Goal: Information Seeking & Learning: Learn about a topic

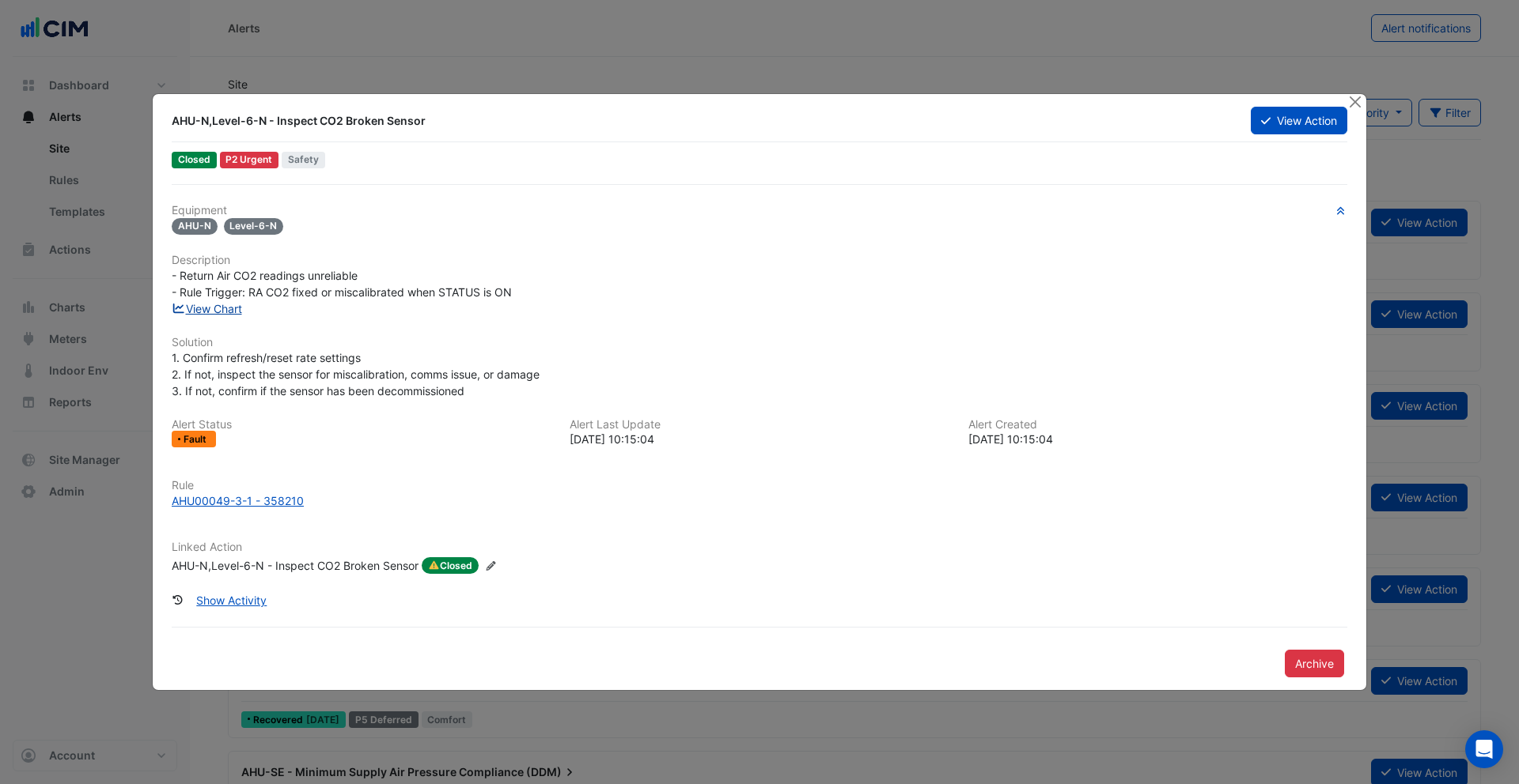
click at [228, 311] on link "View Chart" at bounding box center [206, 308] width 71 height 13
click at [1312, 123] on button "View Action" at bounding box center [1299, 120] width 96 height 27
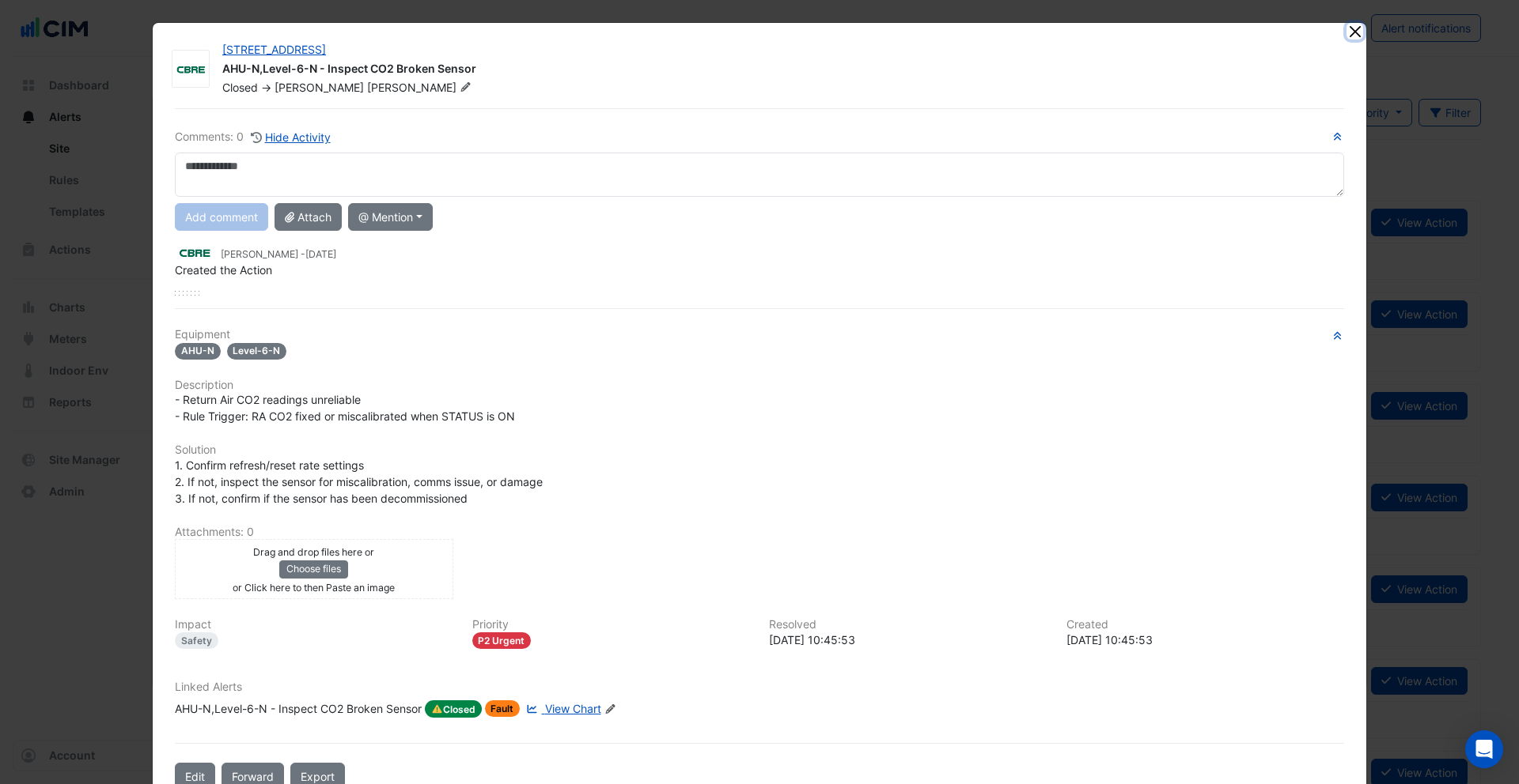
click at [1357, 28] on button "Close" at bounding box center [1354, 32] width 17 height 17
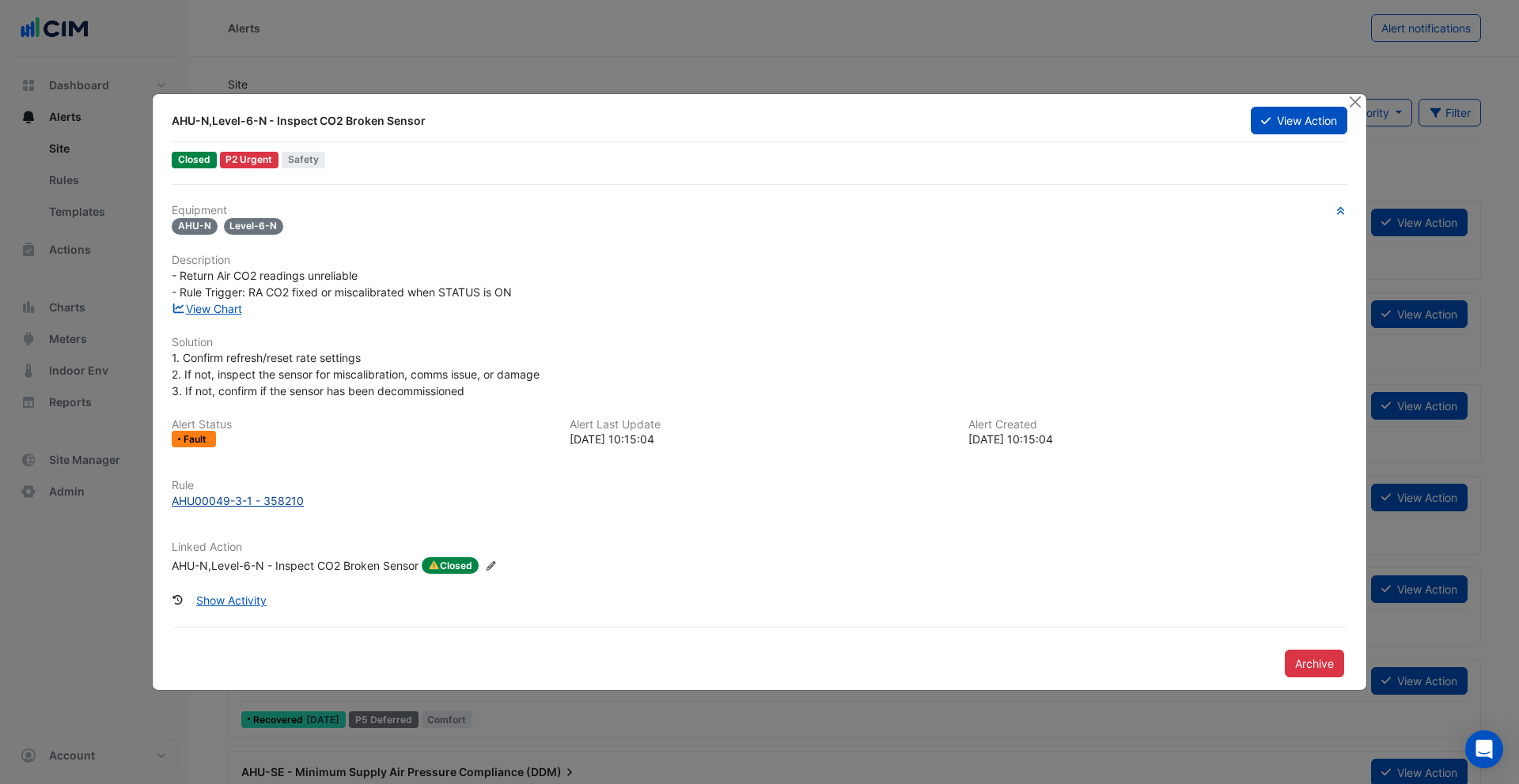
click at [245, 502] on div "AHU00049-3-1 - 358210" at bounding box center [237, 500] width 132 height 17
click at [156, 495] on div "AHU-N,Level-6-N - Inspect CO2 Broken Sensor View Action Closed P2 Urgent Safety…" at bounding box center [760, 392] width 1214 height 597
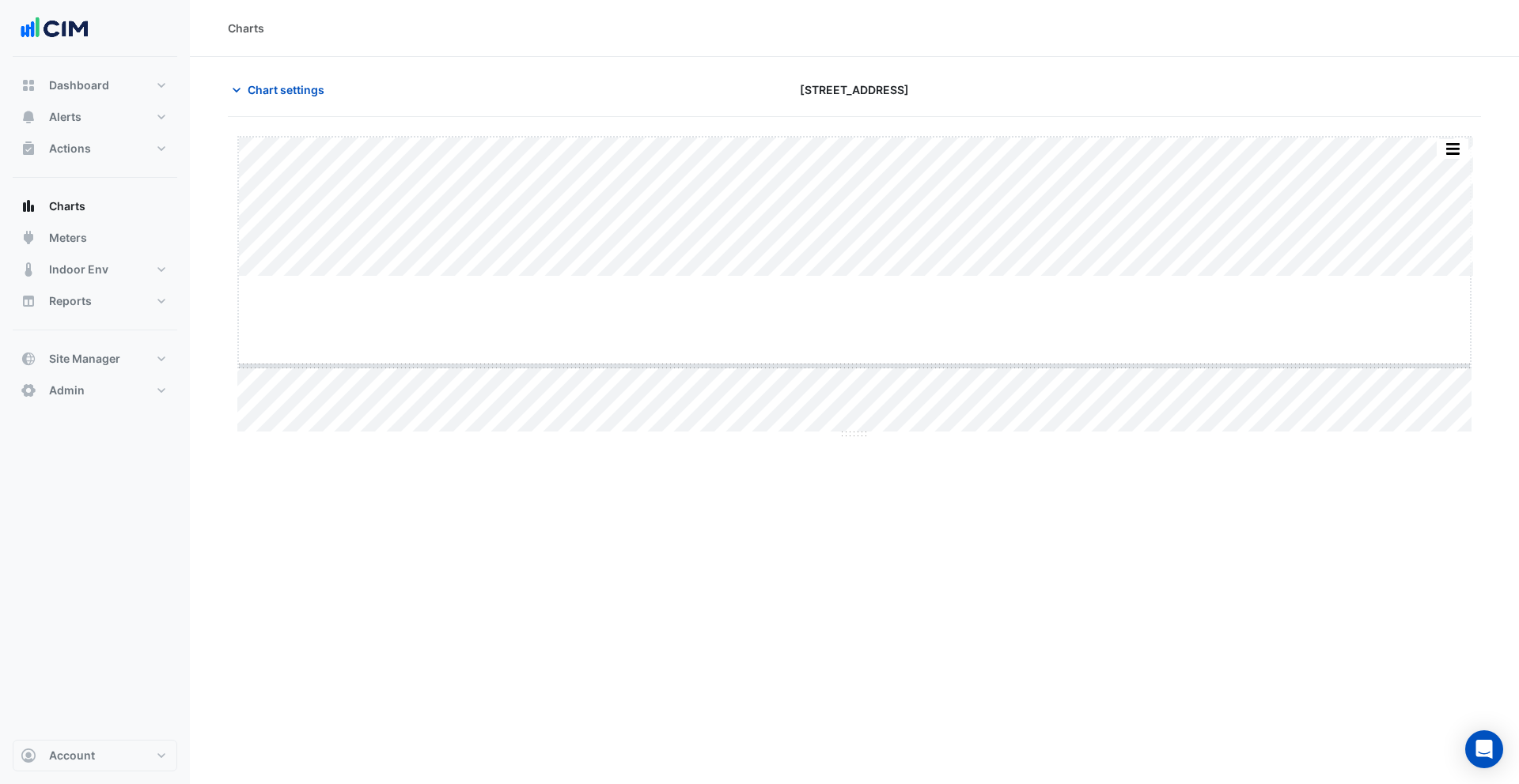
drag, startPoint x: 852, startPoint y: 279, endPoint x: 855, endPoint y: 367, distance: 88.1
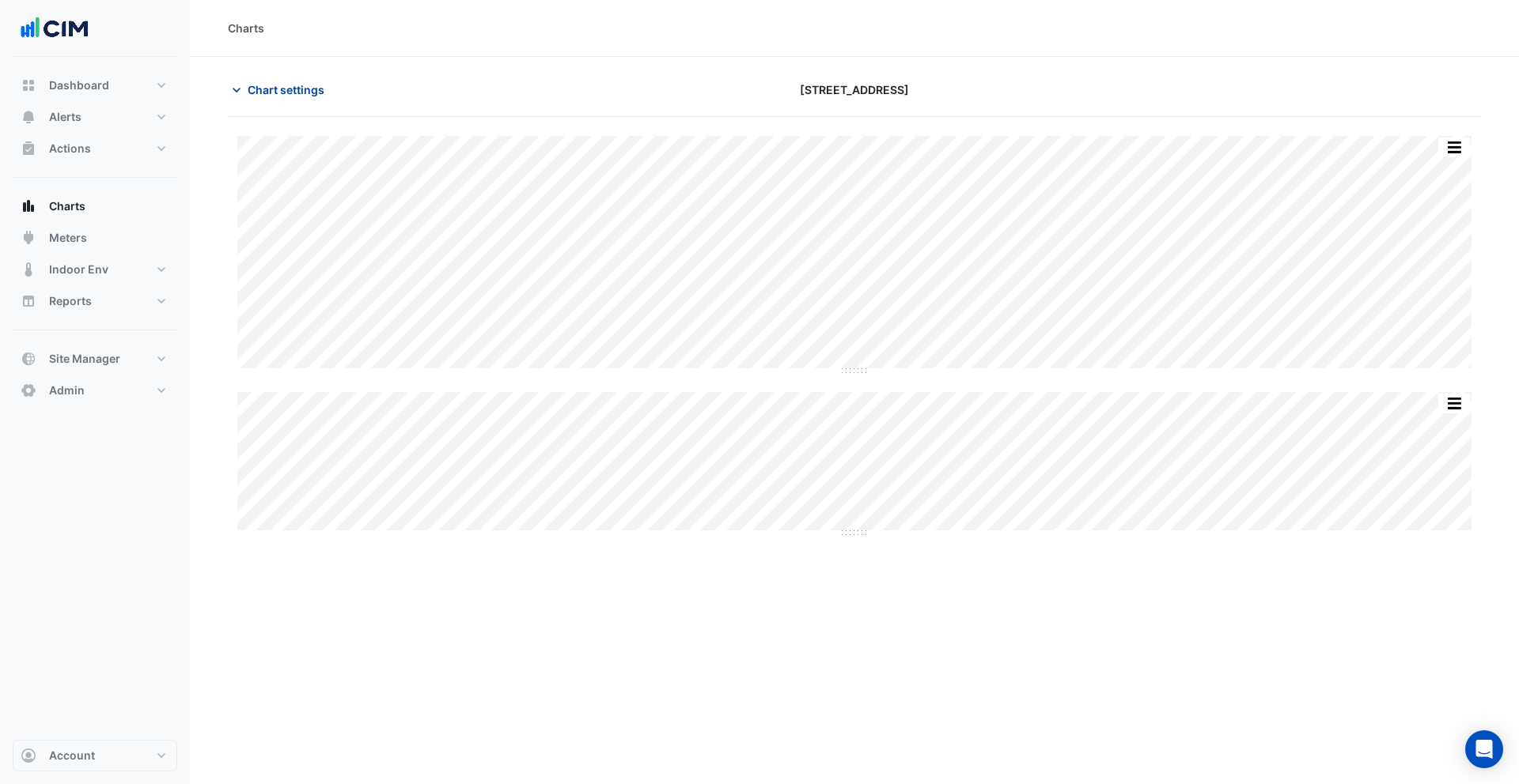
click at [282, 100] on button "Chart settings" at bounding box center [281, 89] width 106 height 27
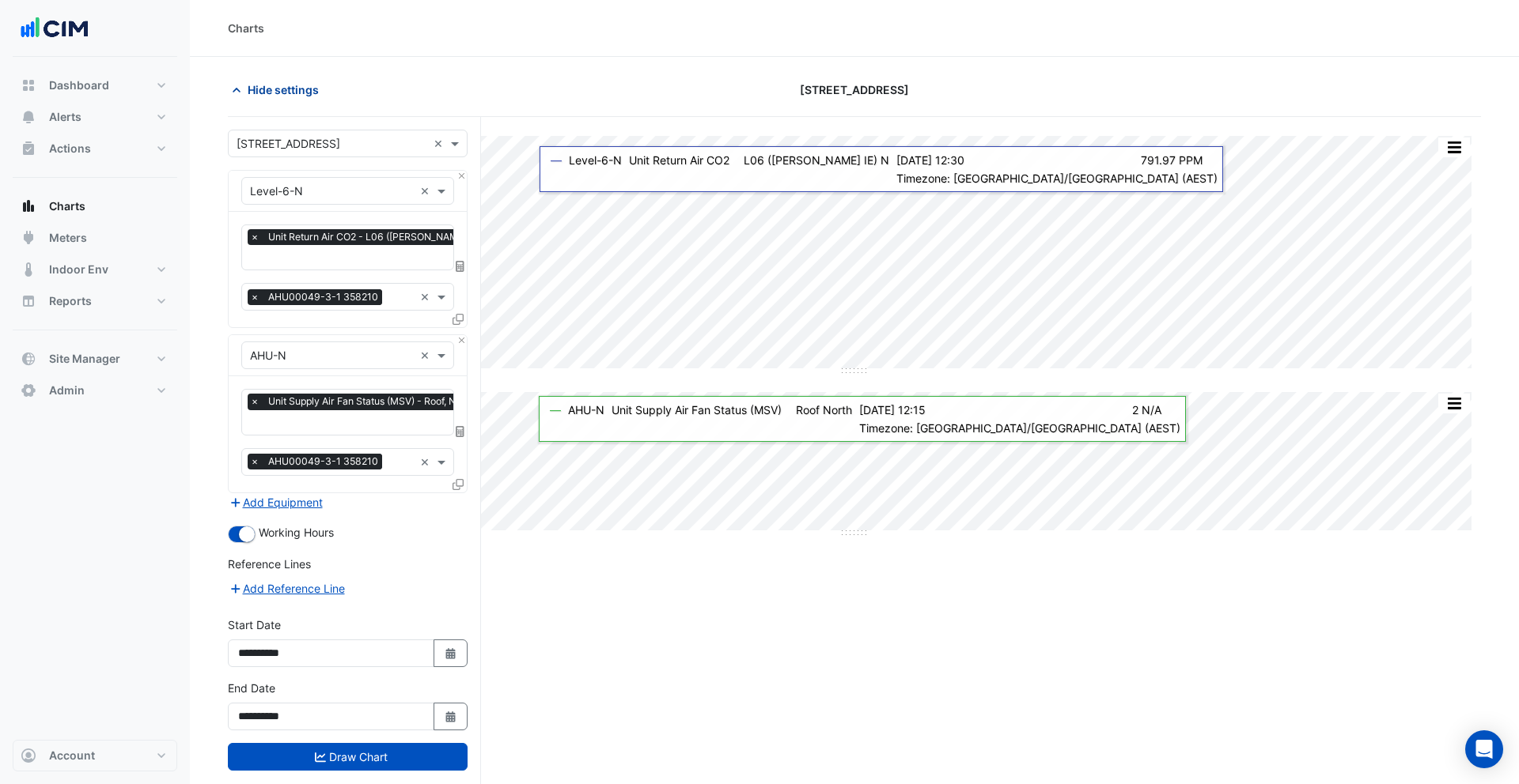
click at [250, 91] on span "Hide settings" at bounding box center [284, 90] width 72 height 17
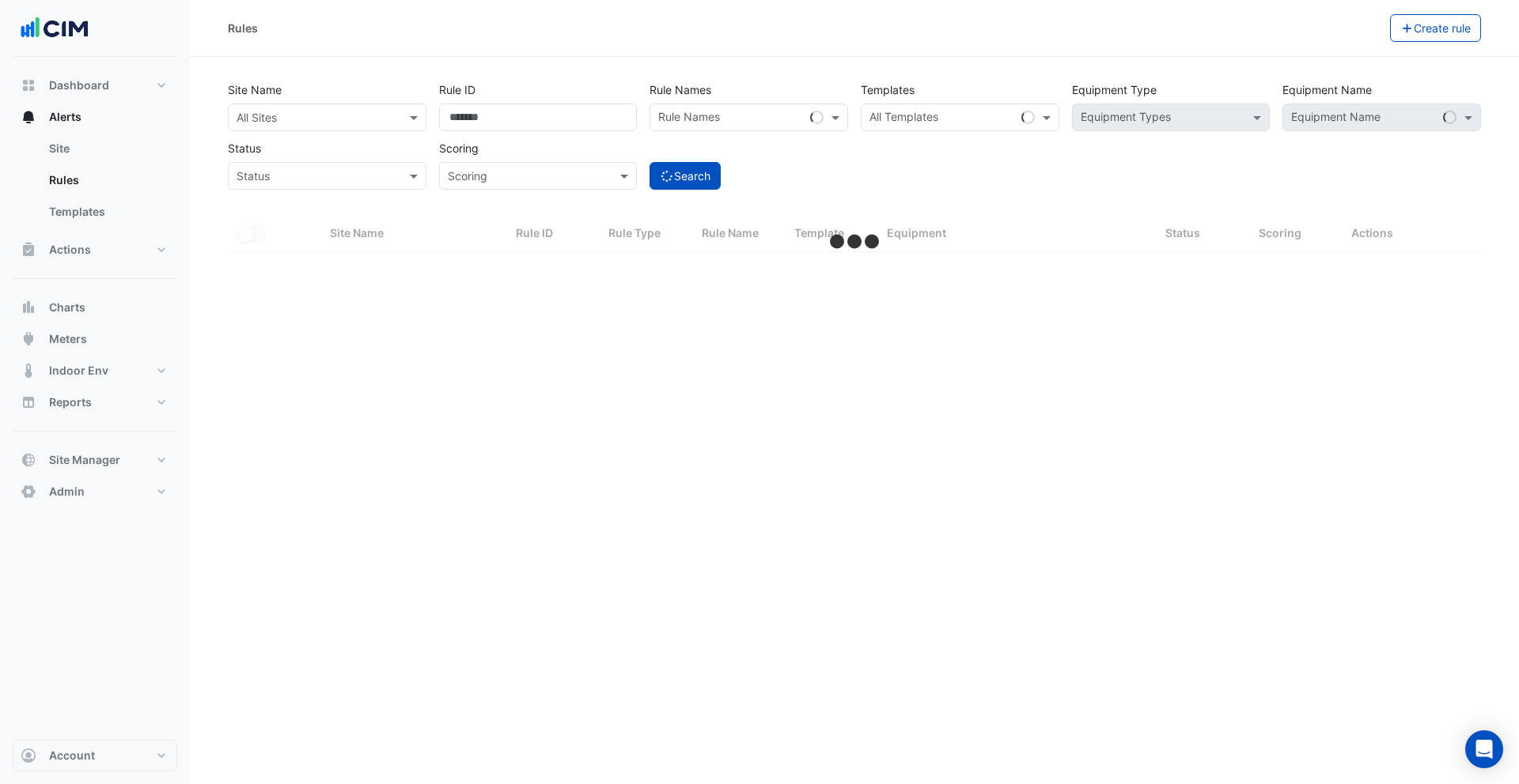
select select "***"
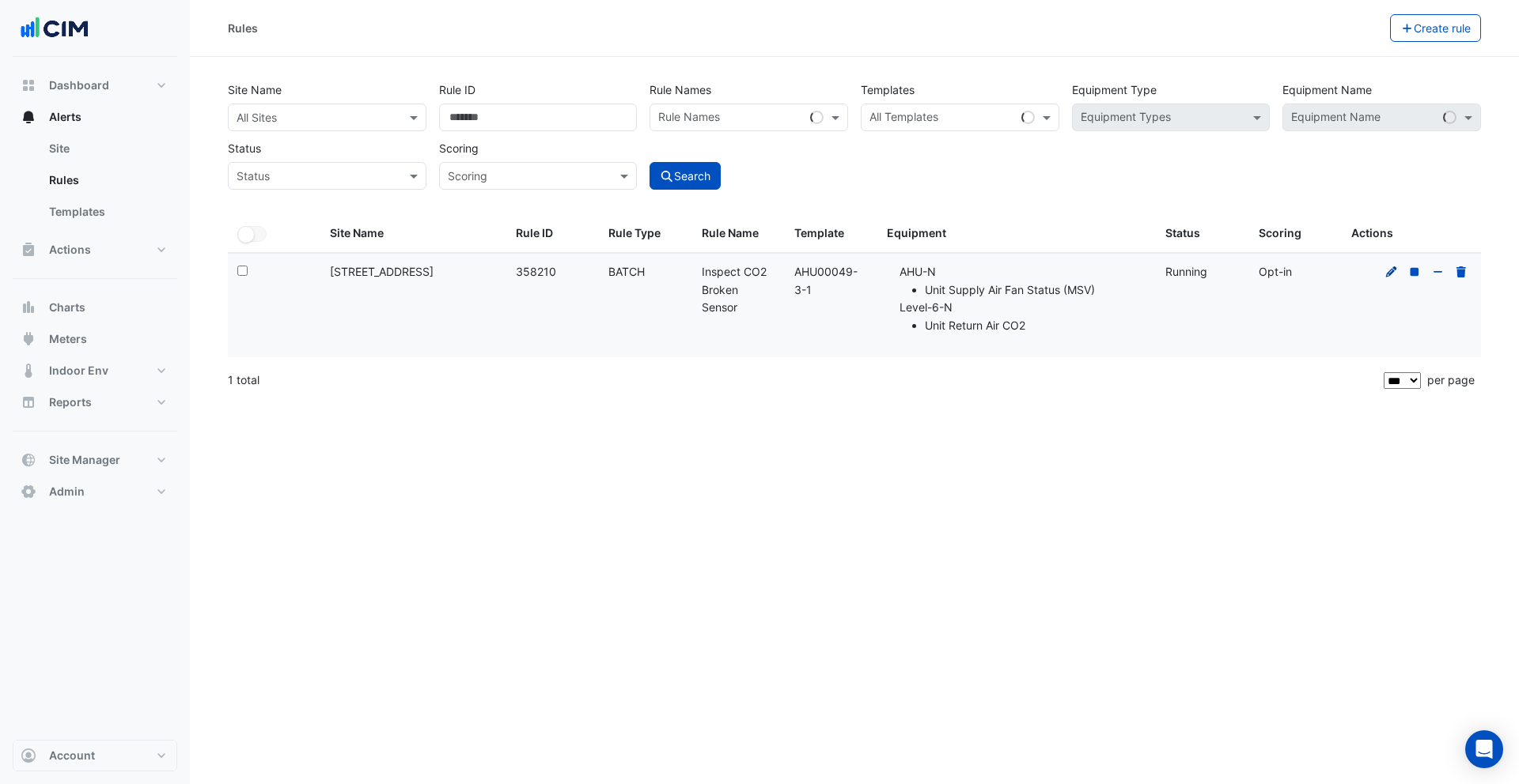
click at [1394, 268] on icon at bounding box center [1391, 270] width 11 height 11
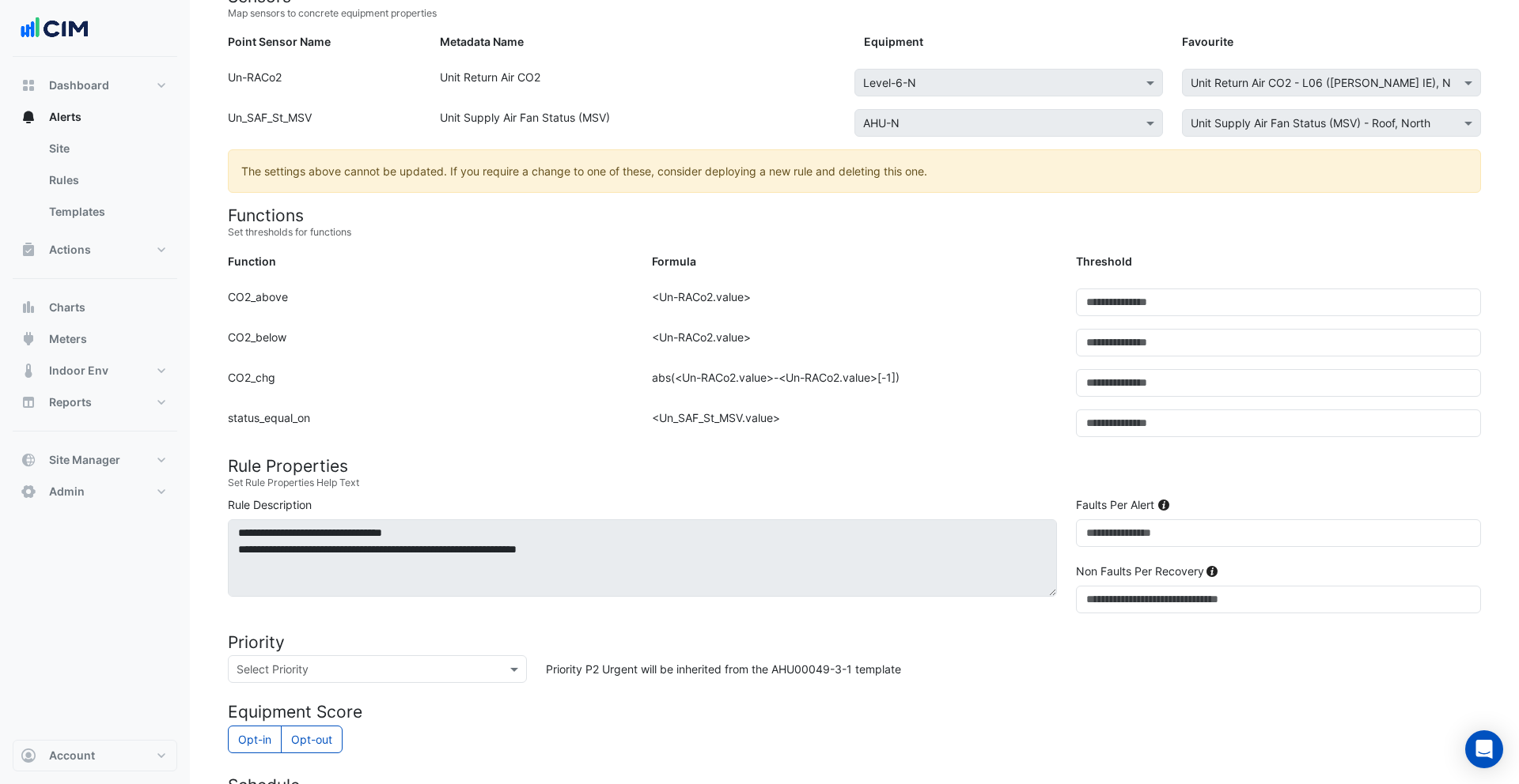
scroll to position [232, 0]
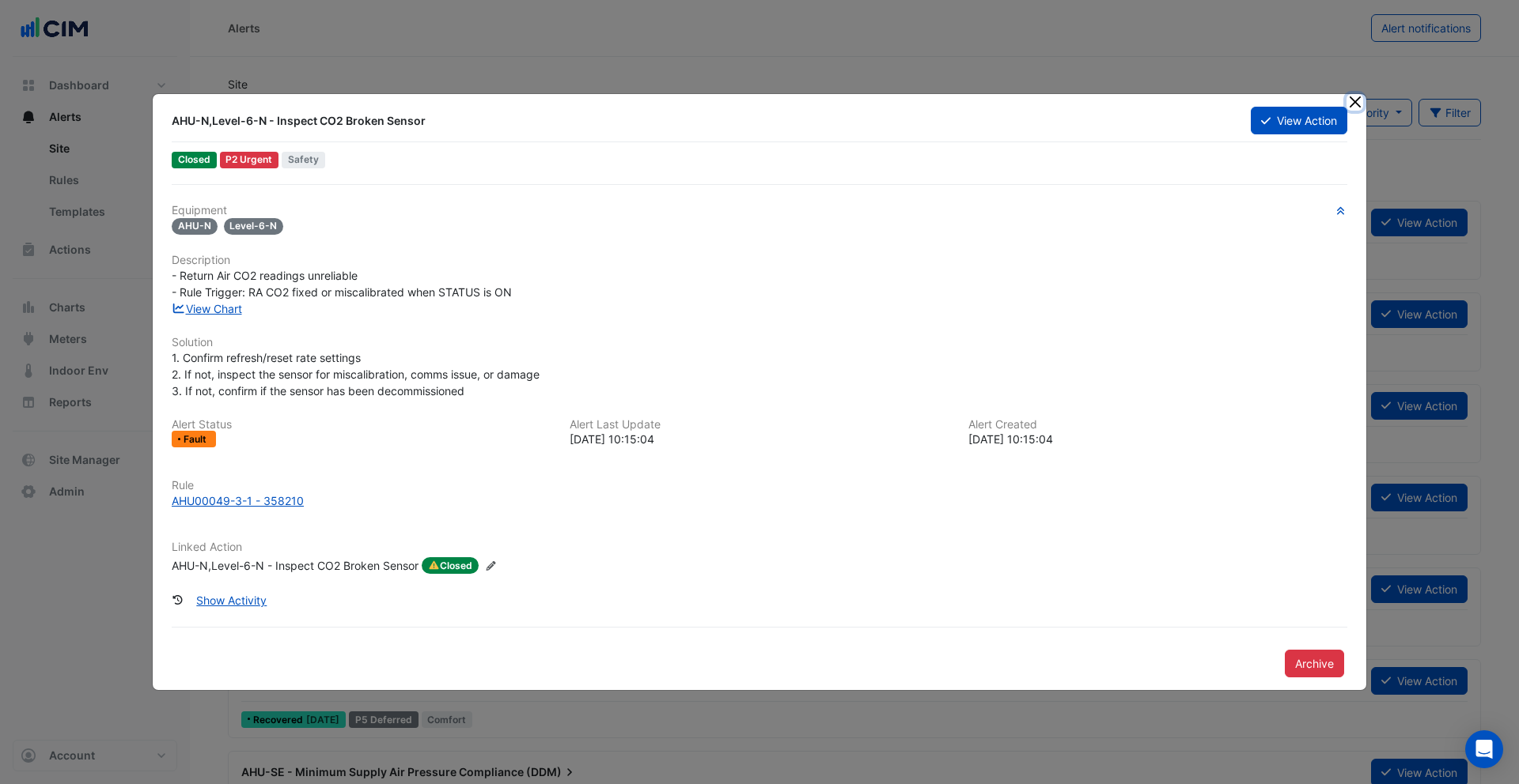
click at [1353, 100] on button "Close" at bounding box center [1354, 102] width 17 height 17
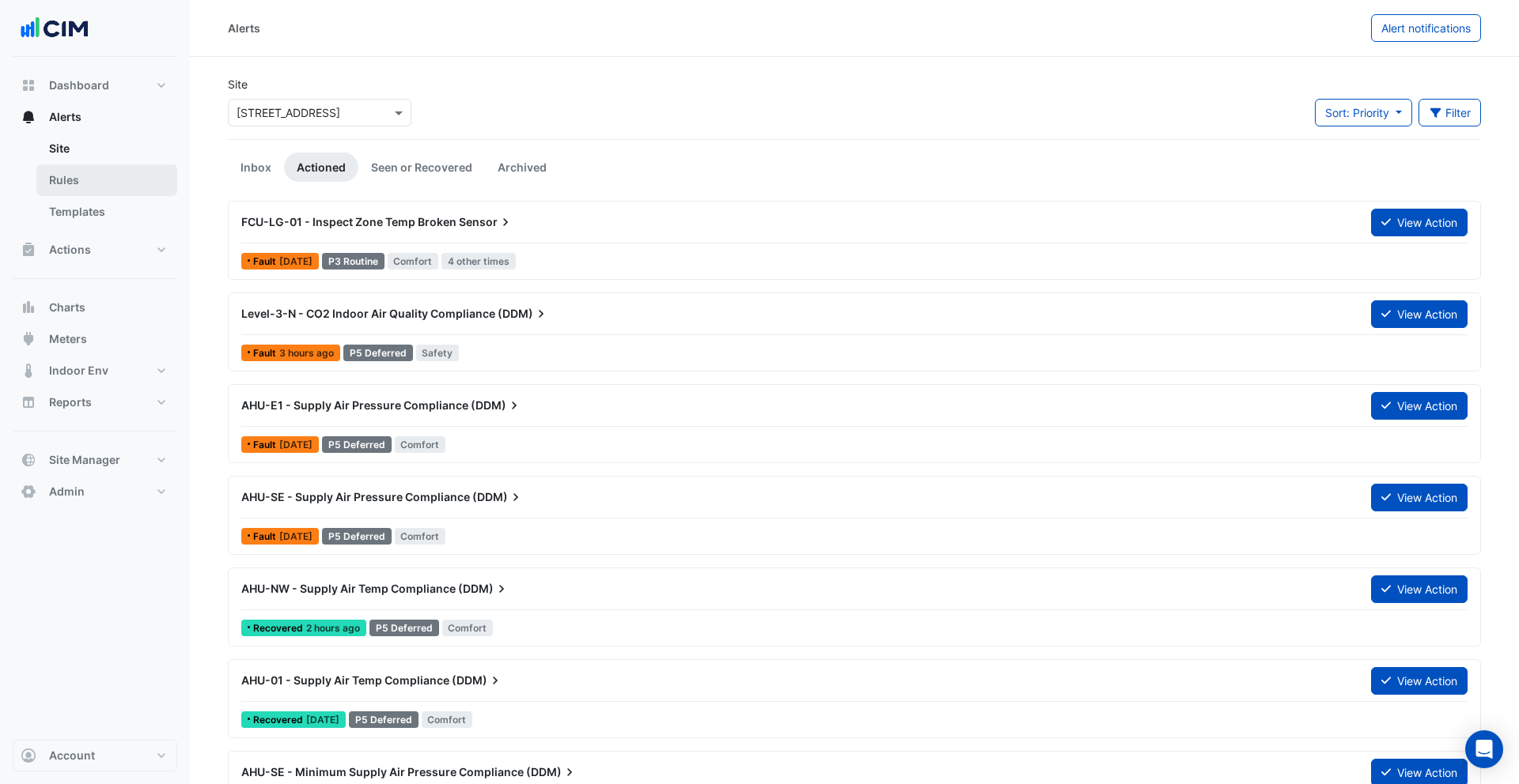
click at [108, 194] on link "Rules" at bounding box center [106, 180] width 141 height 32
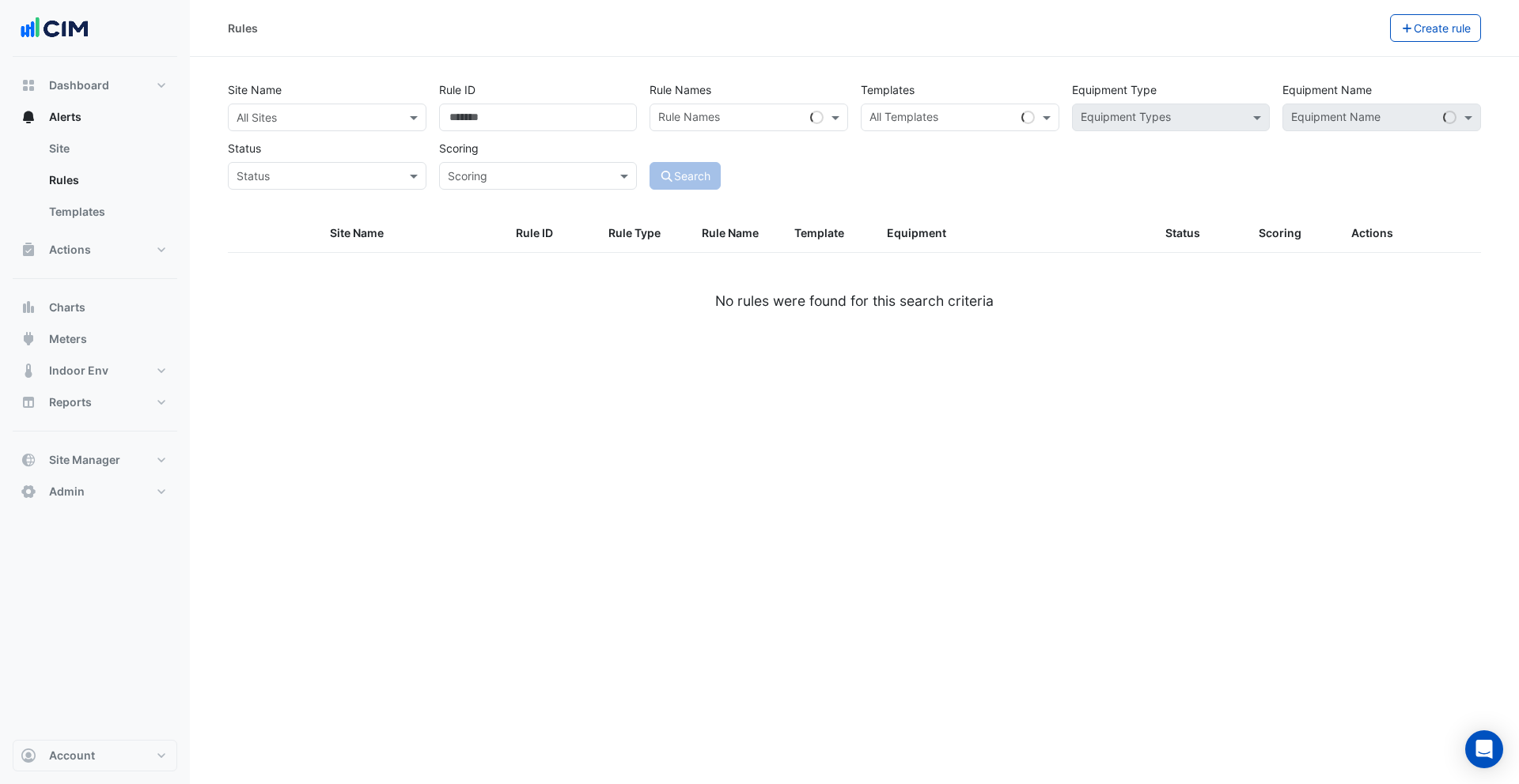
click at [362, 113] on input "text" at bounding box center [311, 118] width 150 height 17
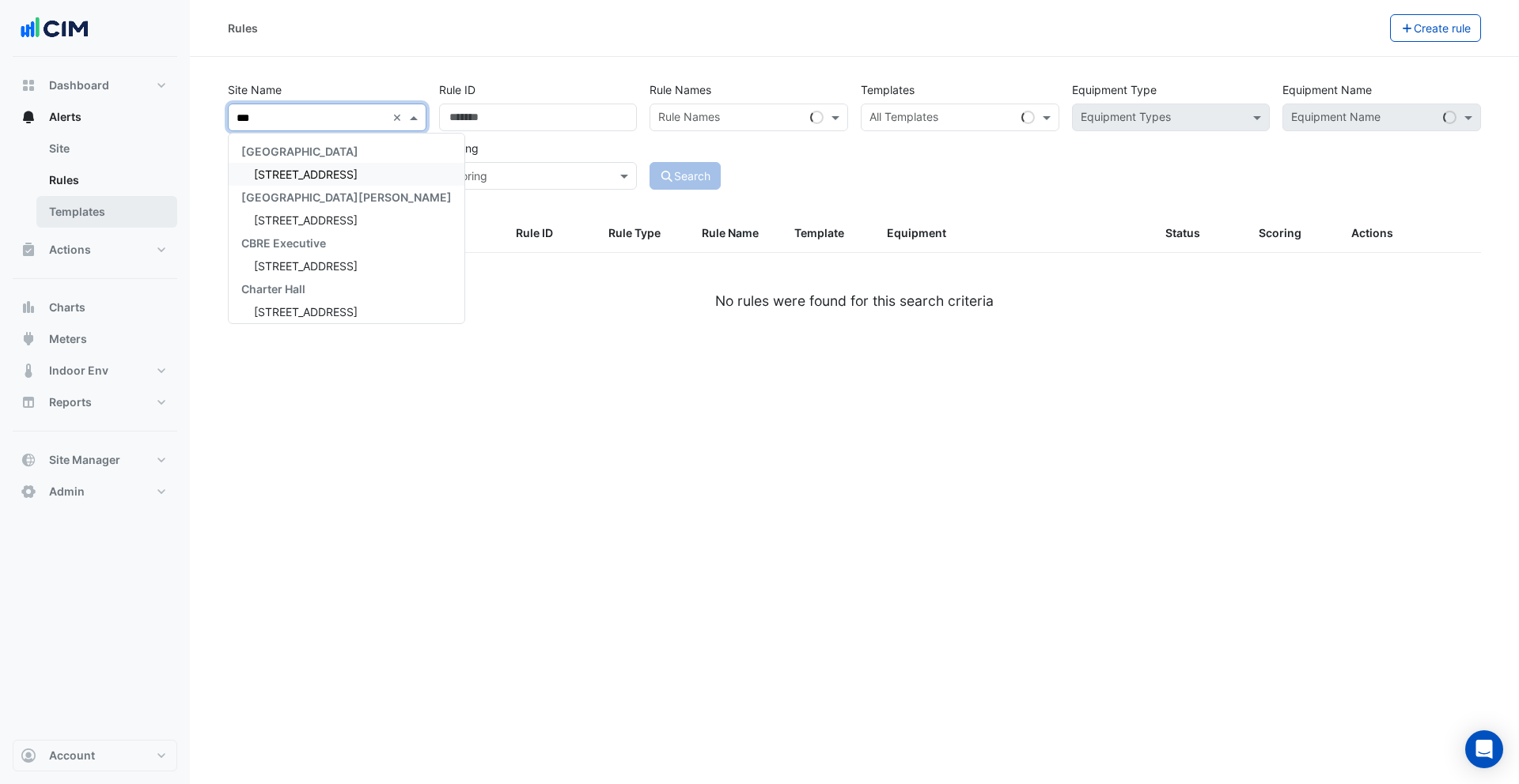
type input "***"
click at [112, 205] on link "Templates" at bounding box center [106, 212] width 141 height 32
select select
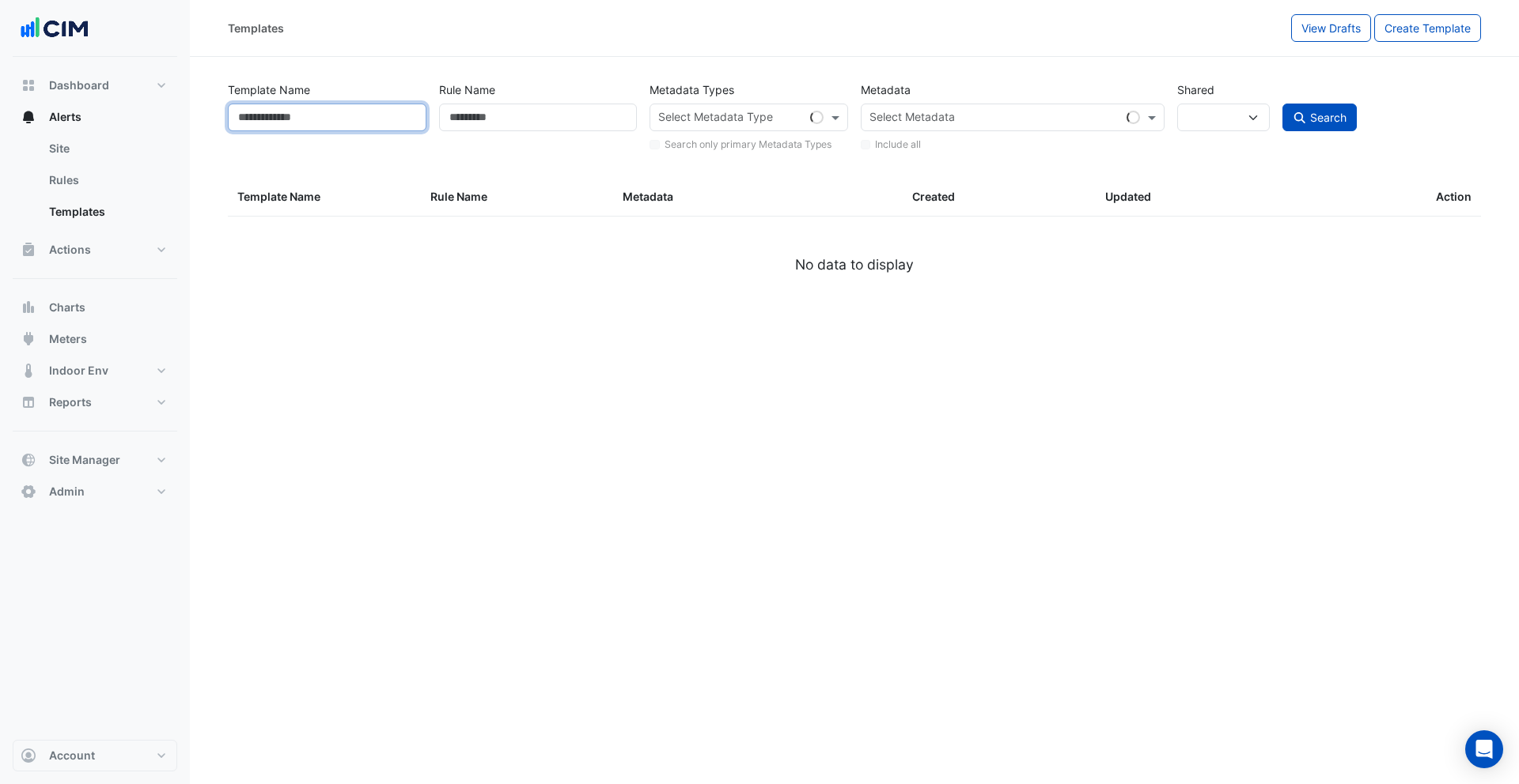
click at [321, 129] on input "Template Name" at bounding box center [327, 117] width 199 height 27
type input "***"
click at [1282, 104] on button "Search" at bounding box center [1319, 117] width 74 height 27
select select
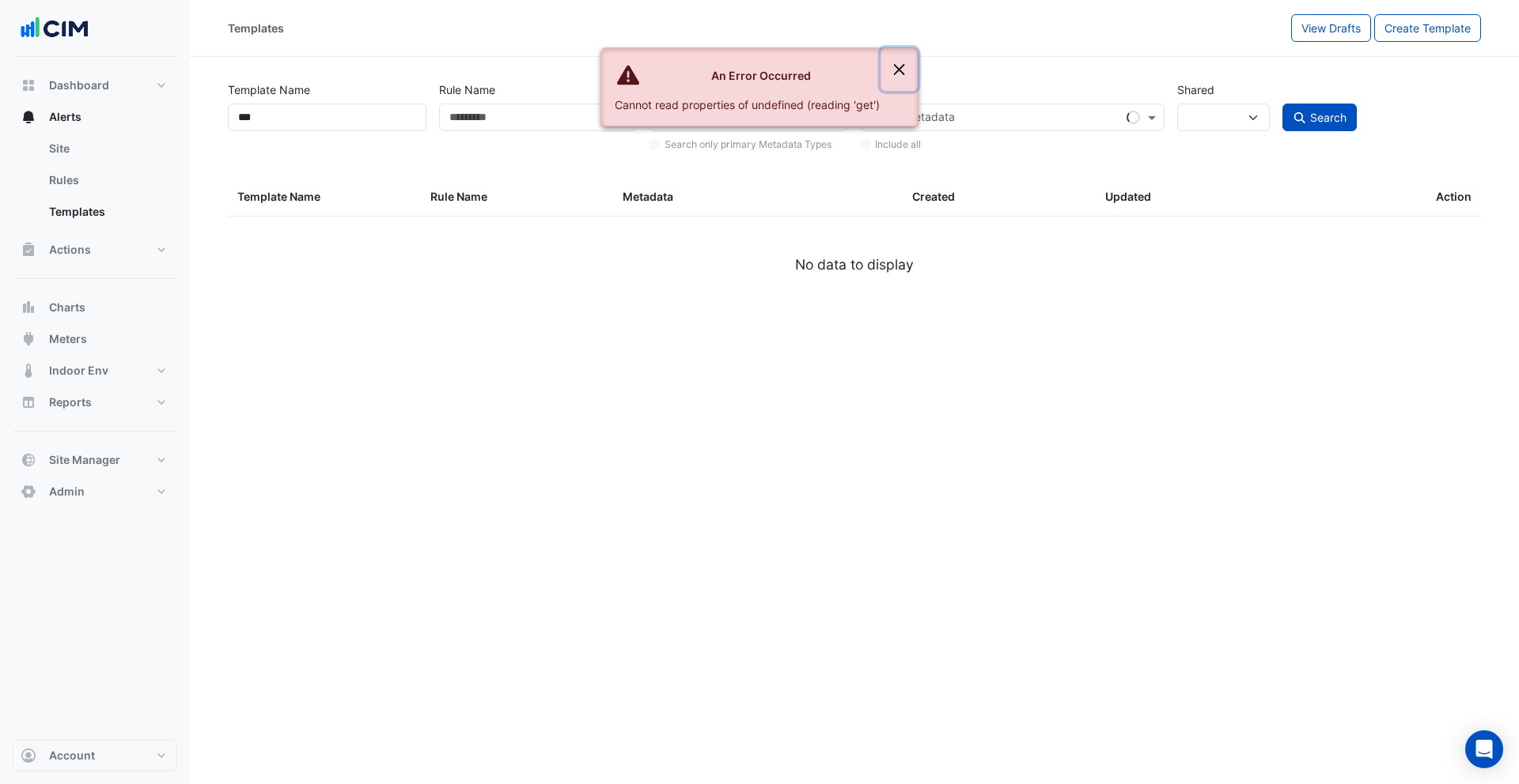
select select
click at [898, 60] on button "Close" at bounding box center [899, 69] width 37 height 42
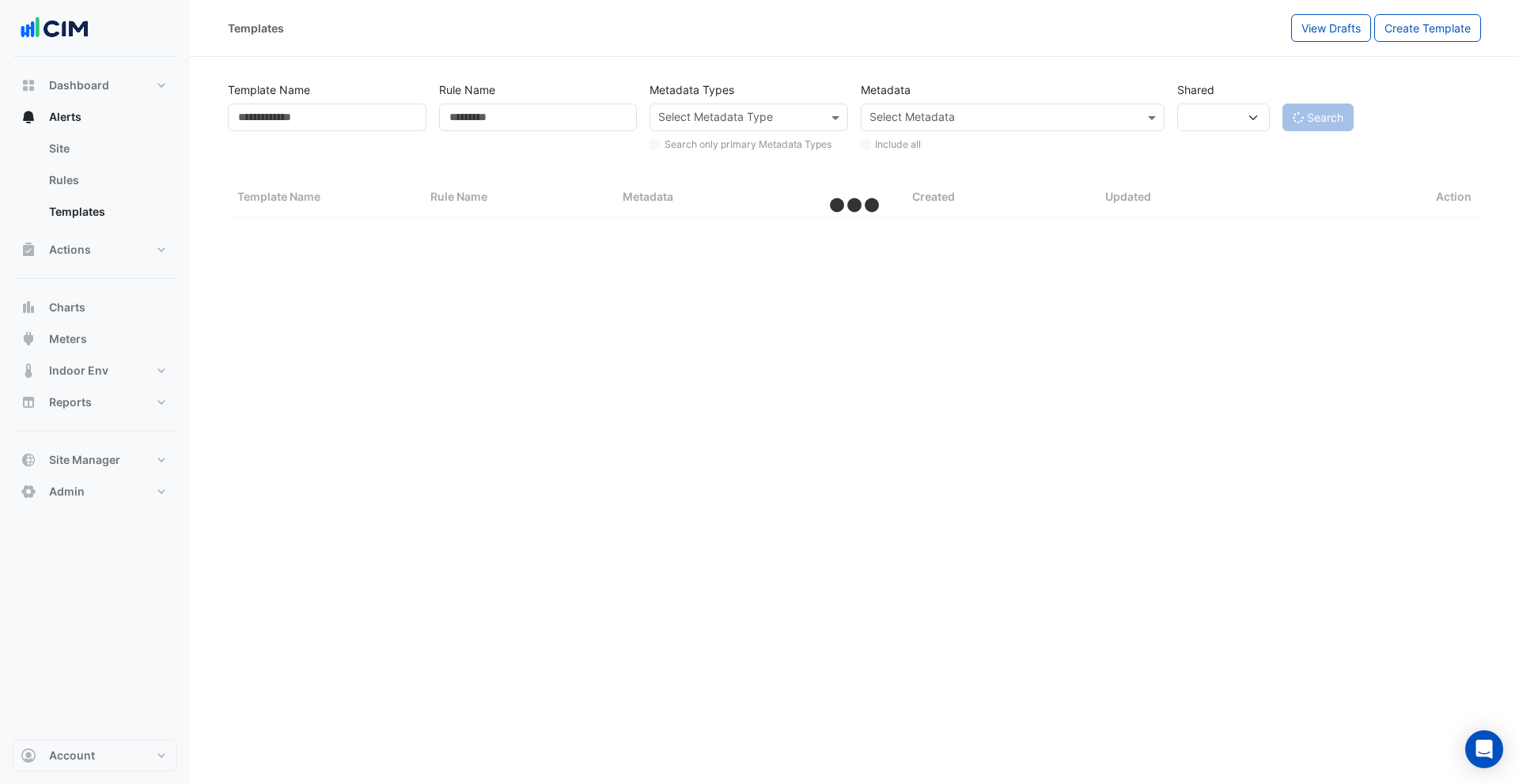
select select "***"
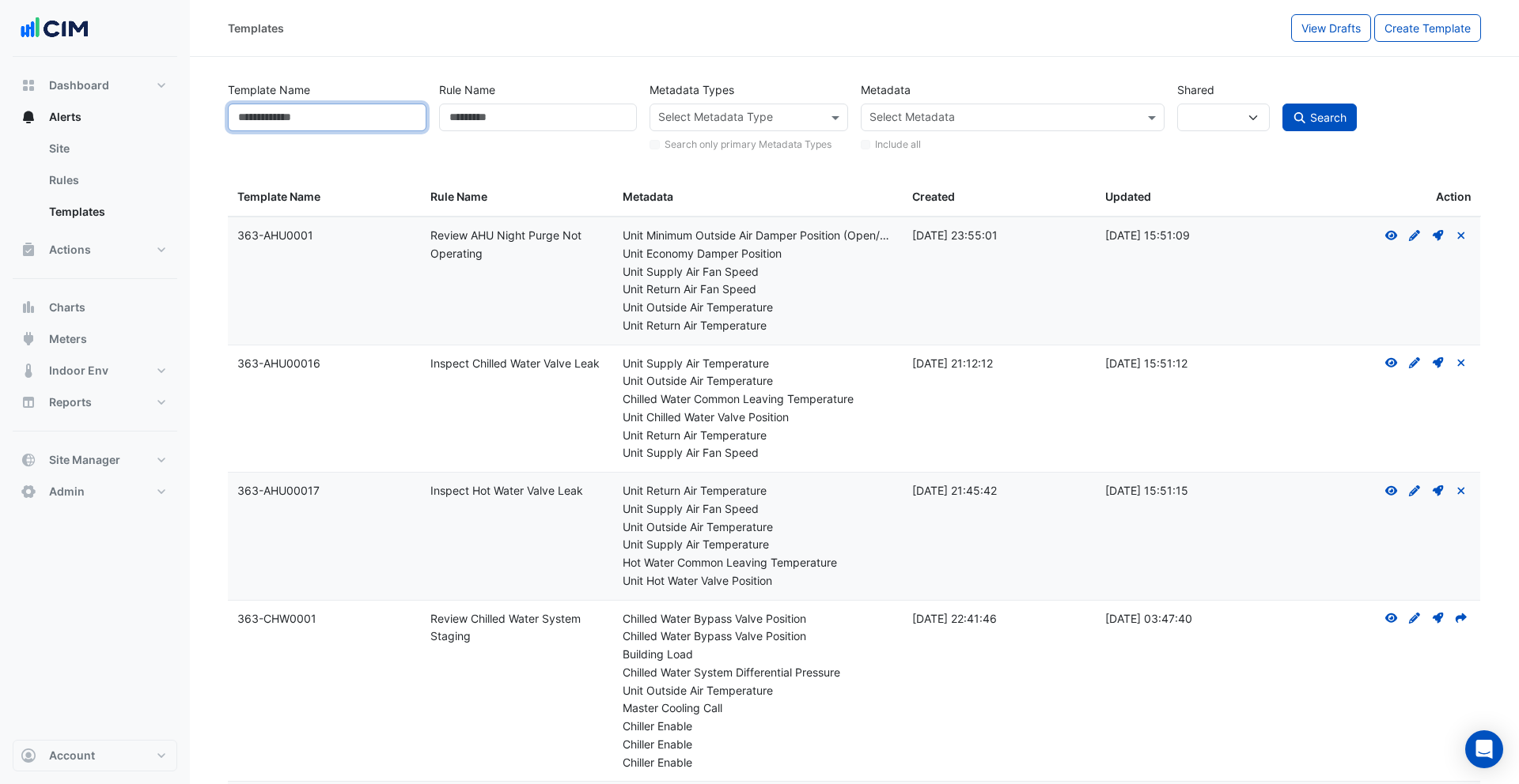
click at [343, 121] on input "Template Name" at bounding box center [327, 117] width 199 height 27
type input "***"
click at [1312, 127] on button "Search" at bounding box center [1319, 117] width 74 height 27
click at [1315, 116] on span "Search" at bounding box center [1329, 117] width 37 height 13
click at [310, 121] on input "***" at bounding box center [327, 117] width 199 height 27
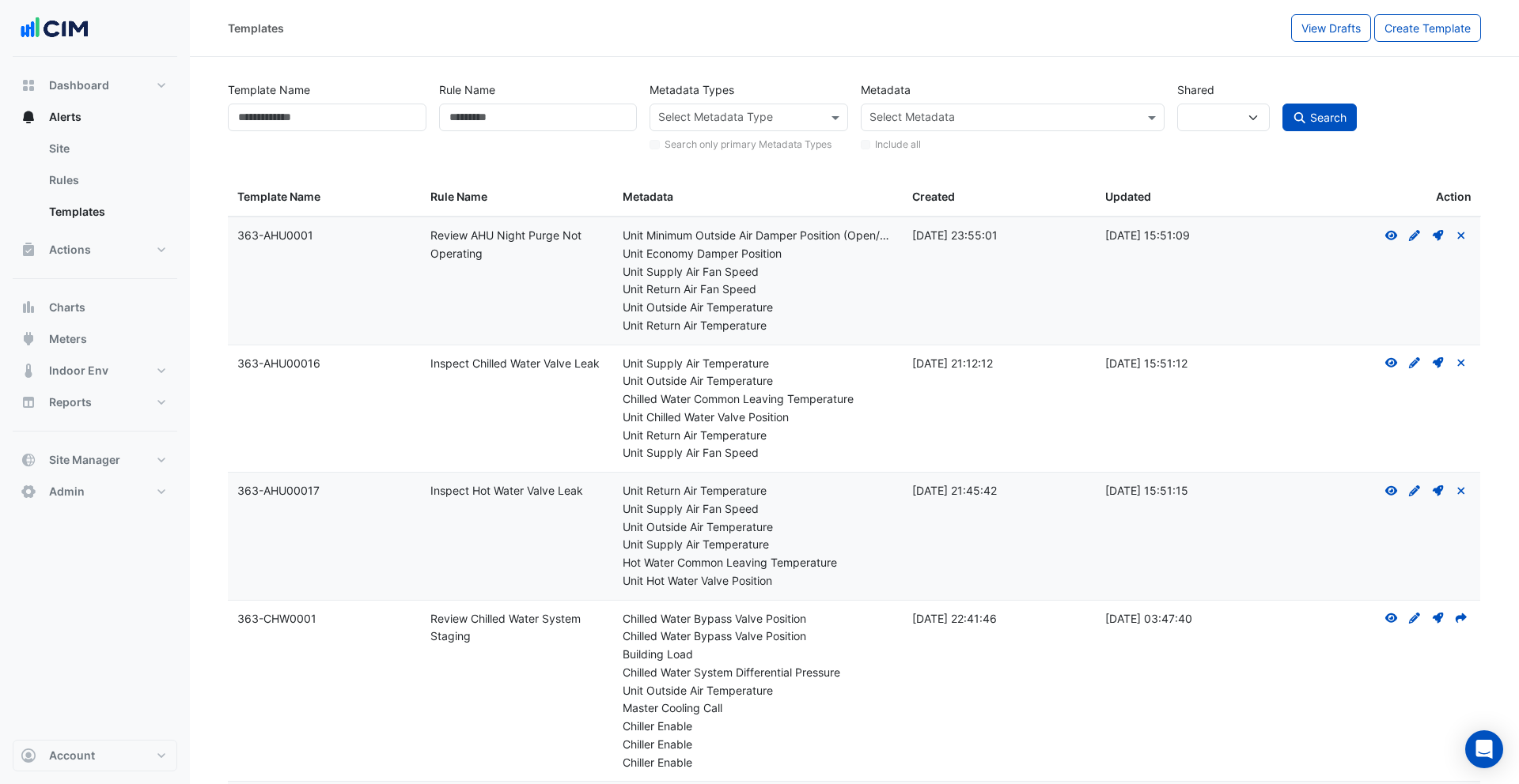
click at [507, 135] on div "Rule Name" at bounding box center [538, 114] width 211 height 77
click at [518, 120] on input "Rule Name" at bounding box center [538, 117] width 199 height 27
type input "***"
click at [1303, 112] on icon "submit" at bounding box center [1299, 117] width 14 height 11
select select
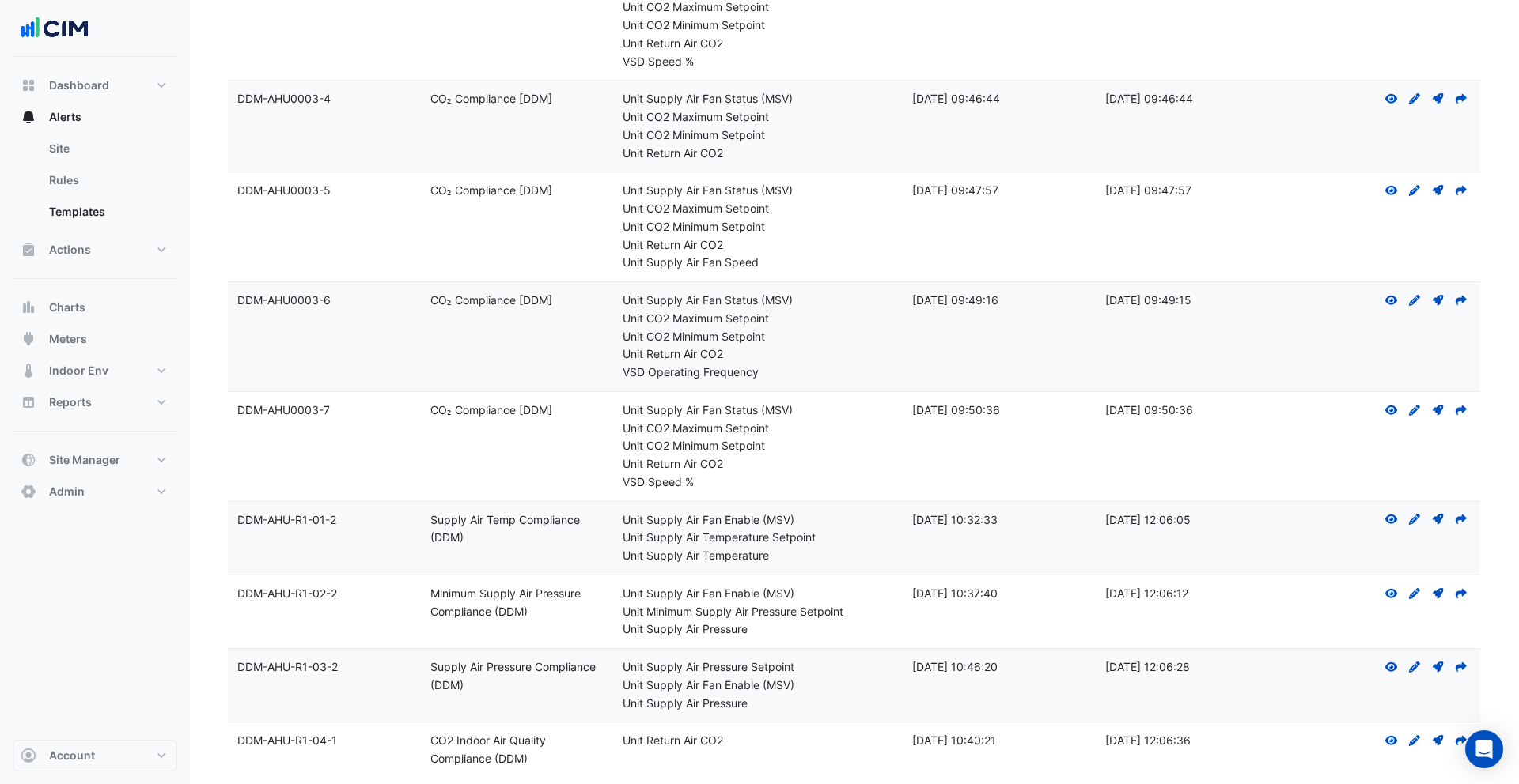
scroll to position [1948, 0]
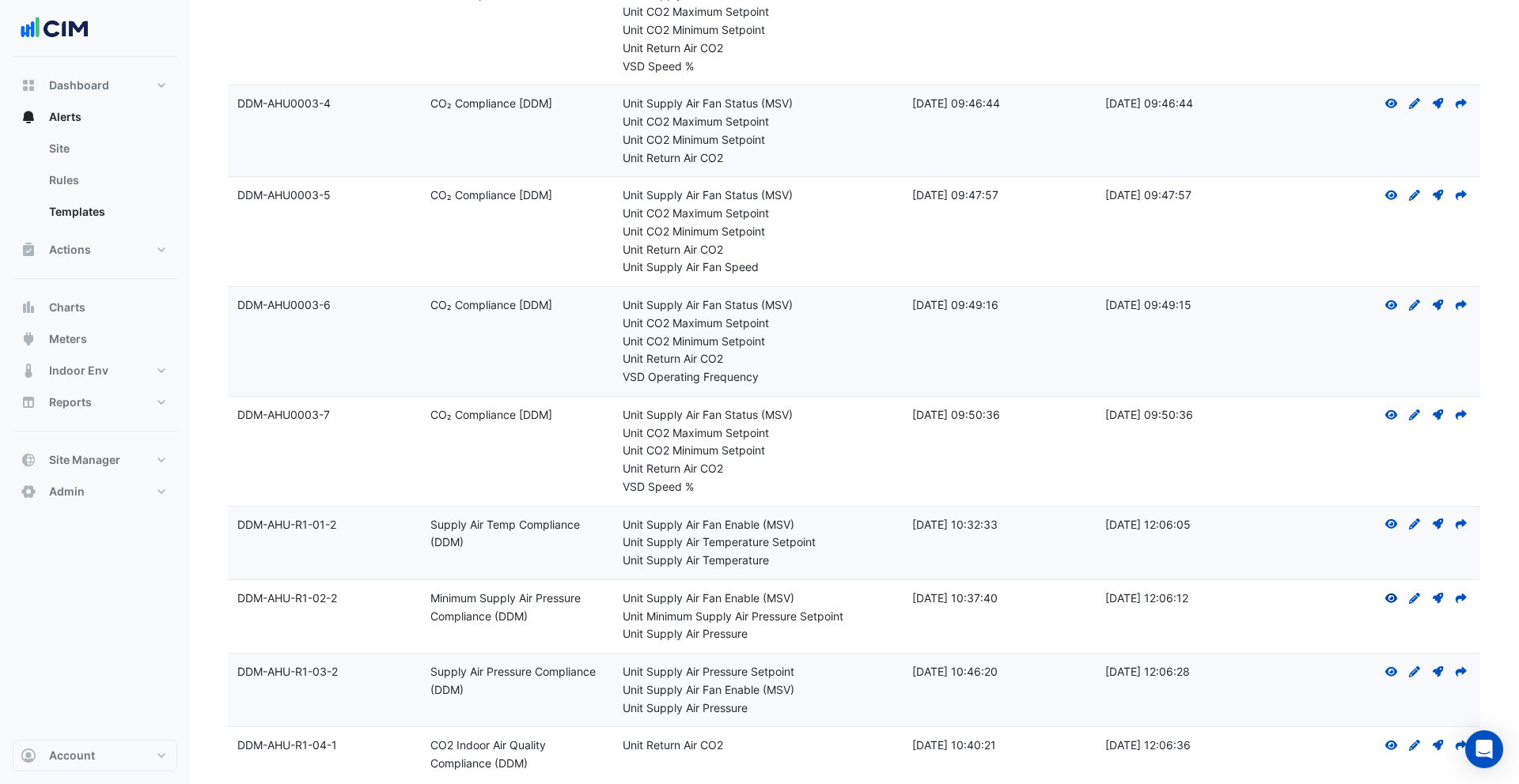
click at [1391, 599] on icon at bounding box center [1391, 598] width 12 height 9
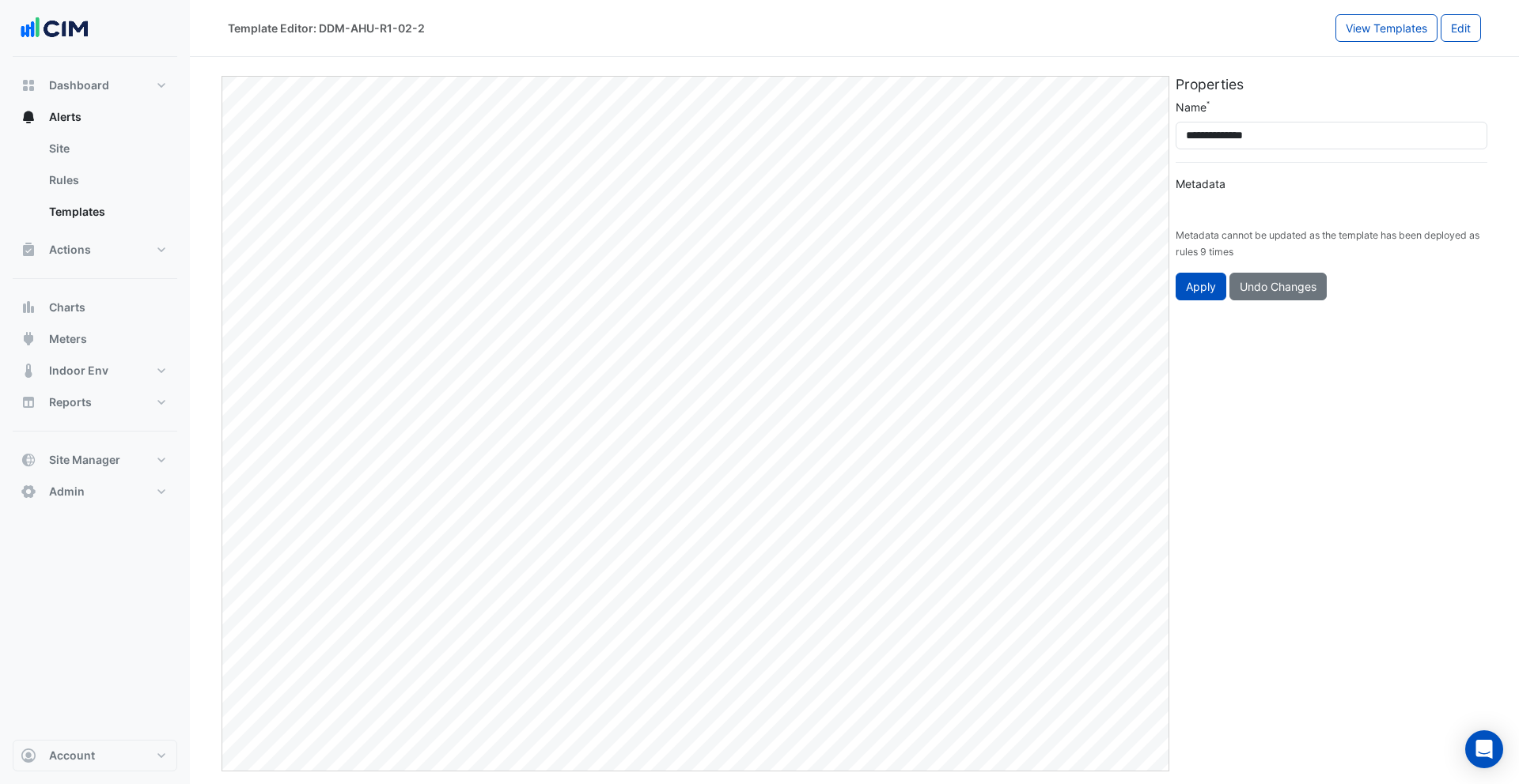
type input "**********"
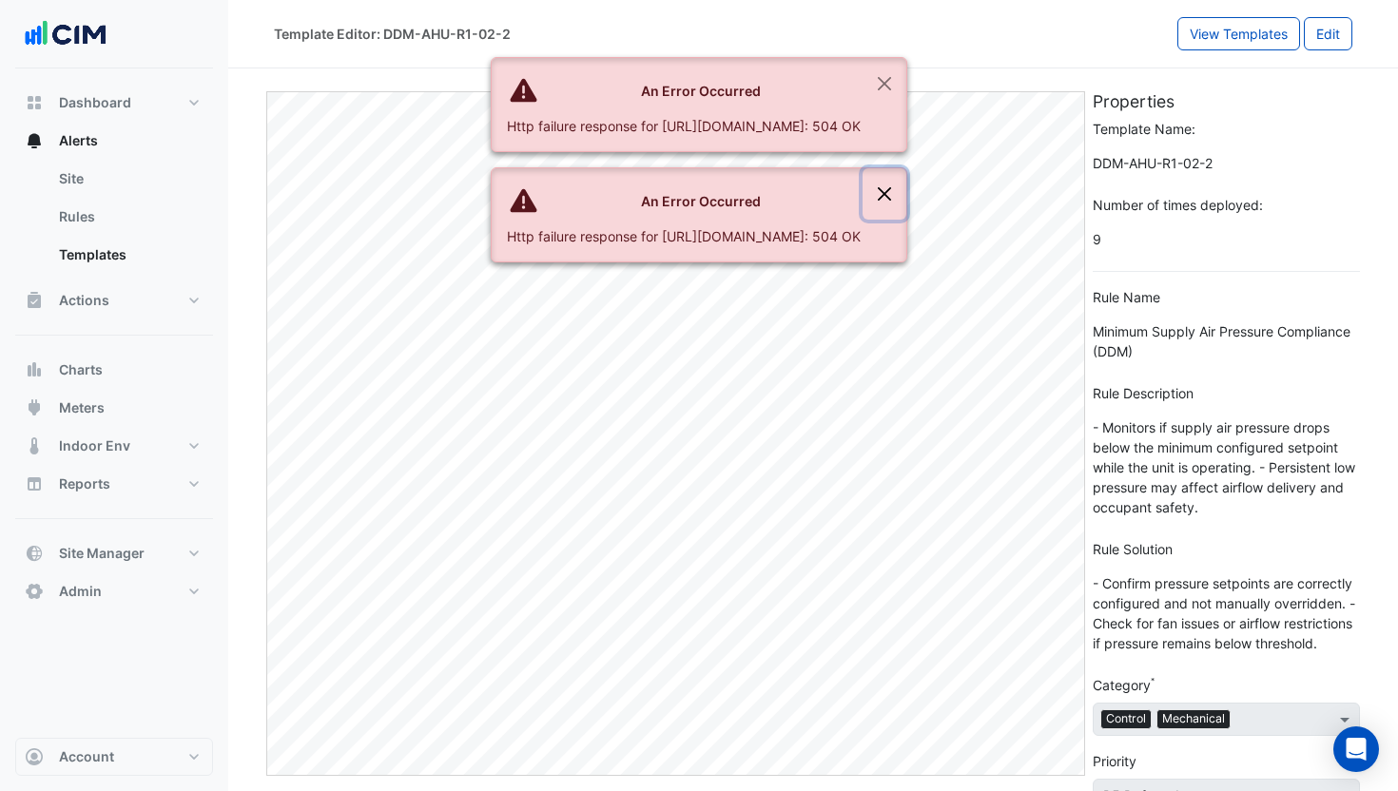
click at [906, 192] on button "Close" at bounding box center [884, 193] width 44 height 51
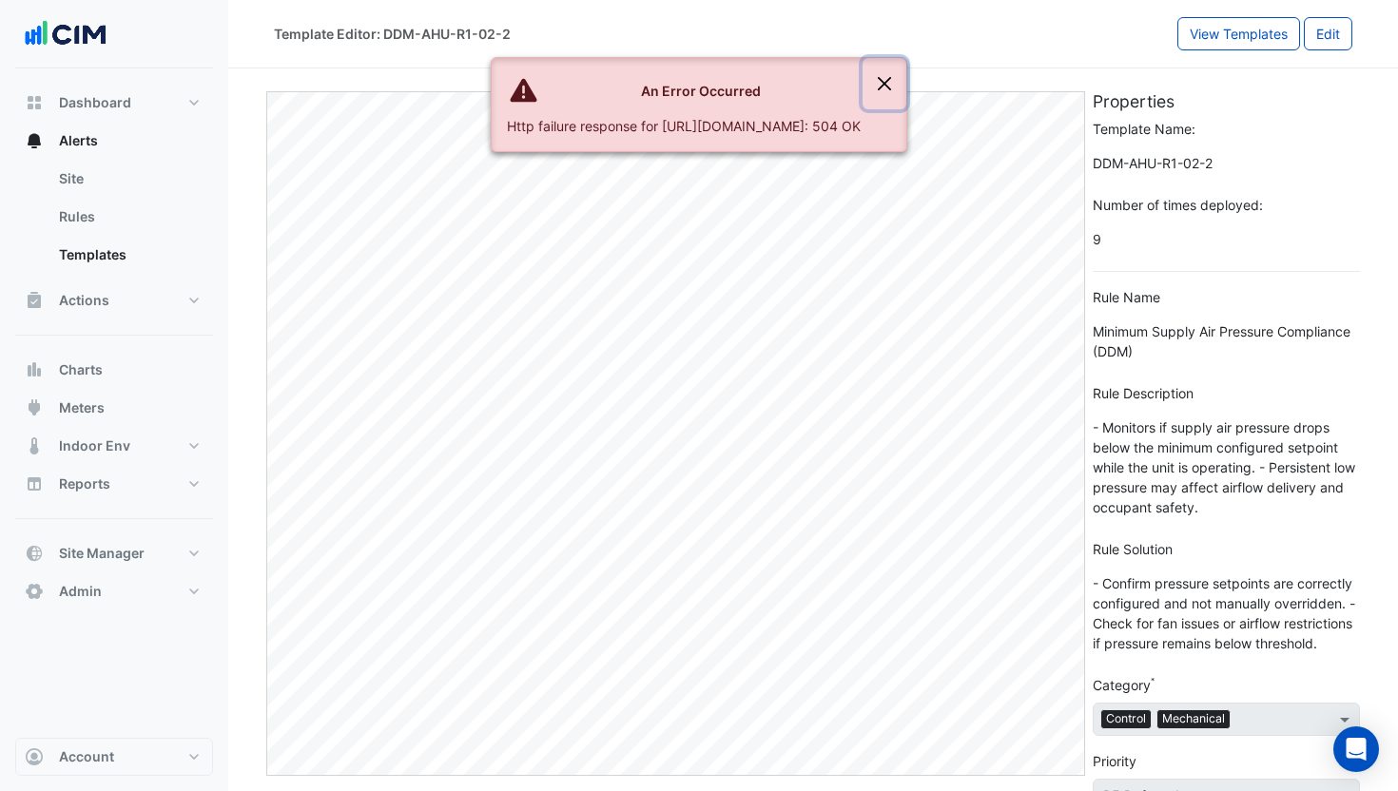
click at [906, 84] on button "Close" at bounding box center [884, 83] width 44 height 51
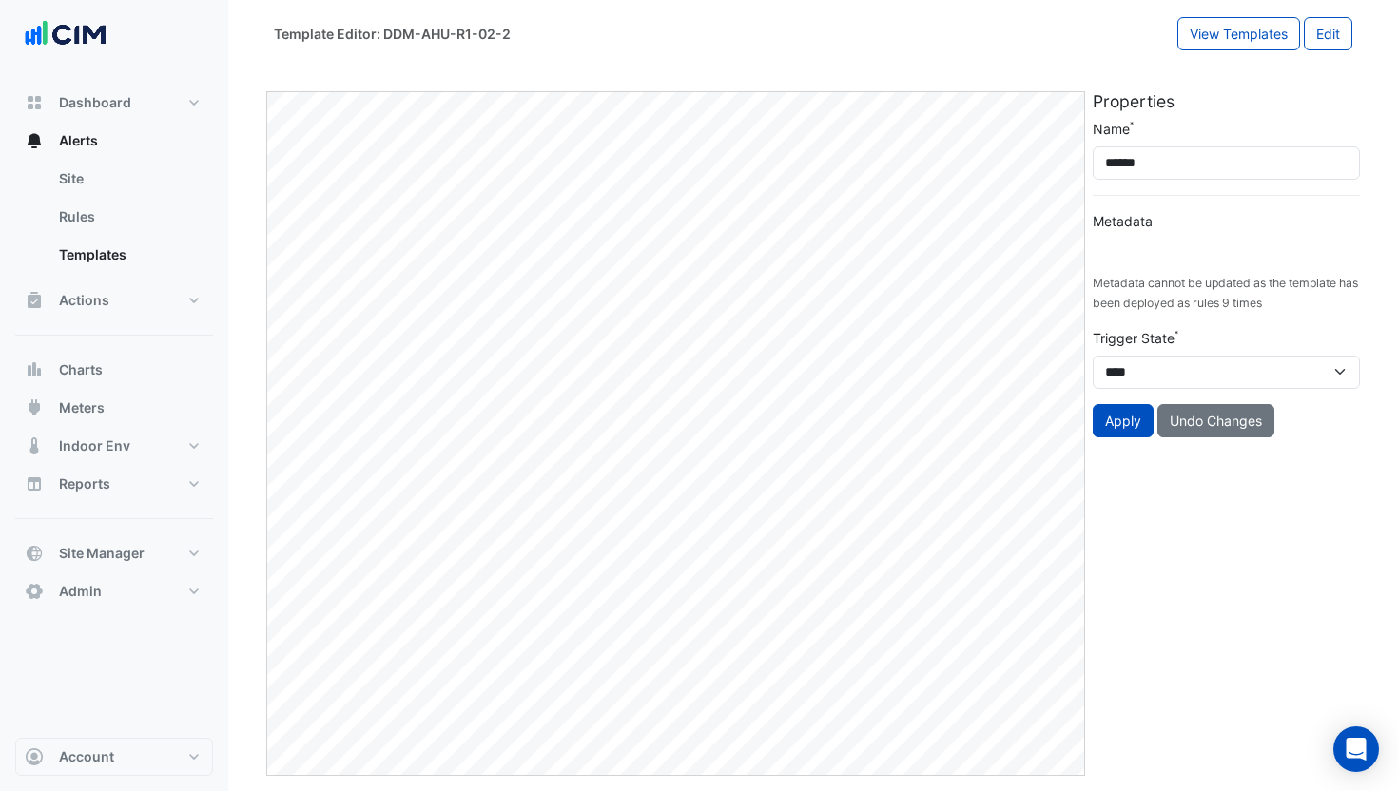
type input "**********"
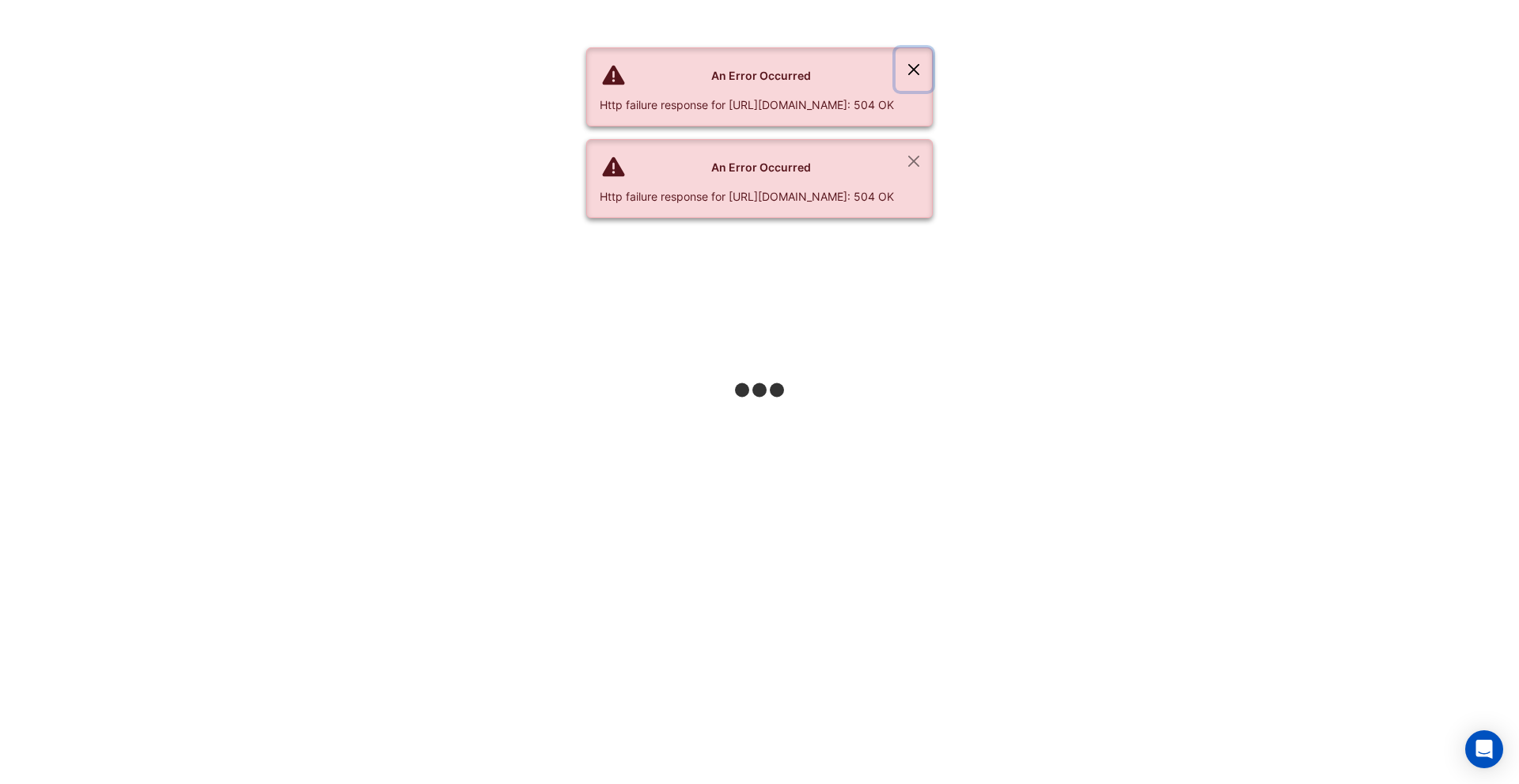
click at [932, 66] on button "Close" at bounding box center [913, 69] width 37 height 42
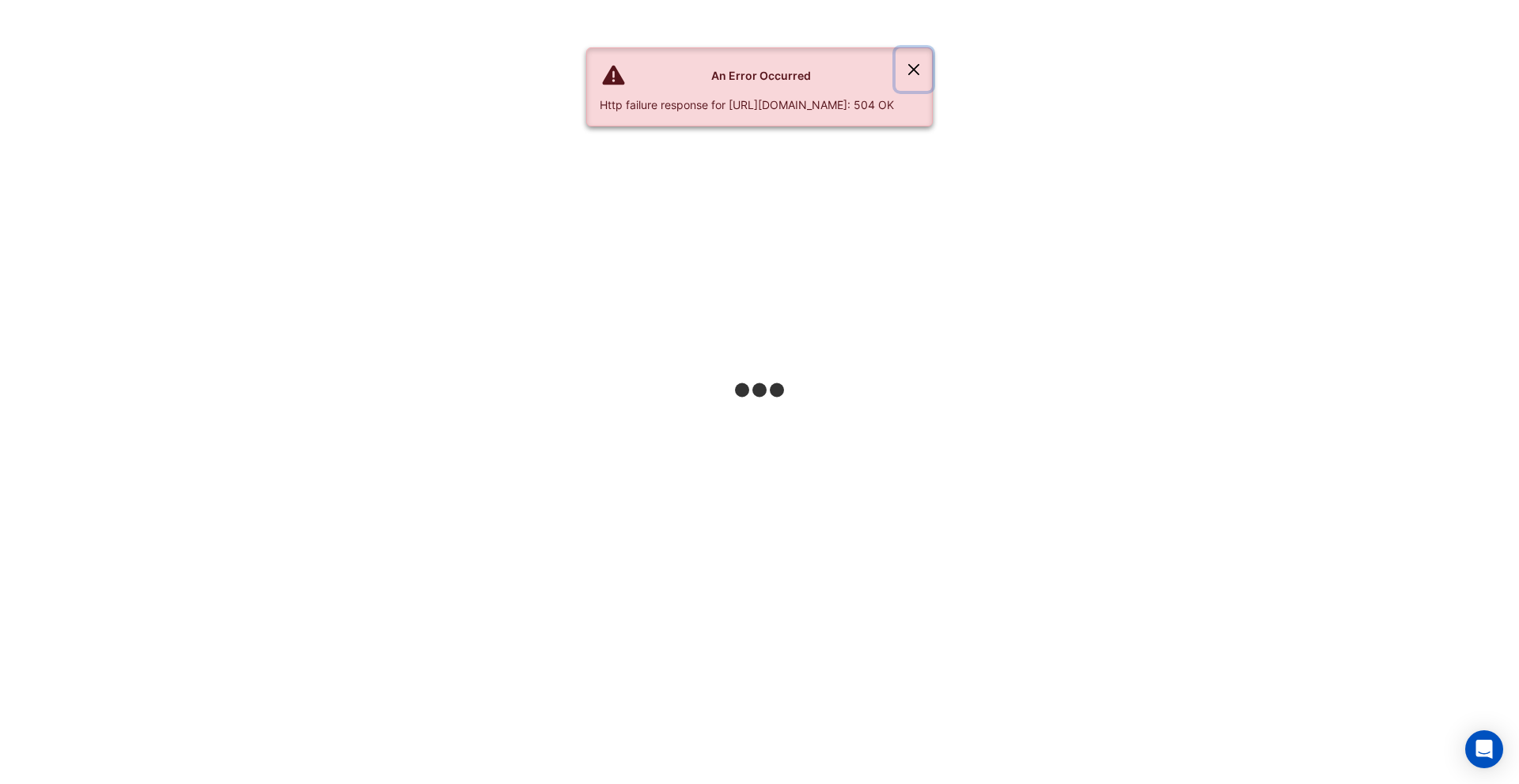
drag, startPoint x: 1017, startPoint y: 62, endPoint x: 884, endPoint y: 66, distance: 133.1
click at [932, 63] on button "Close" at bounding box center [913, 69] width 37 height 42
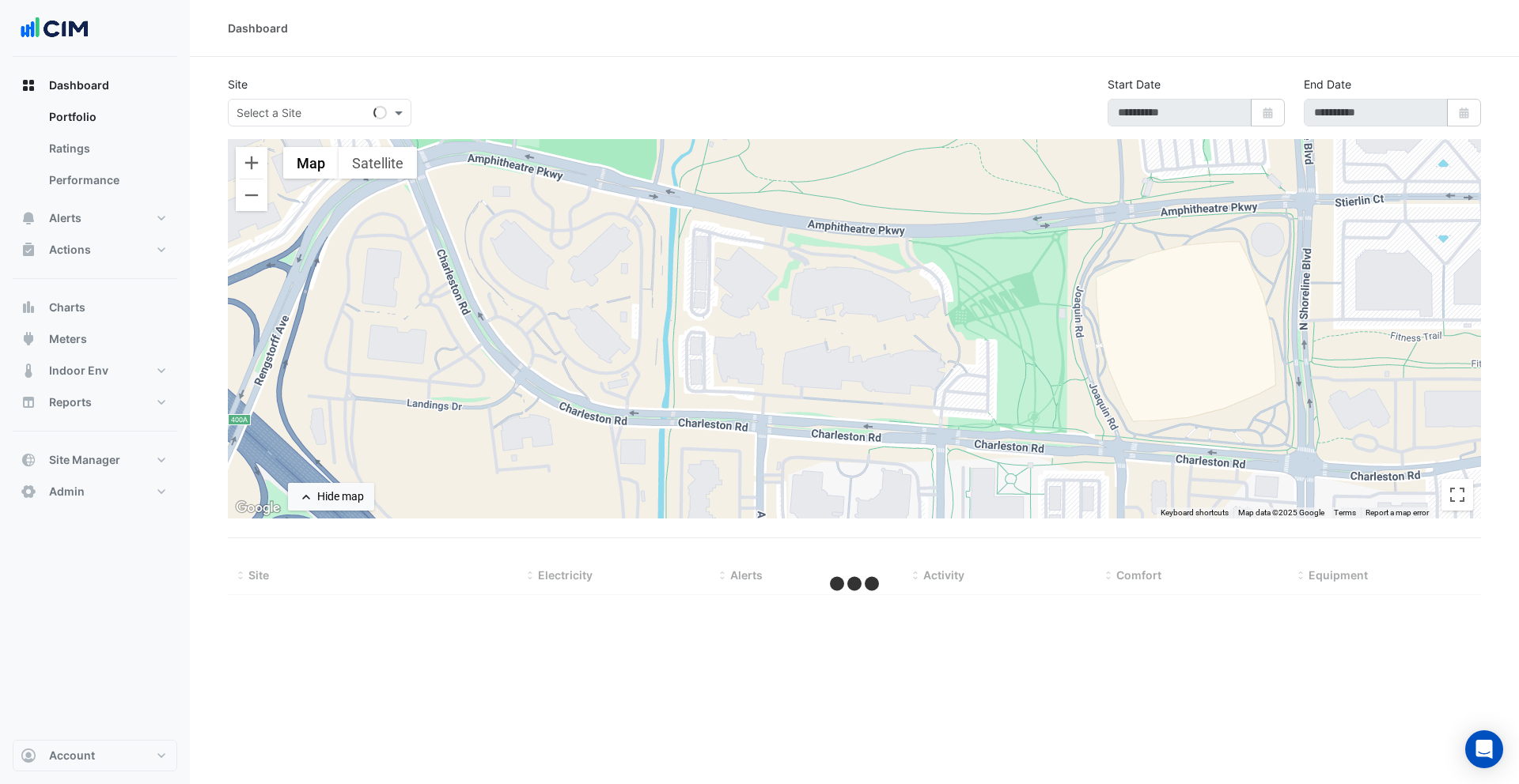
type input "**********"
select select "***"
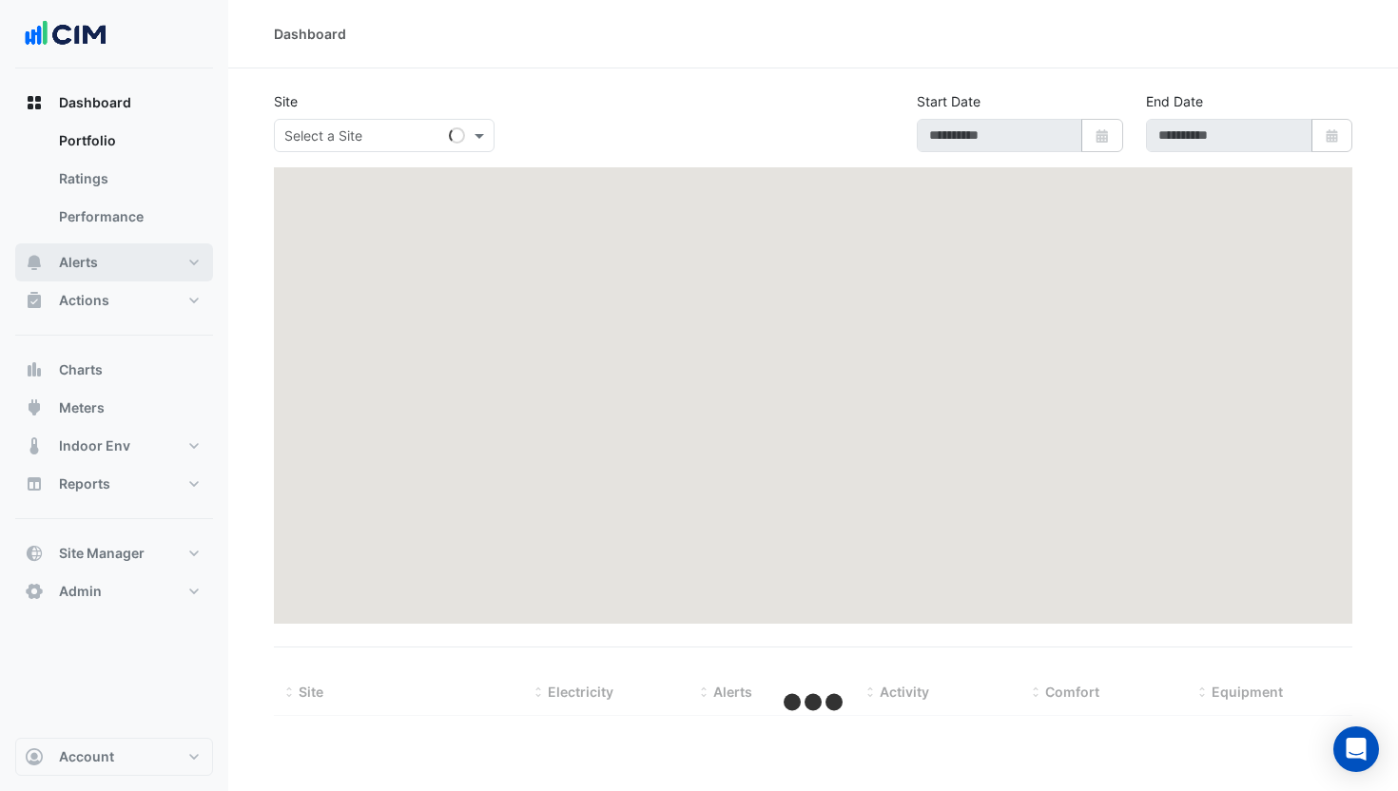
click at [119, 268] on button "Alerts" at bounding box center [114, 262] width 198 height 38
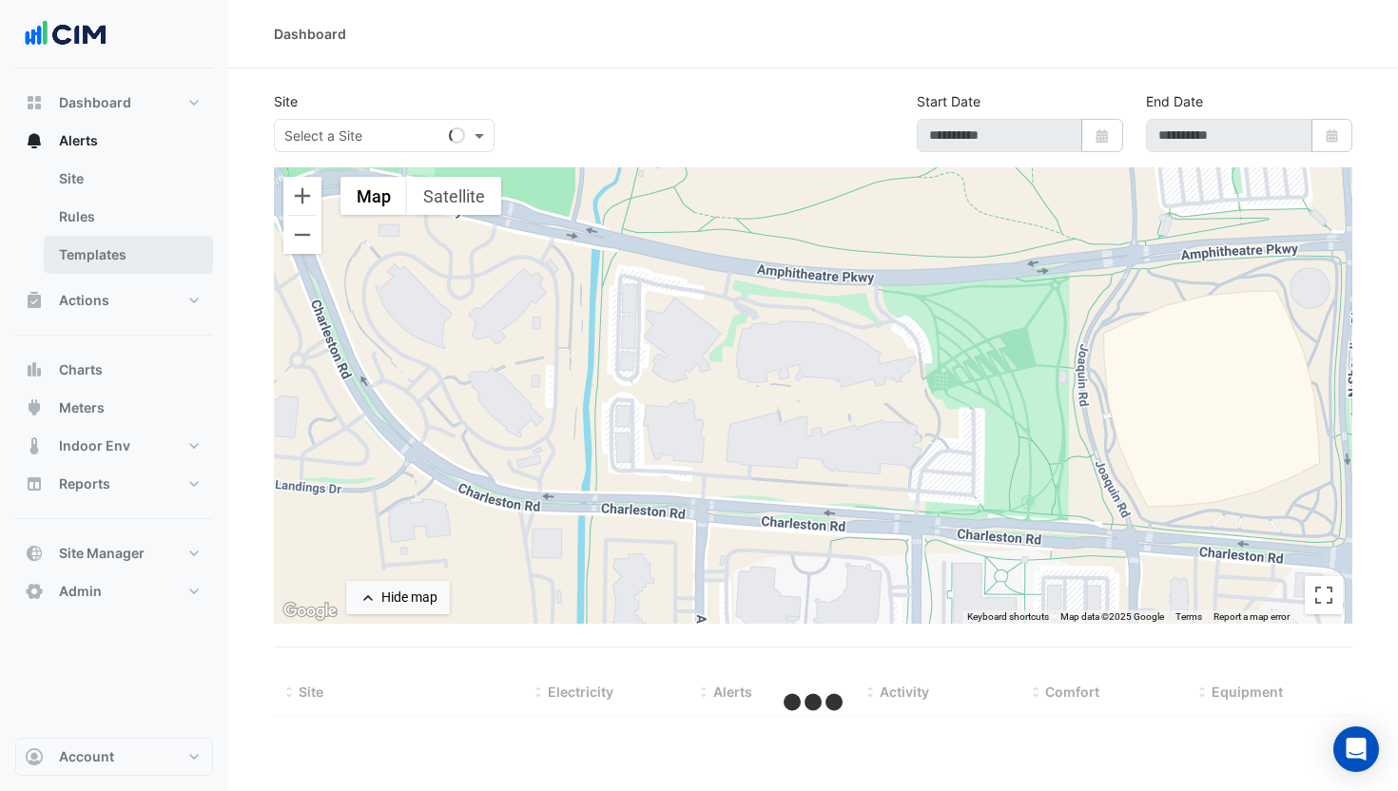
click at [140, 247] on link "Templates" at bounding box center [128, 255] width 169 height 38
select select
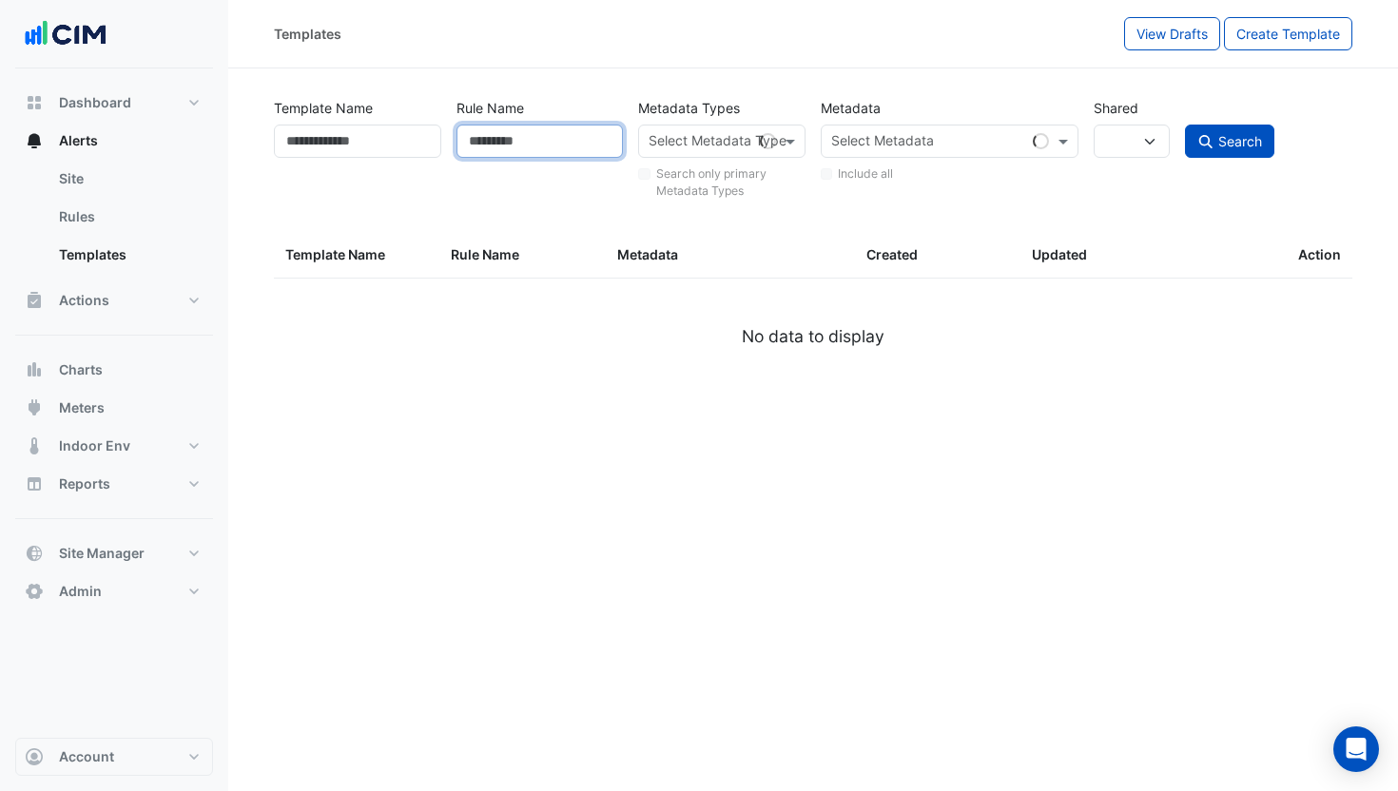
click at [546, 141] on input "Rule Name" at bounding box center [539, 141] width 167 height 33
type input "**********"
click at [1185, 125] on button "Search" at bounding box center [1229, 141] width 89 height 33
select select
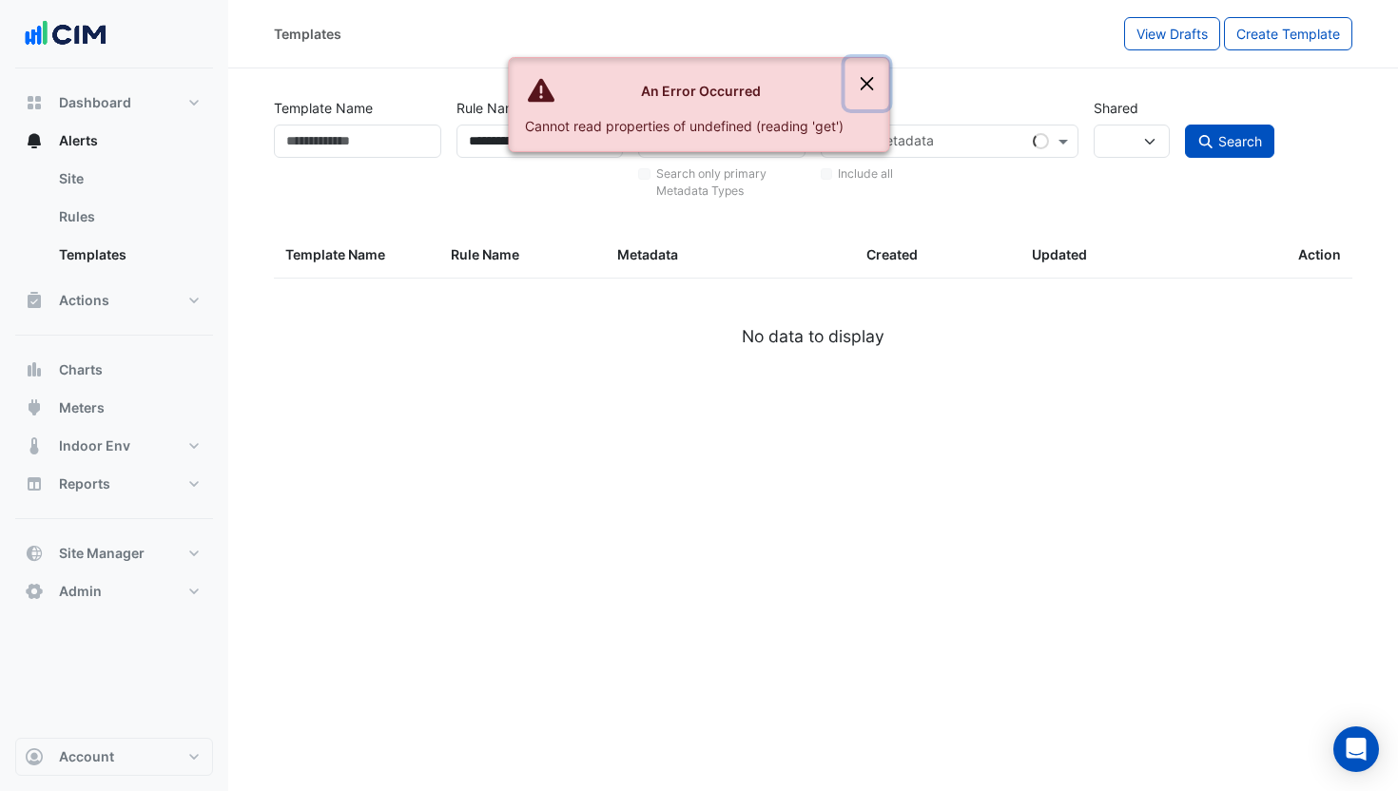
click at [868, 79] on button "Close" at bounding box center [867, 83] width 44 height 51
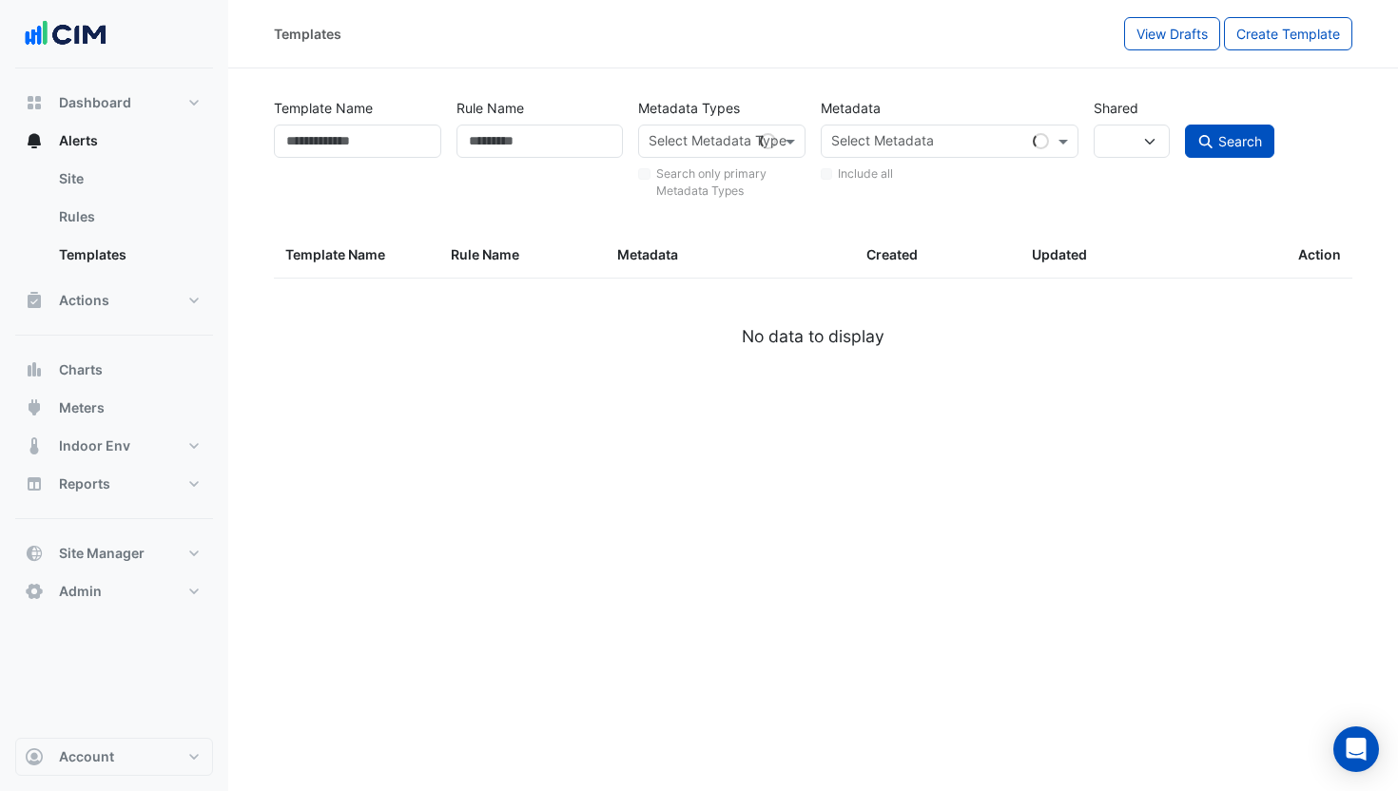
select select
click at [683, 148] on input "text" at bounding box center [700, 143] width 104 height 20
click at [592, 83] on section "Template Name Rule Name Metadata Types Select Metadata Type Loading... Search o…" at bounding box center [812, 231] width 1169 height 326
type input "**********"
select select
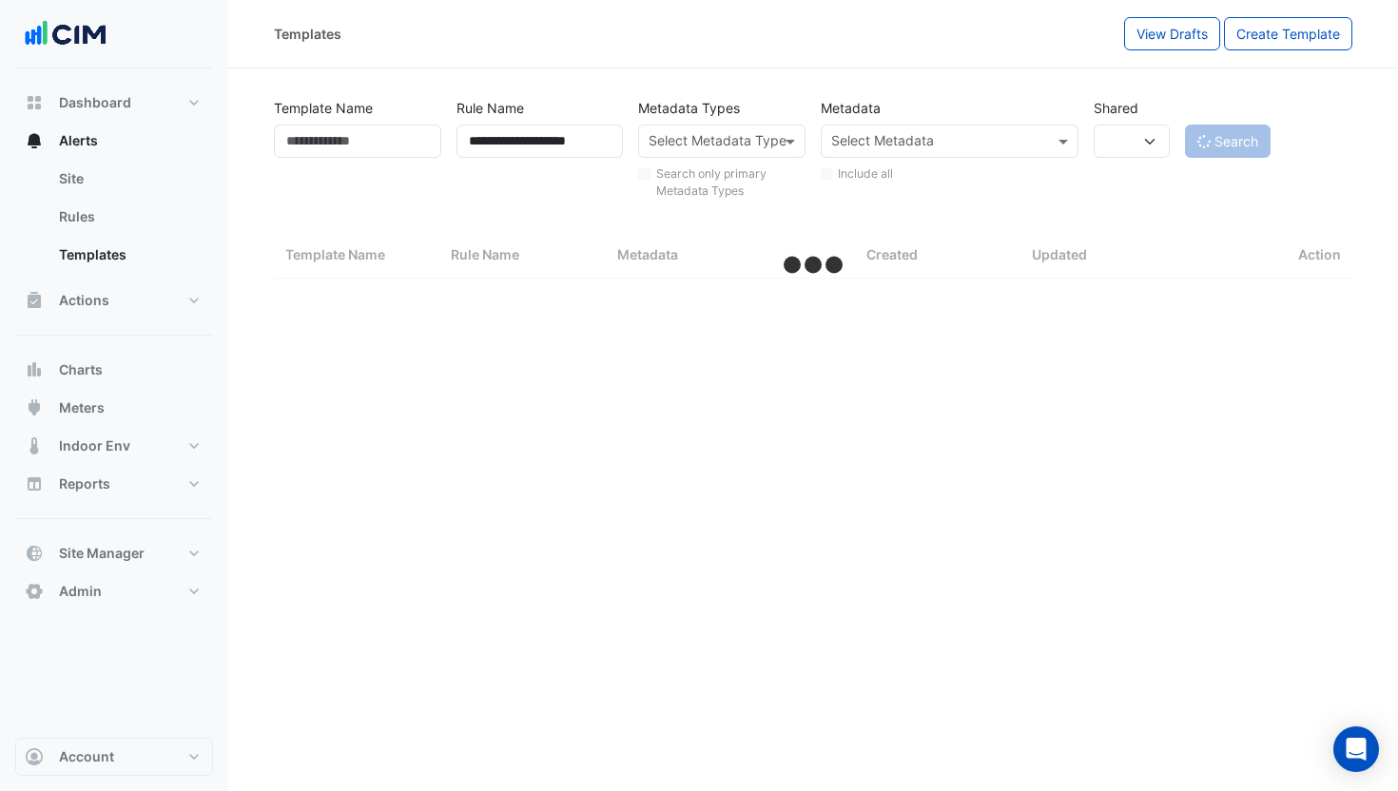
select select "***"
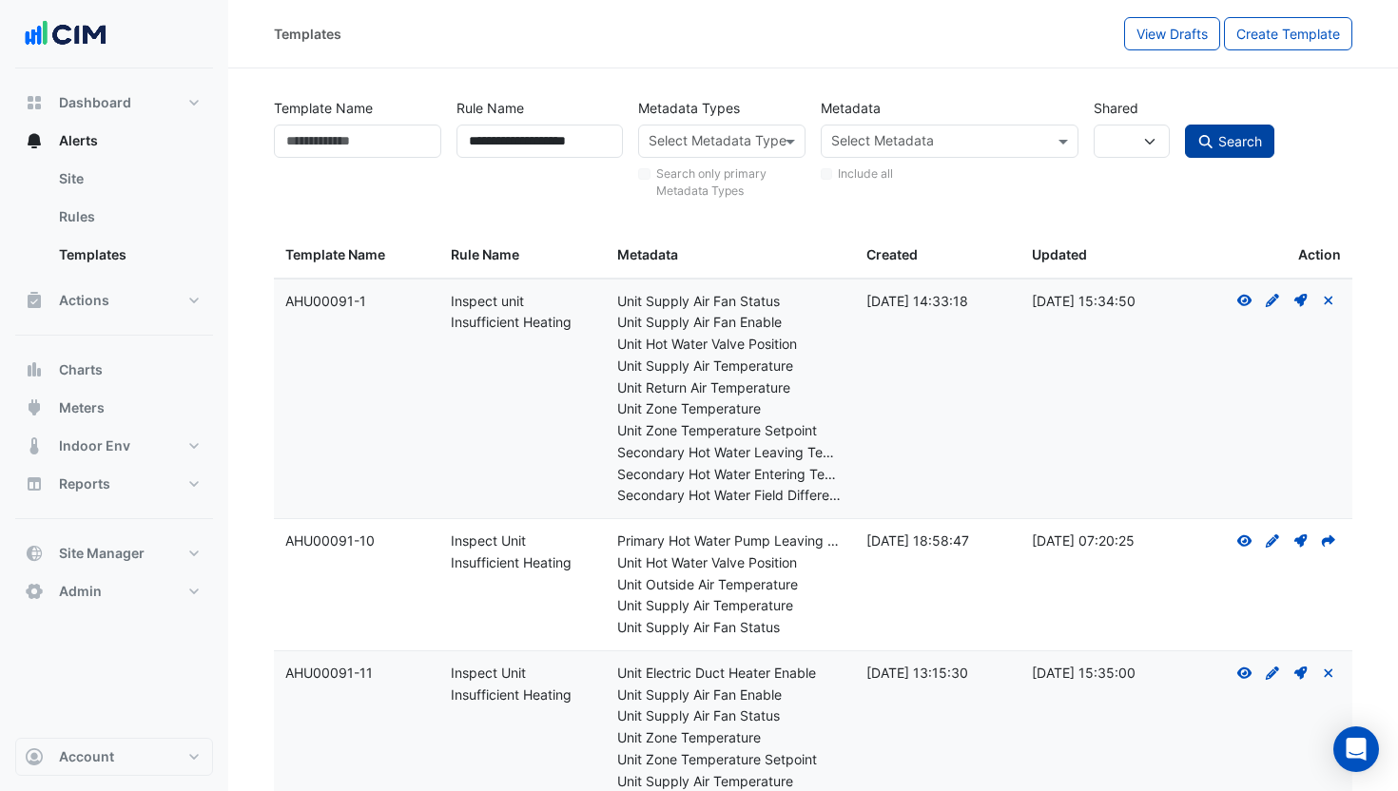
click at [1227, 134] on span "Search" at bounding box center [1240, 141] width 44 height 16
click at [1252, 299] on icon "View" at bounding box center [1244, 300] width 17 height 13
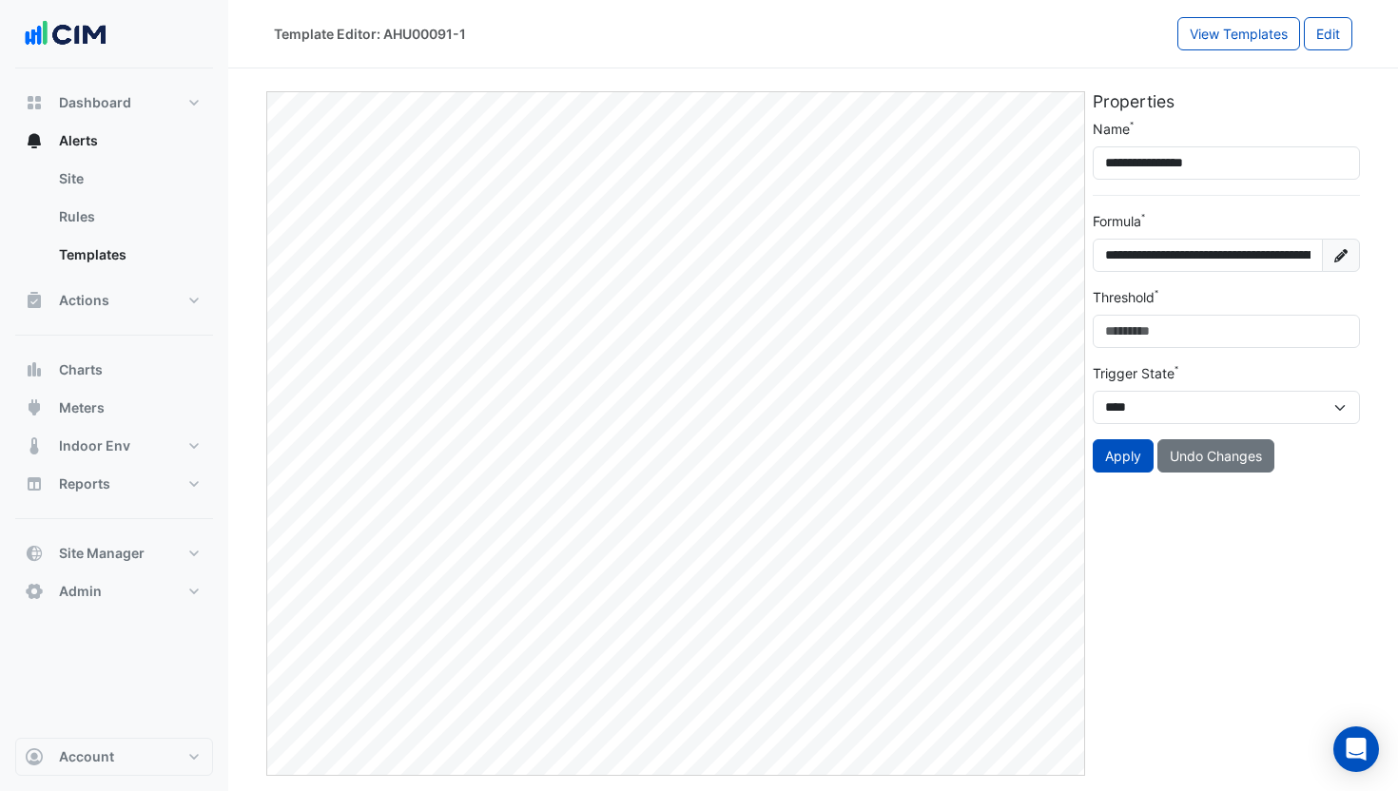
click at [1342, 251] on icon at bounding box center [1340, 254] width 13 height 13
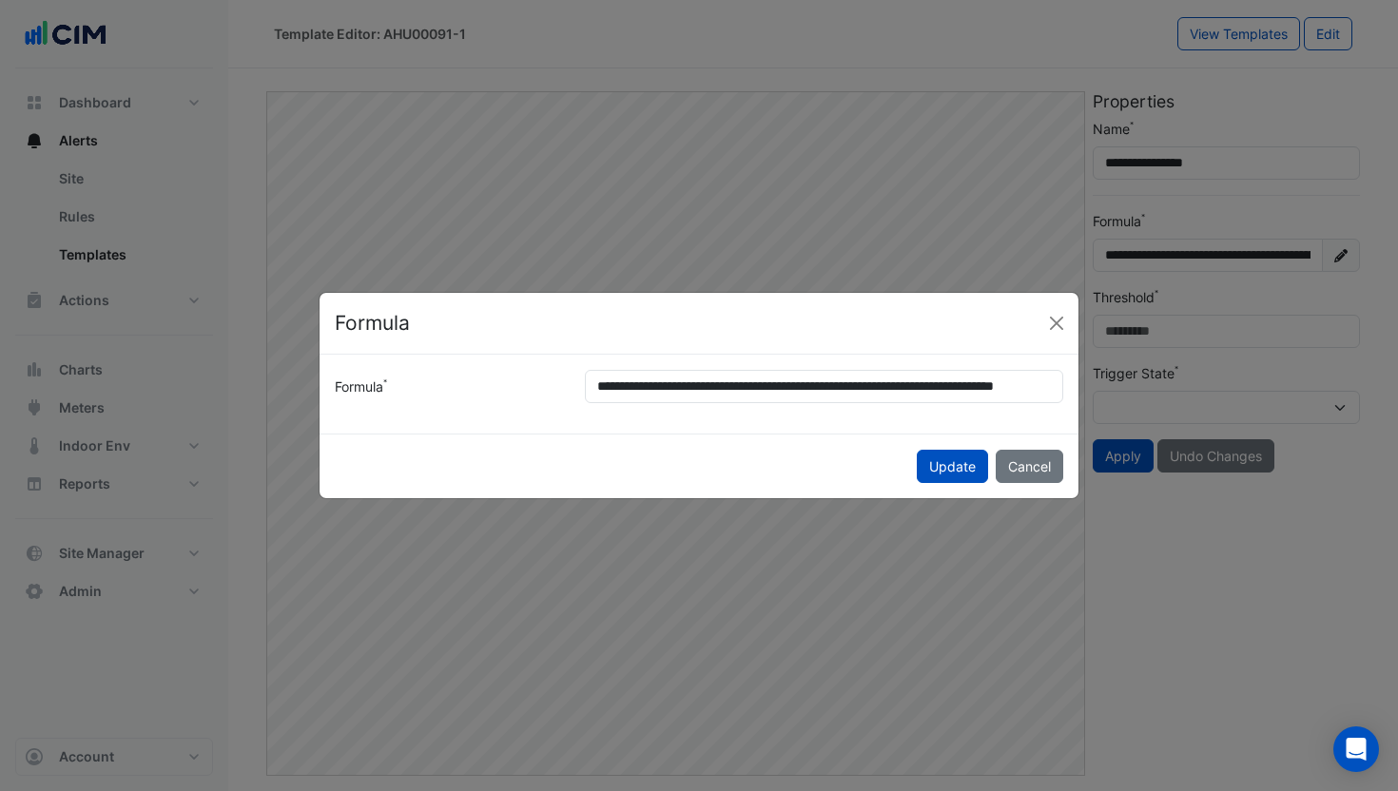
select select
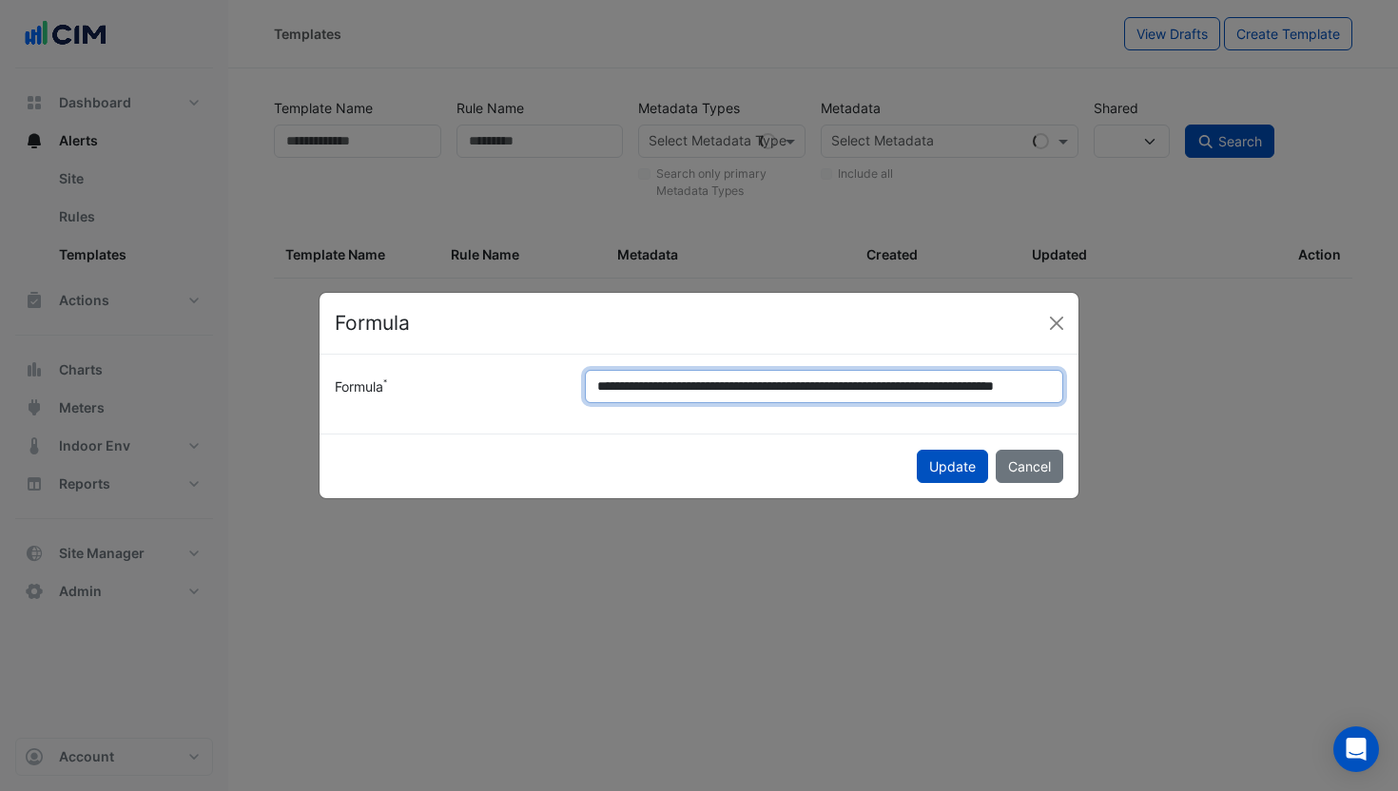
click at [902, 393] on input "**********" at bounding box center [824, 386] width 478 height 33
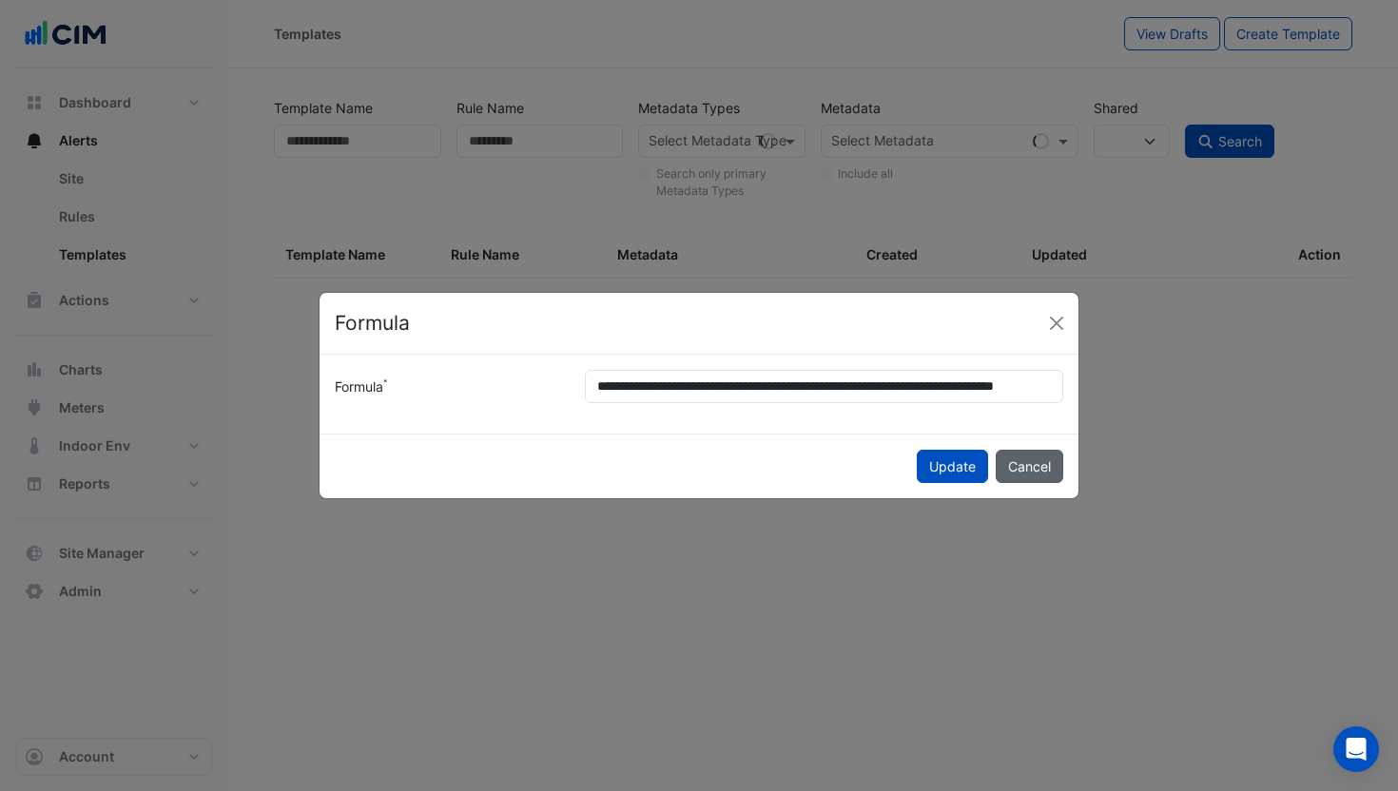
click at [1043, 470] on button "Cancel" at bounding box center [1030, 466] width 68 height 33
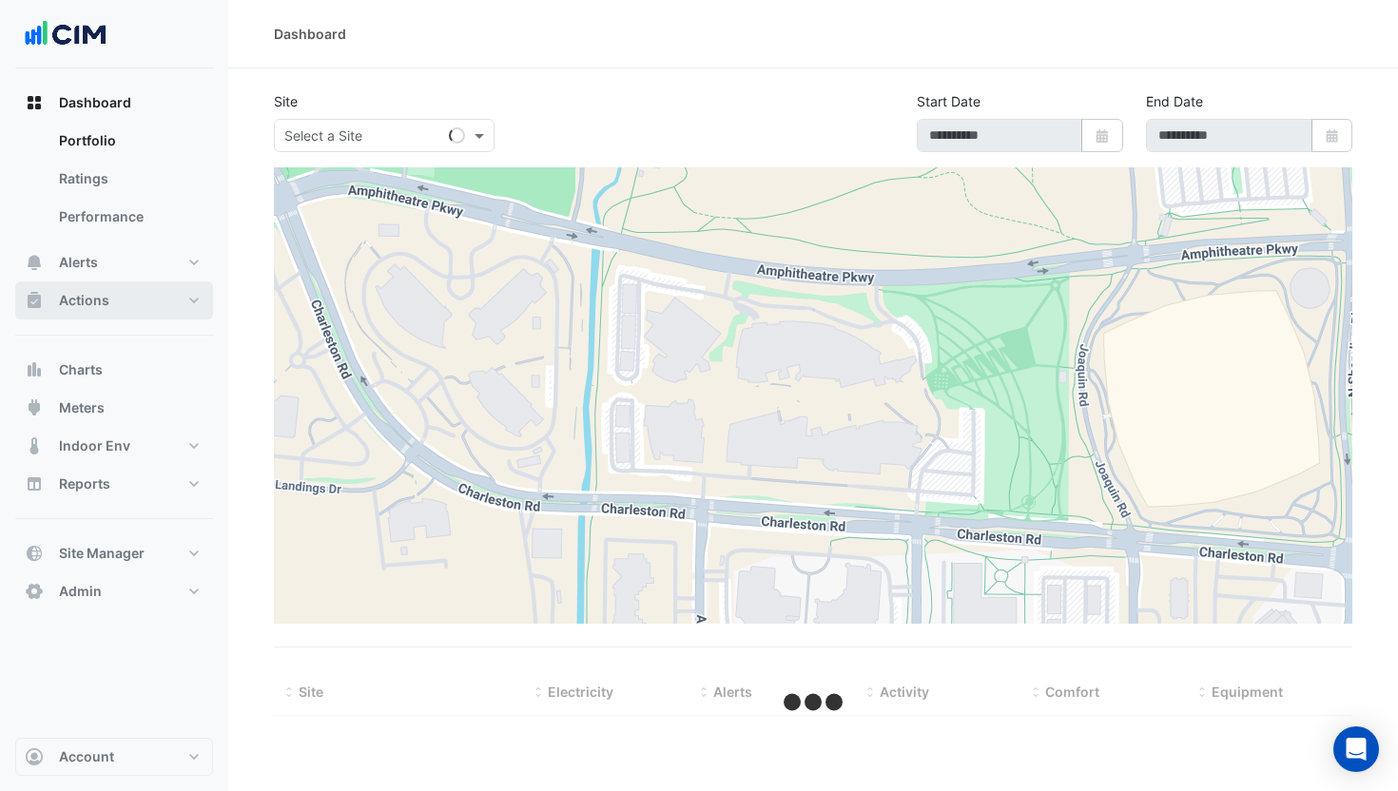
click at [126, 294] on button "Actions" at bounding box center [114, 300] width 198 height 38
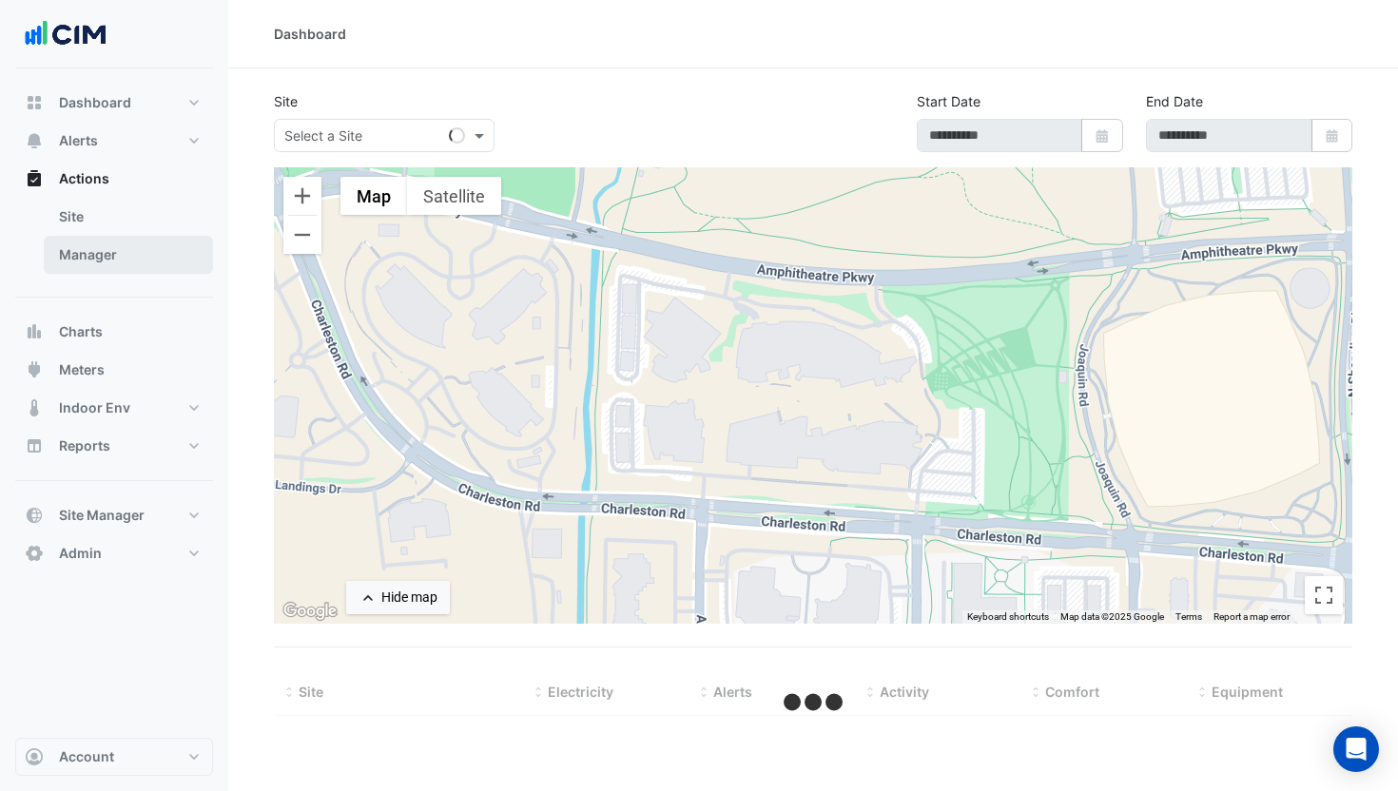
click at [137, 265] on link "Manager" at bounding box center [128, 255] width 169 height 38
click at [143, 260] on link "Manager" at bounding box center [128, 255] width 169 height 38
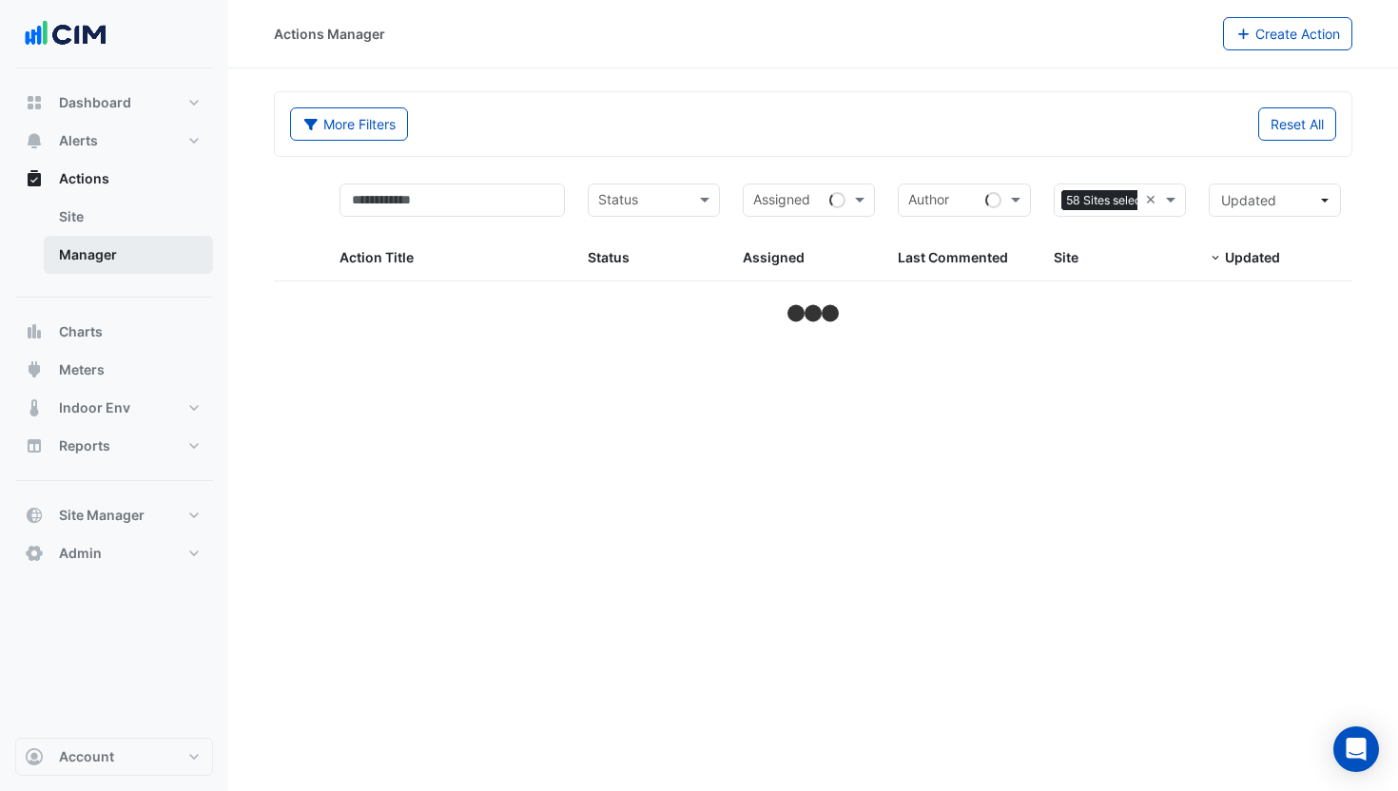
select select "***"
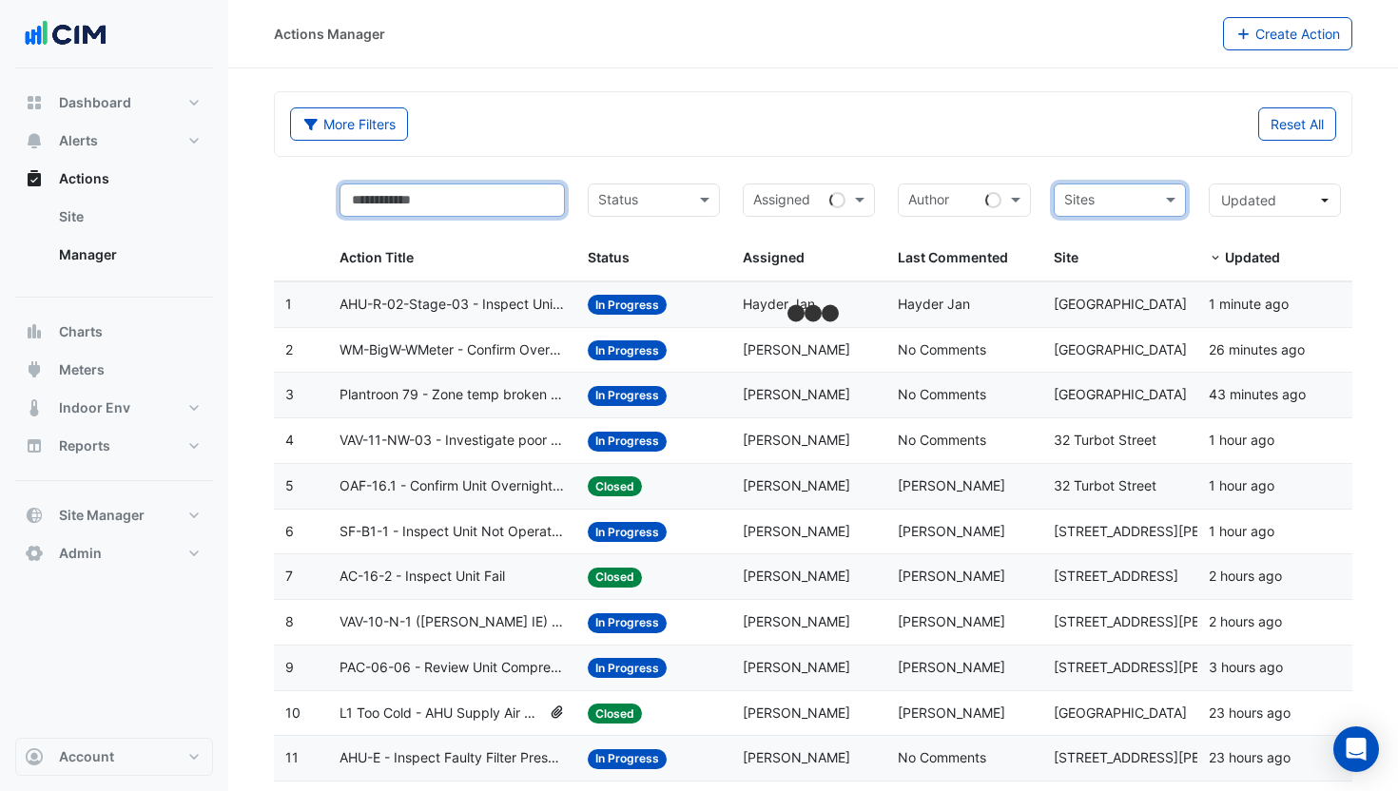
click at [384, 208] on input "text" at bounding box center [451, 200] width 225 height 33
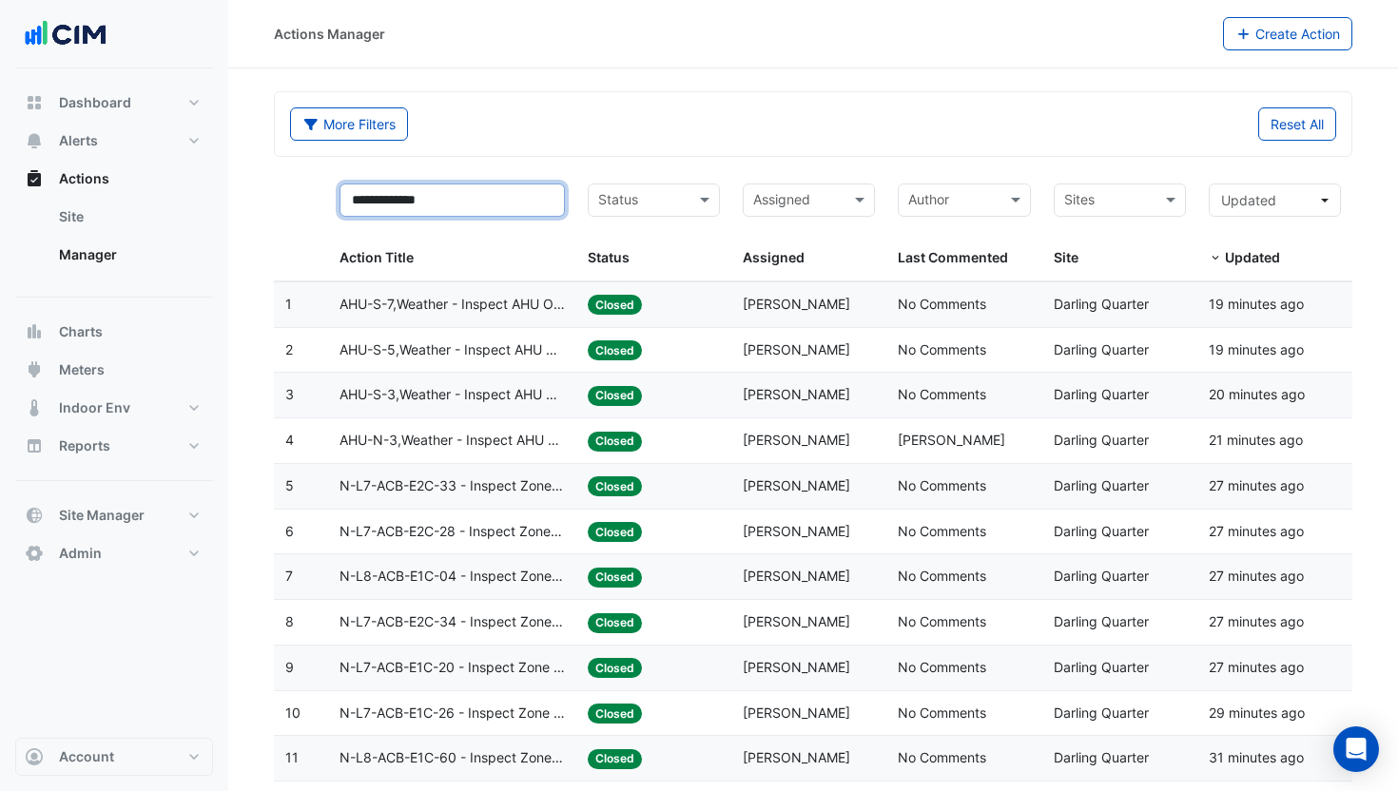
type input "**********"
click at [511, 447] on span "AHU-N-3,Weather - Inspect AHU OA Temp Broken Sensor" at bounding box center [451, 441] width 225 height 22
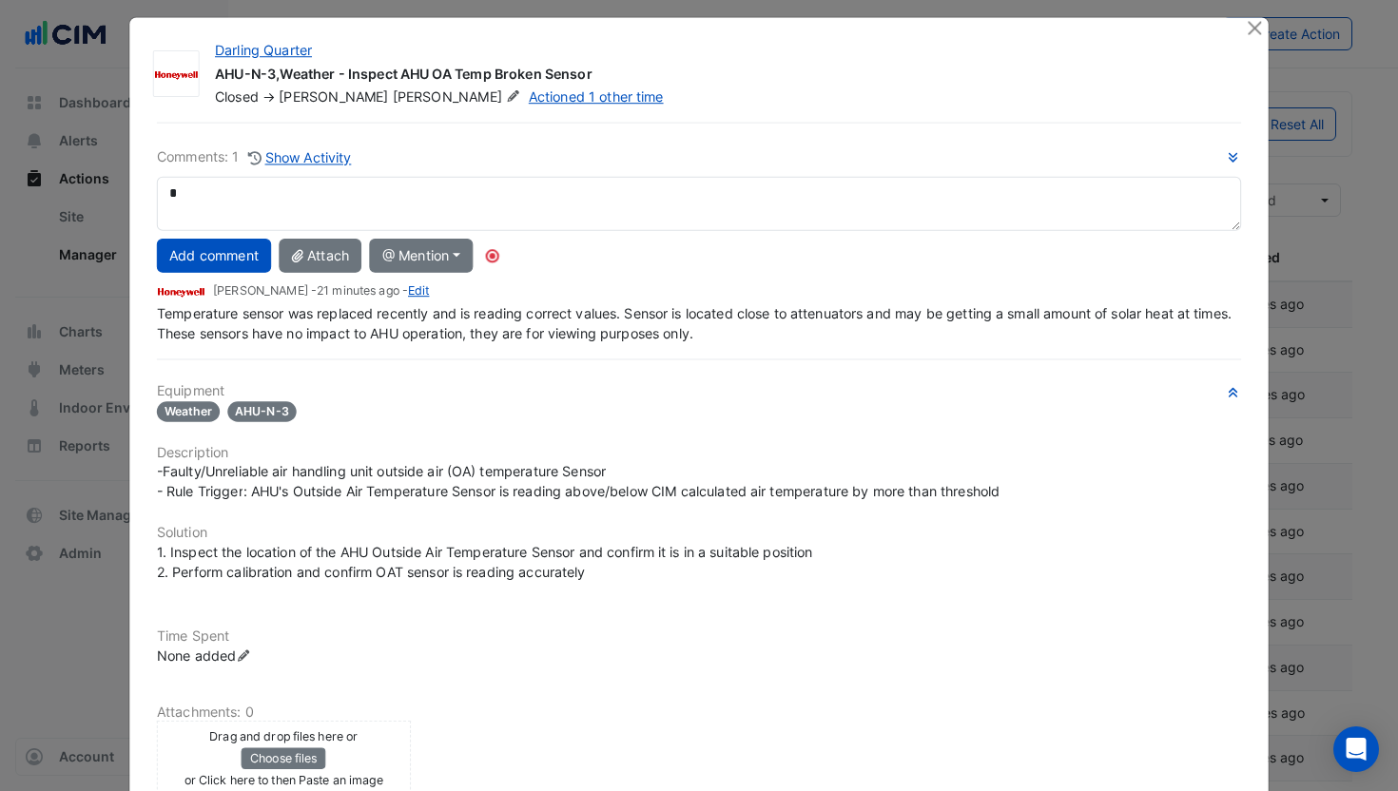
type textarea "*"
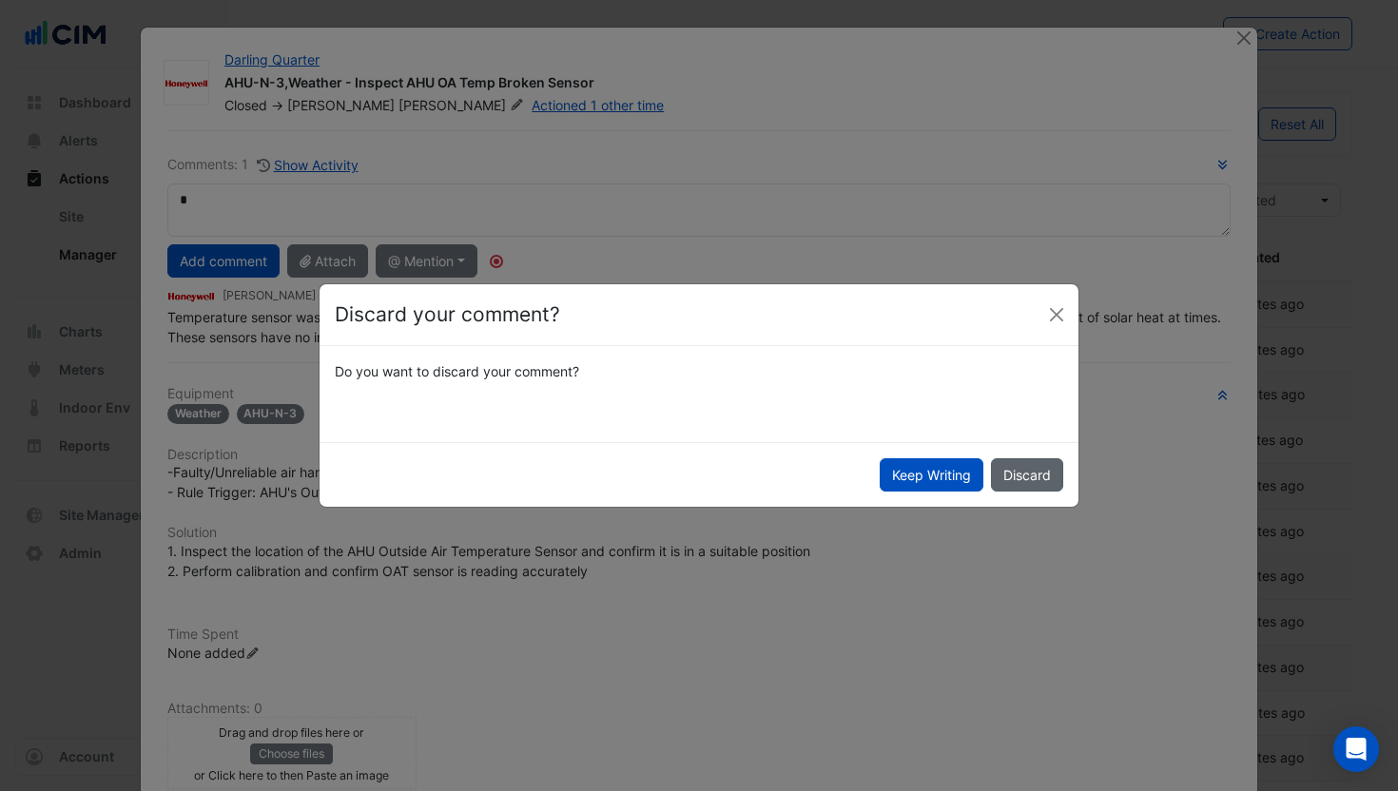
click at [1008, 468] on button "Discard" at bounding box center [1027, 474] width 72 height 33
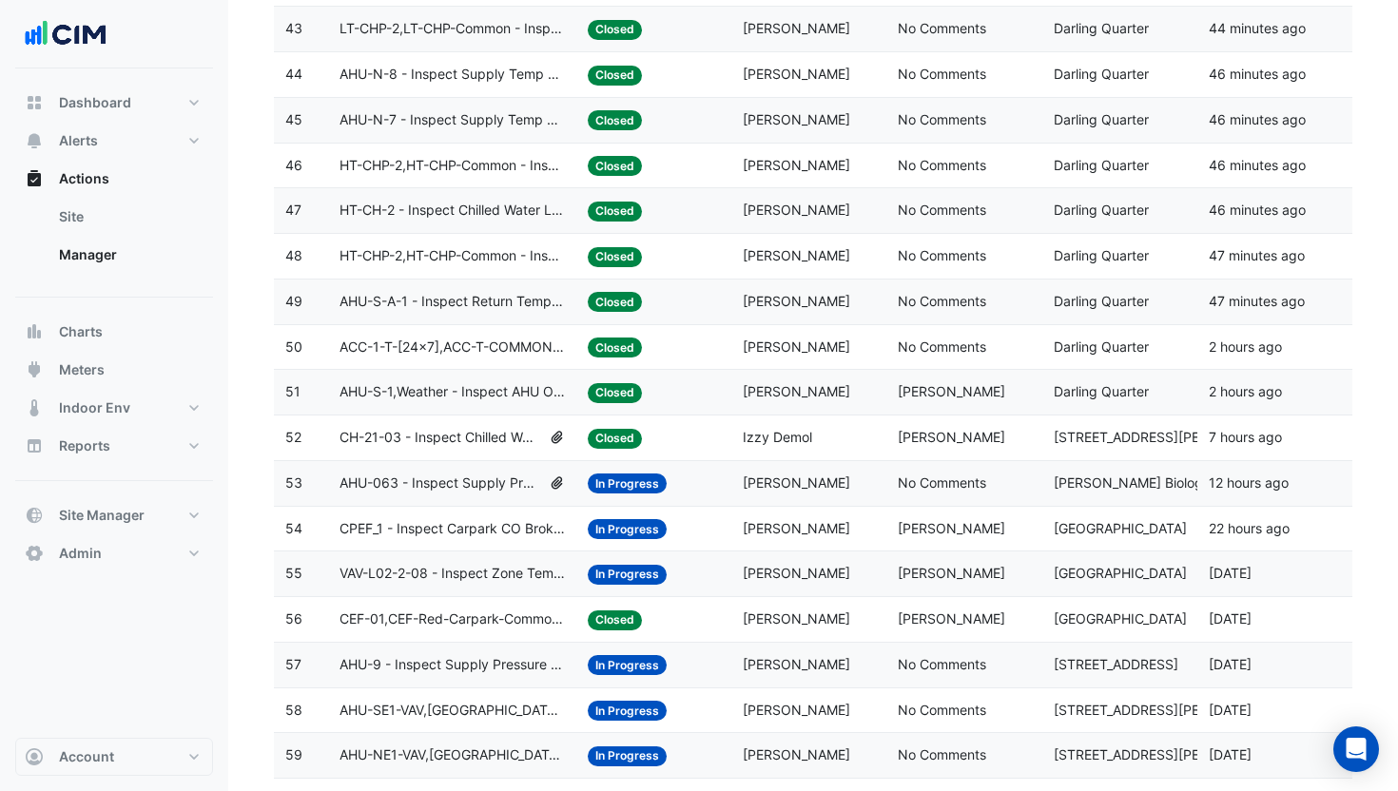
scroll to position [2500, 0]
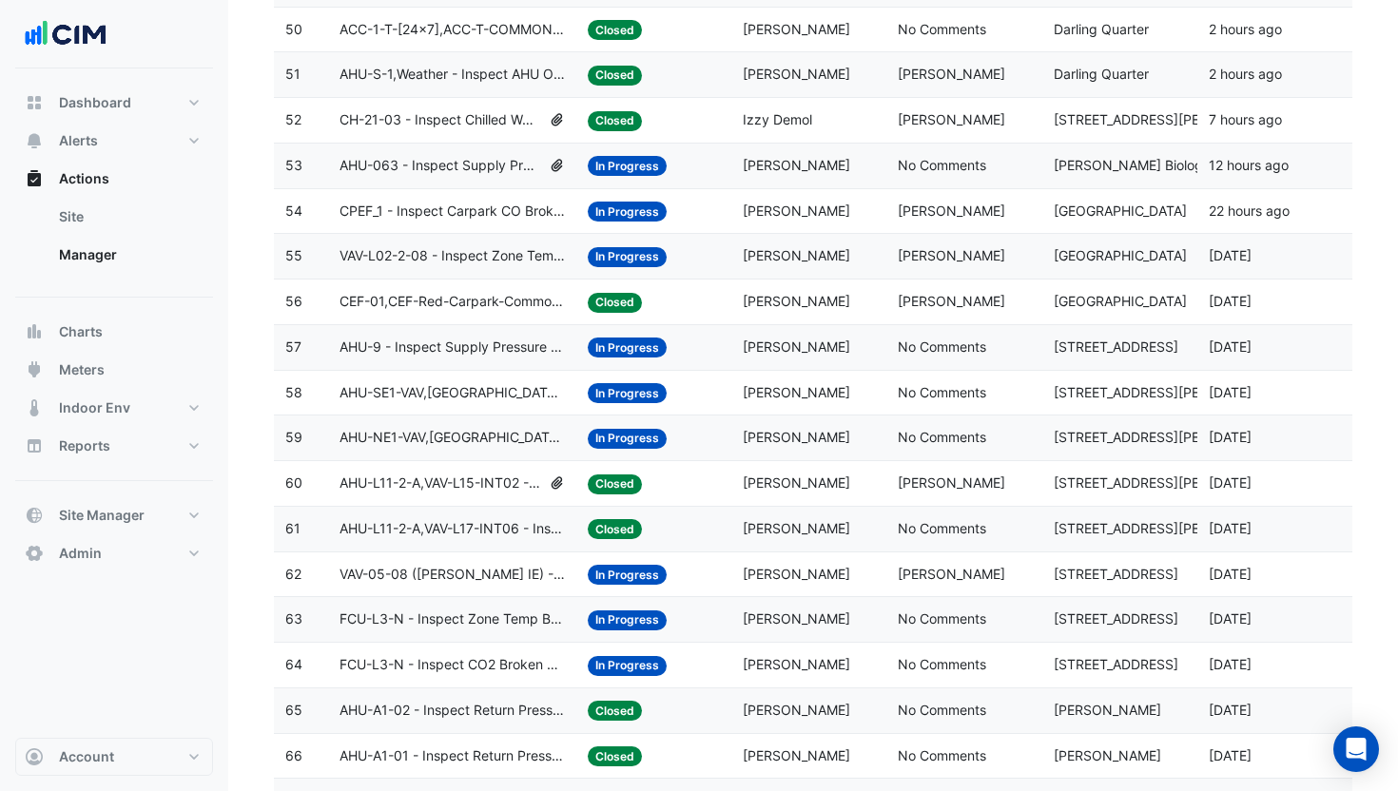
click at [907, 224] on datatable-body-cell "Last Commented: Brad Ackfield" at bounding box center [963, 211] width 155 height 45
click at [898, 319] on datatable-body-cell "Last Commented: Jon Forgan" at bounding box center [963, 302] width 155 height 45
click at [904, 488] on span "Jason Willing" at bounding box center [951, 482] width 107 height 16
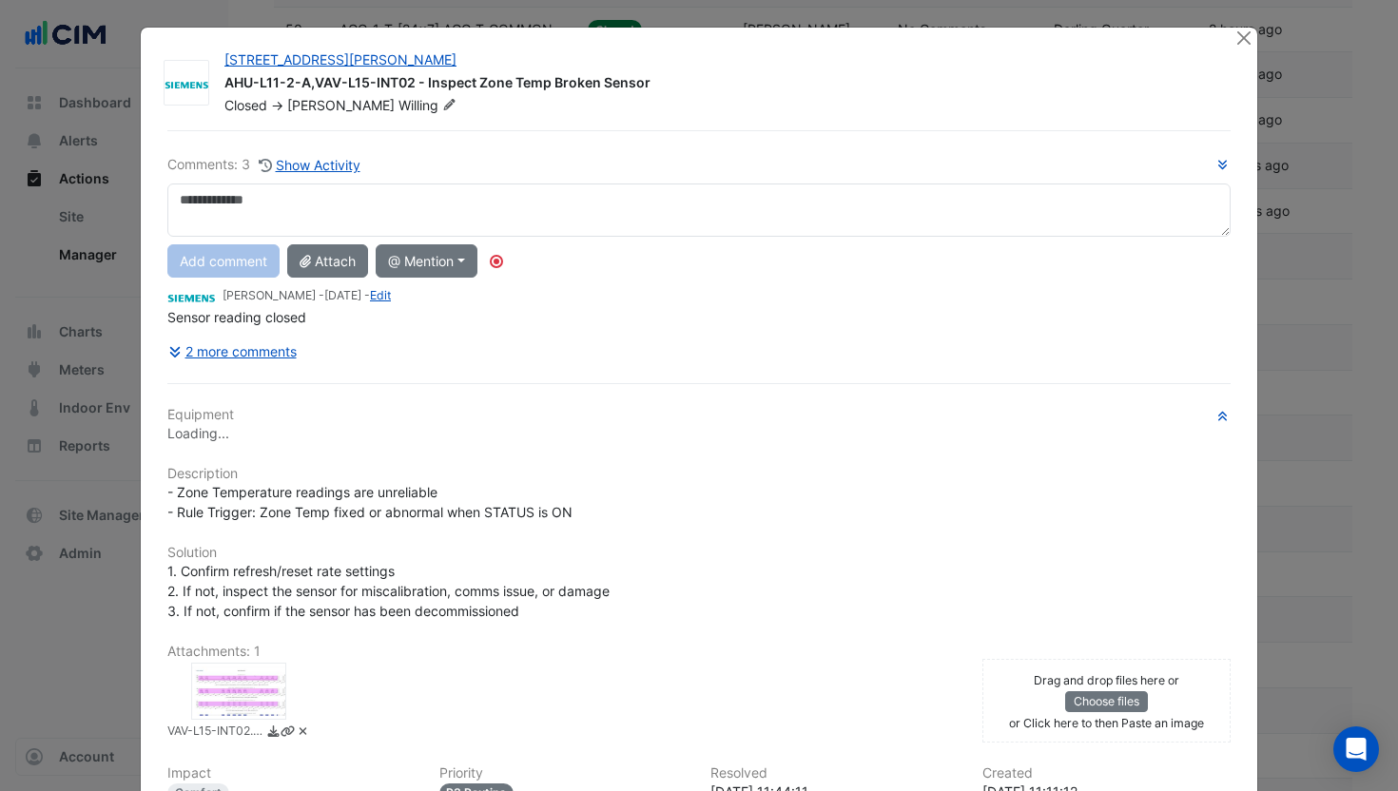
click at [233, 681] on div at bounding box center [238, 691] width 95 height 57
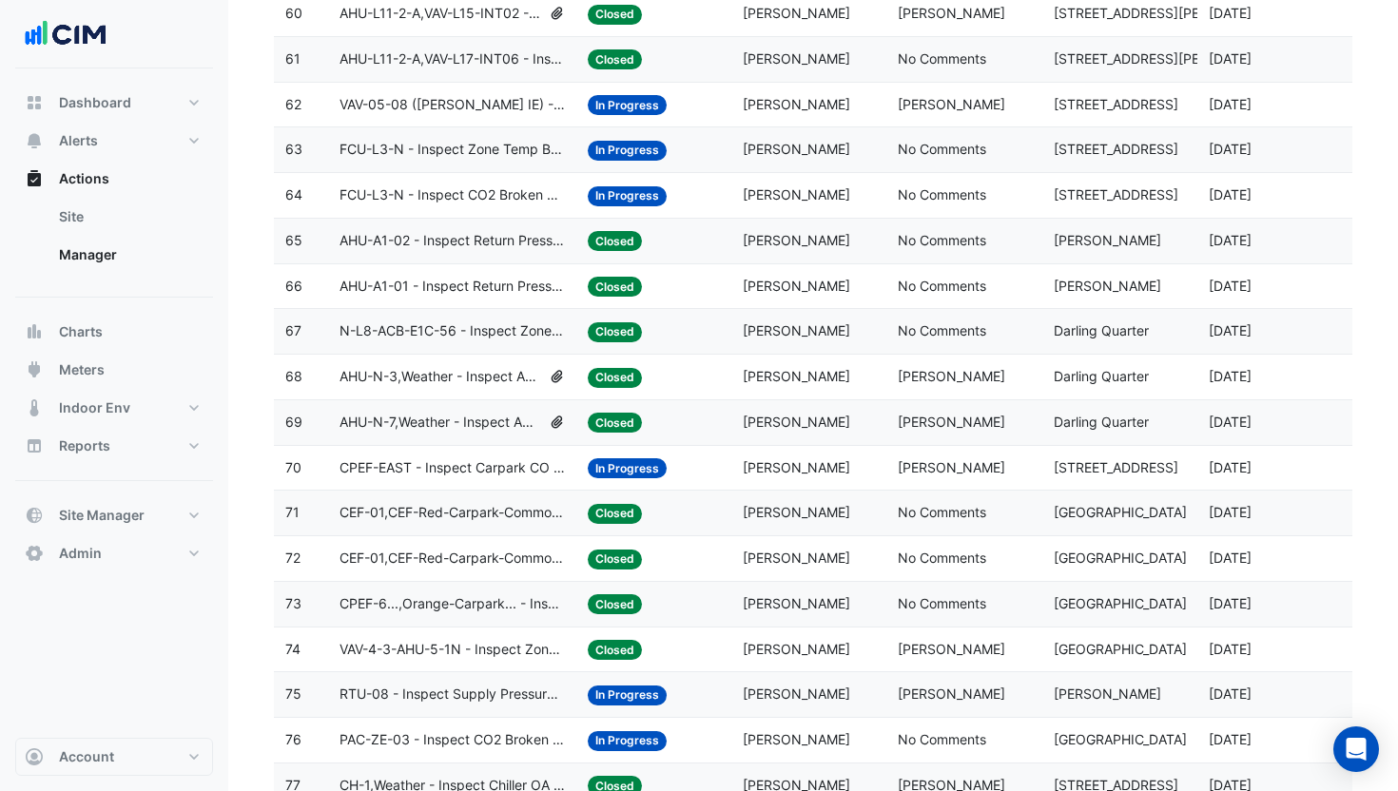
scroll to position [2995, 0]
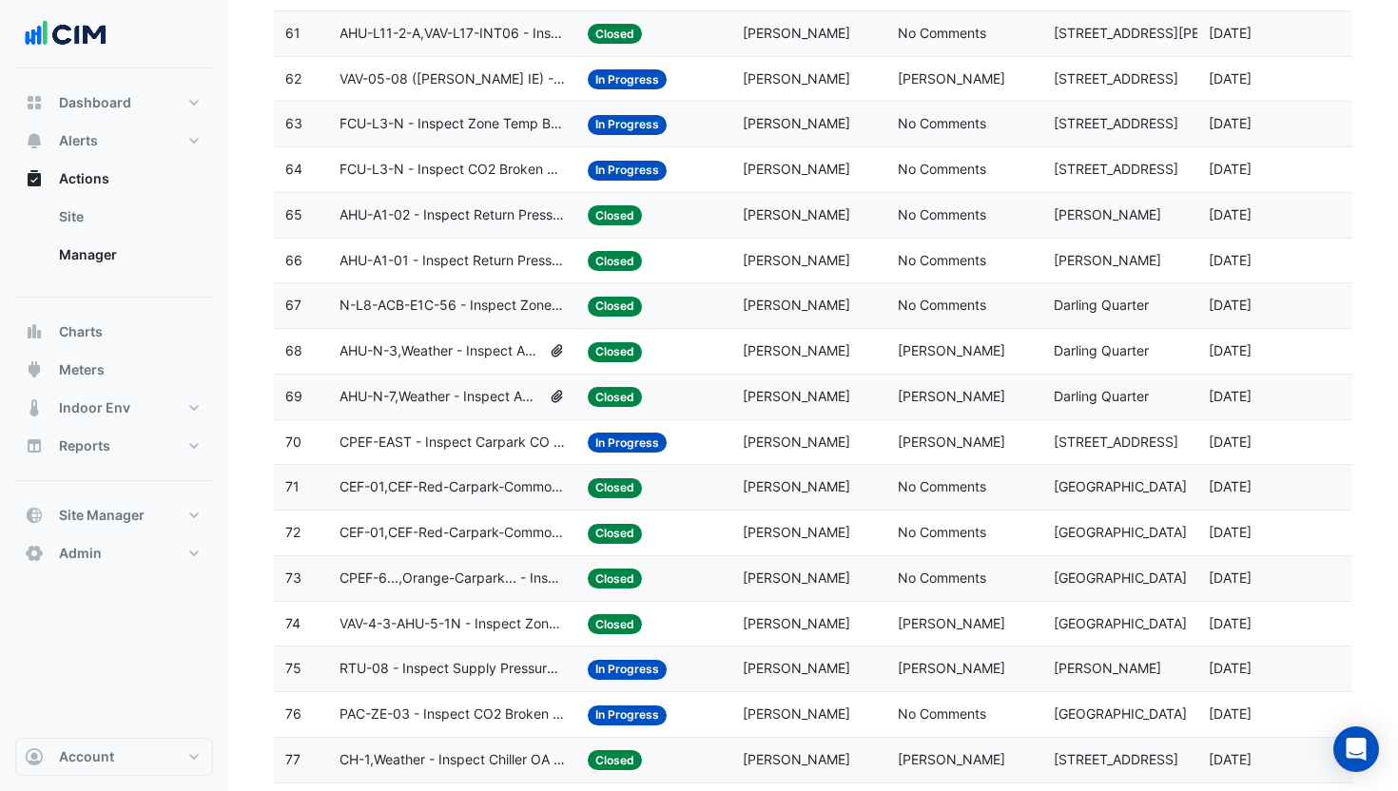
click at [756, 448] on span "Michael Adamson" at bounding box center [796, 442] width 107 height 16
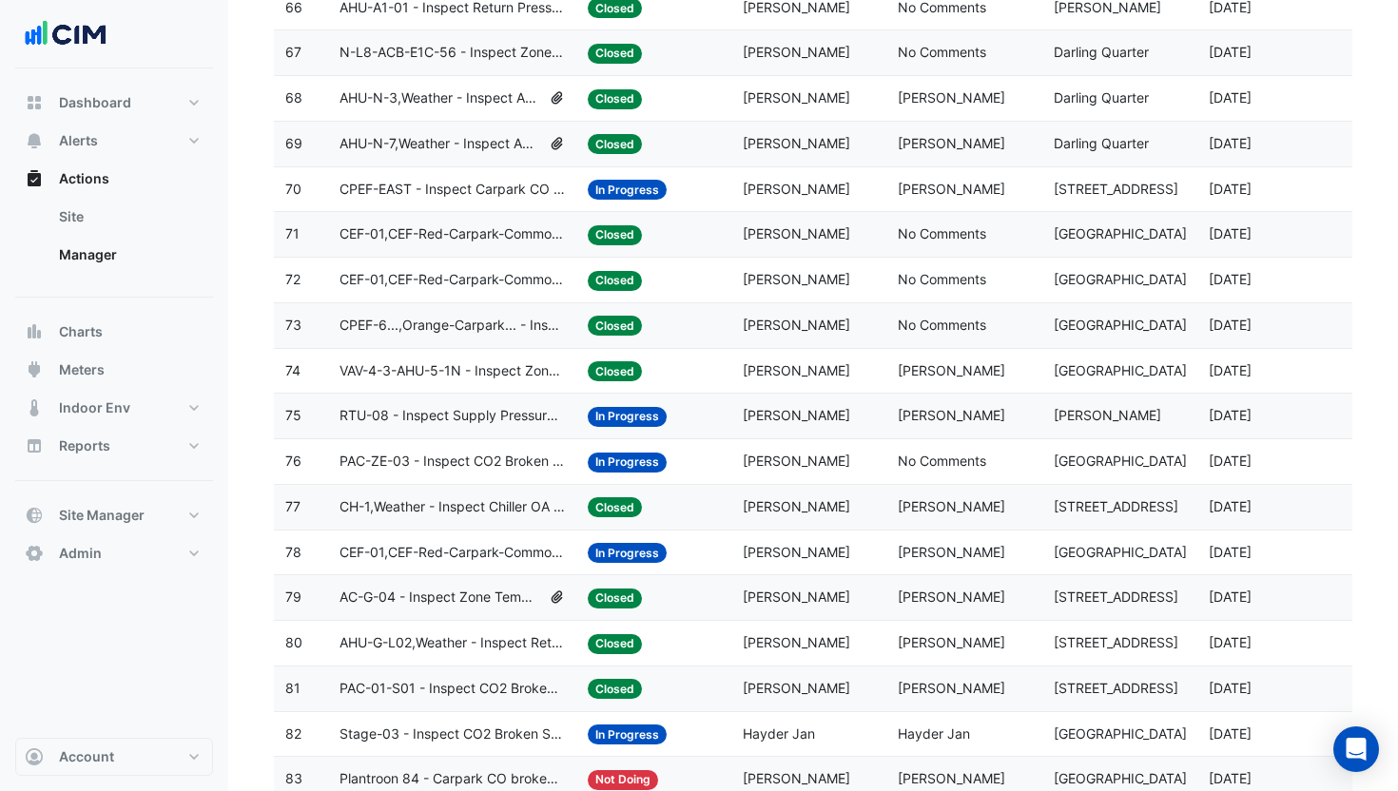
scroll to position [3383, 0]
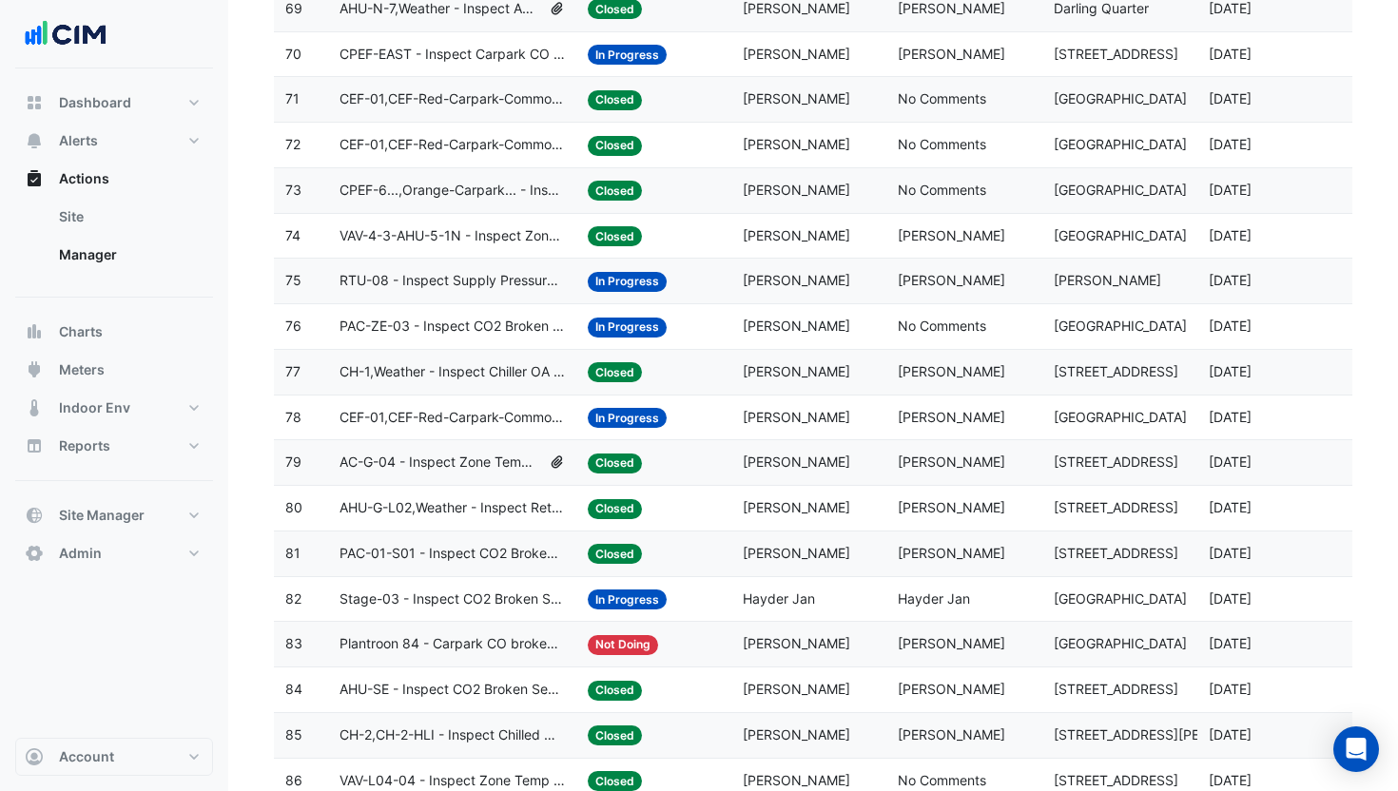
click at [762, 377] on span "Jeff Maddaford" at bounding box center [796, 371] width 107 height 16
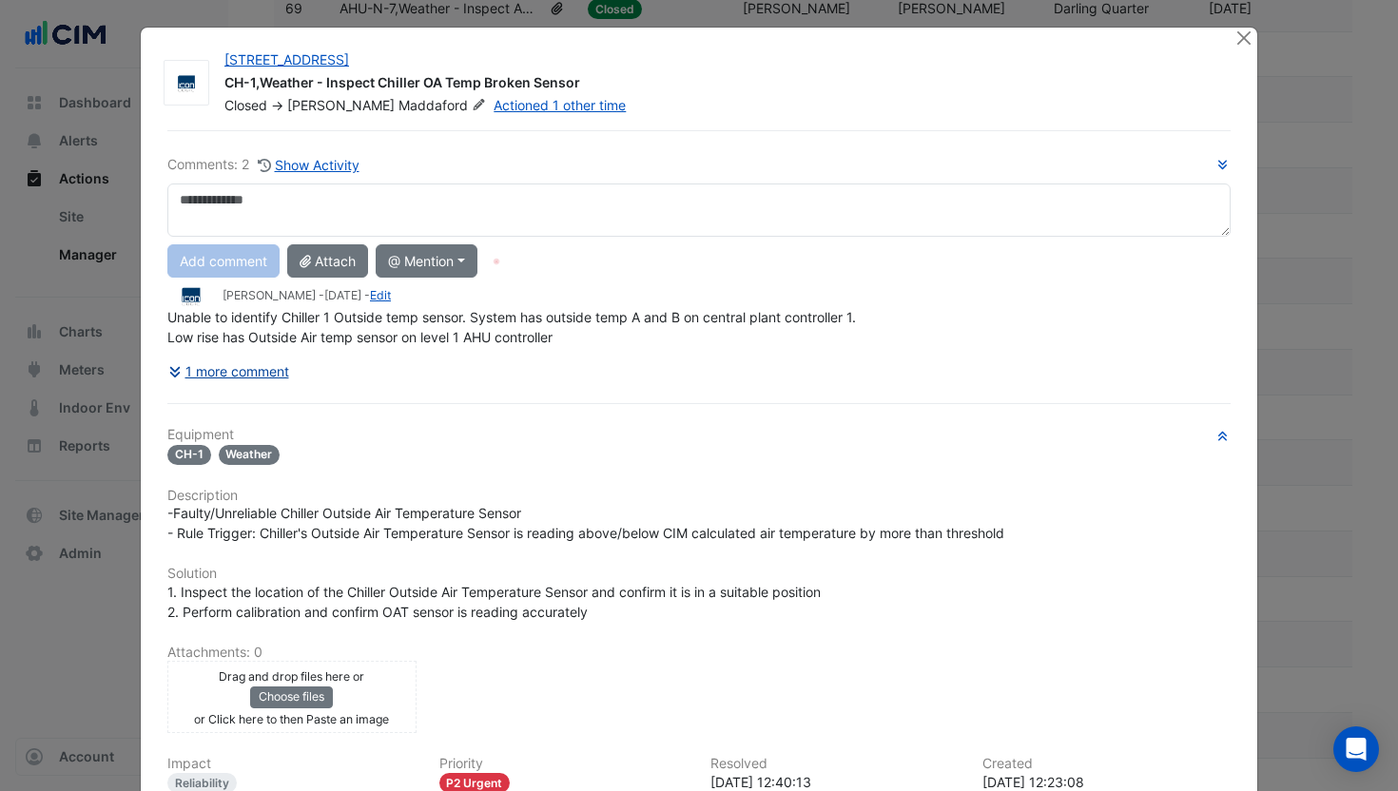
click at [257, 372] on button "1 more comment" at bounding box center [228, 371] width 123 height 33
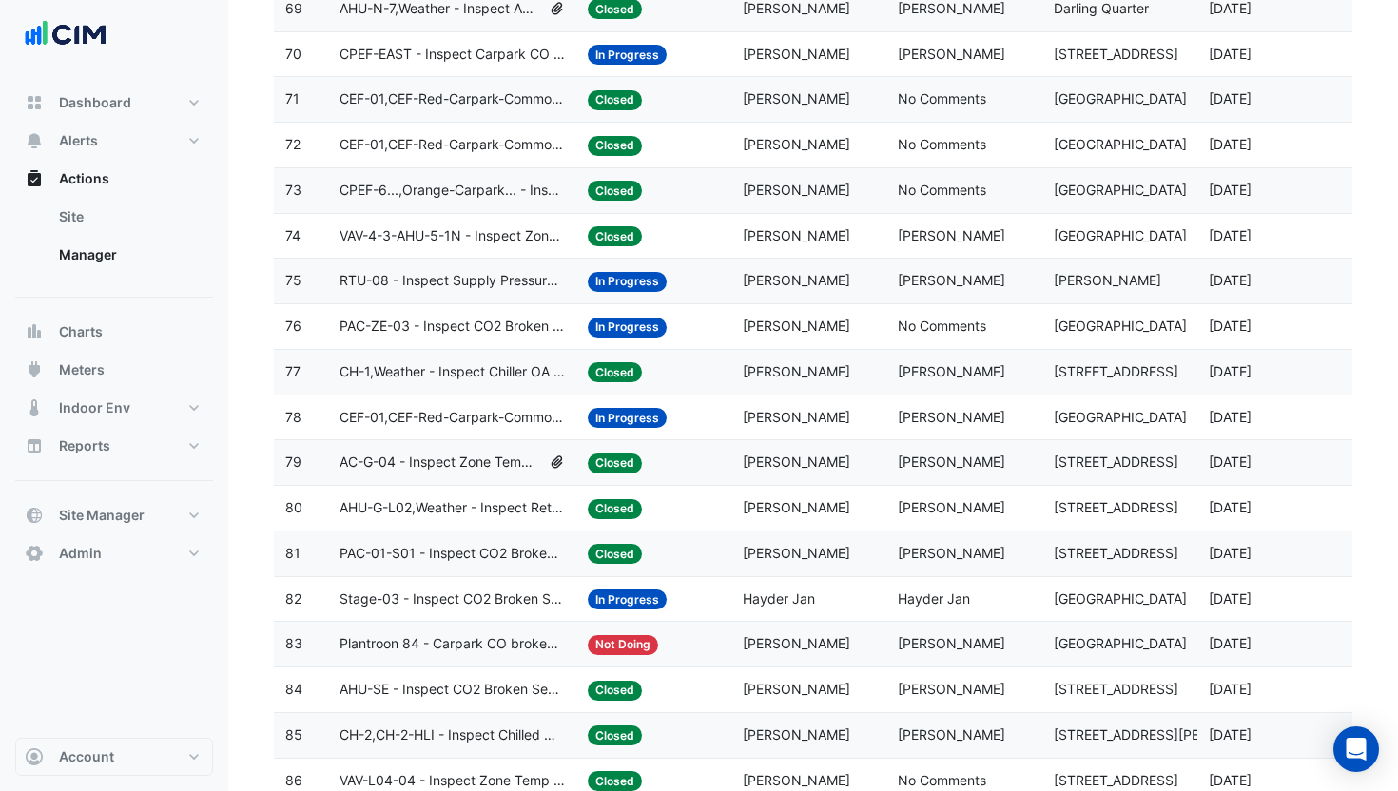
scroll to position [240, 0]
click at [791, 553] on span "Ryan Monahan" at bounding box center [796, 553] width 107 height 16
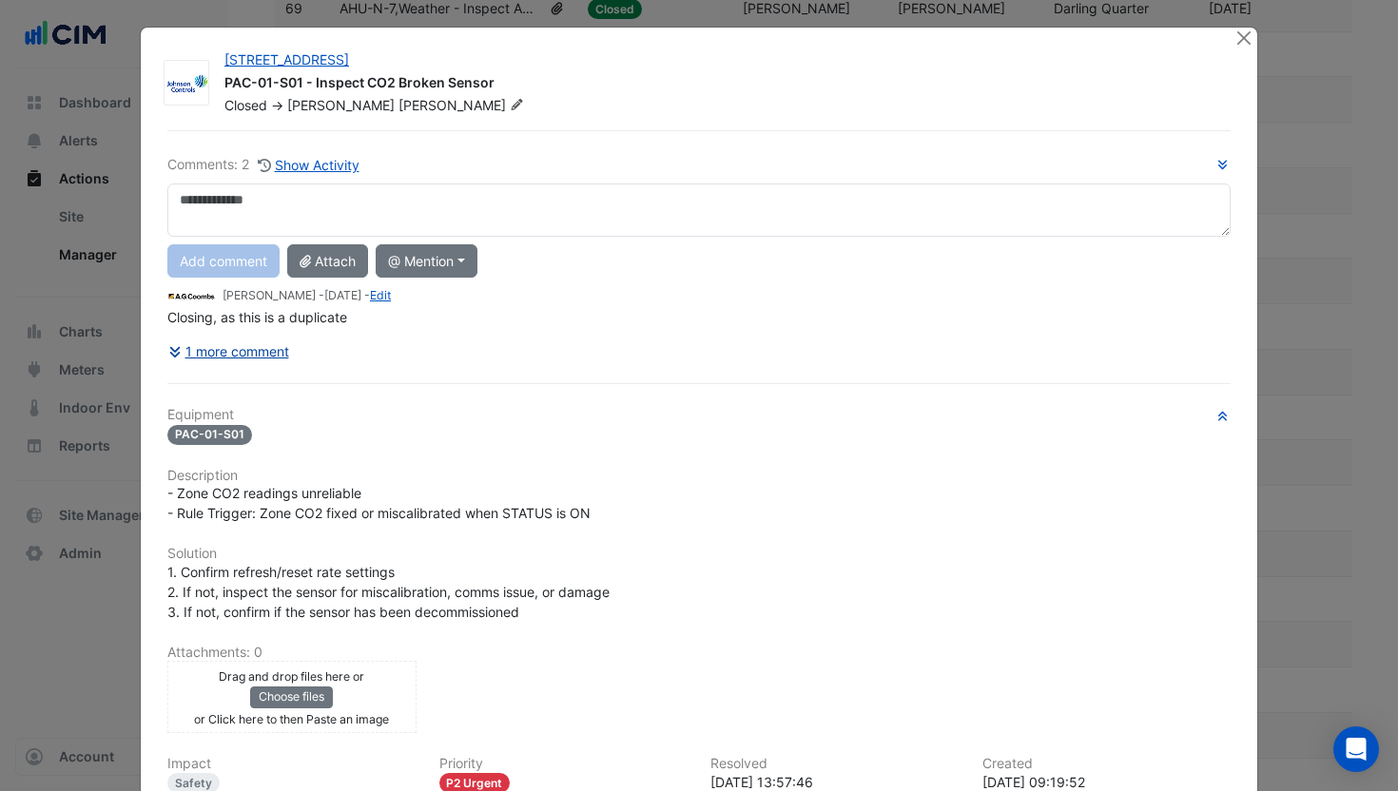
click at [276, 358] on button "1 more comment" at bounding box center [228, 351] width 123 height 33
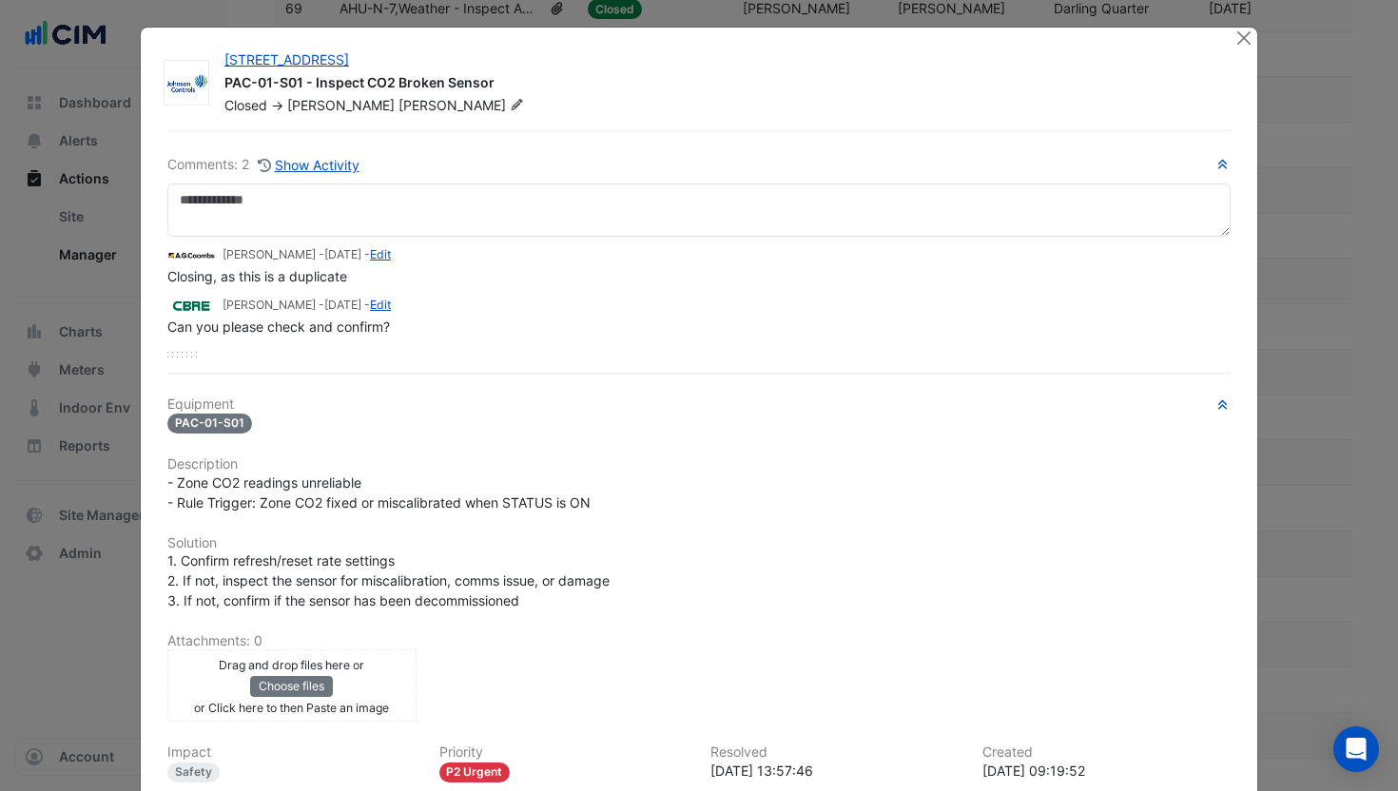
scroll to position [200, 0]
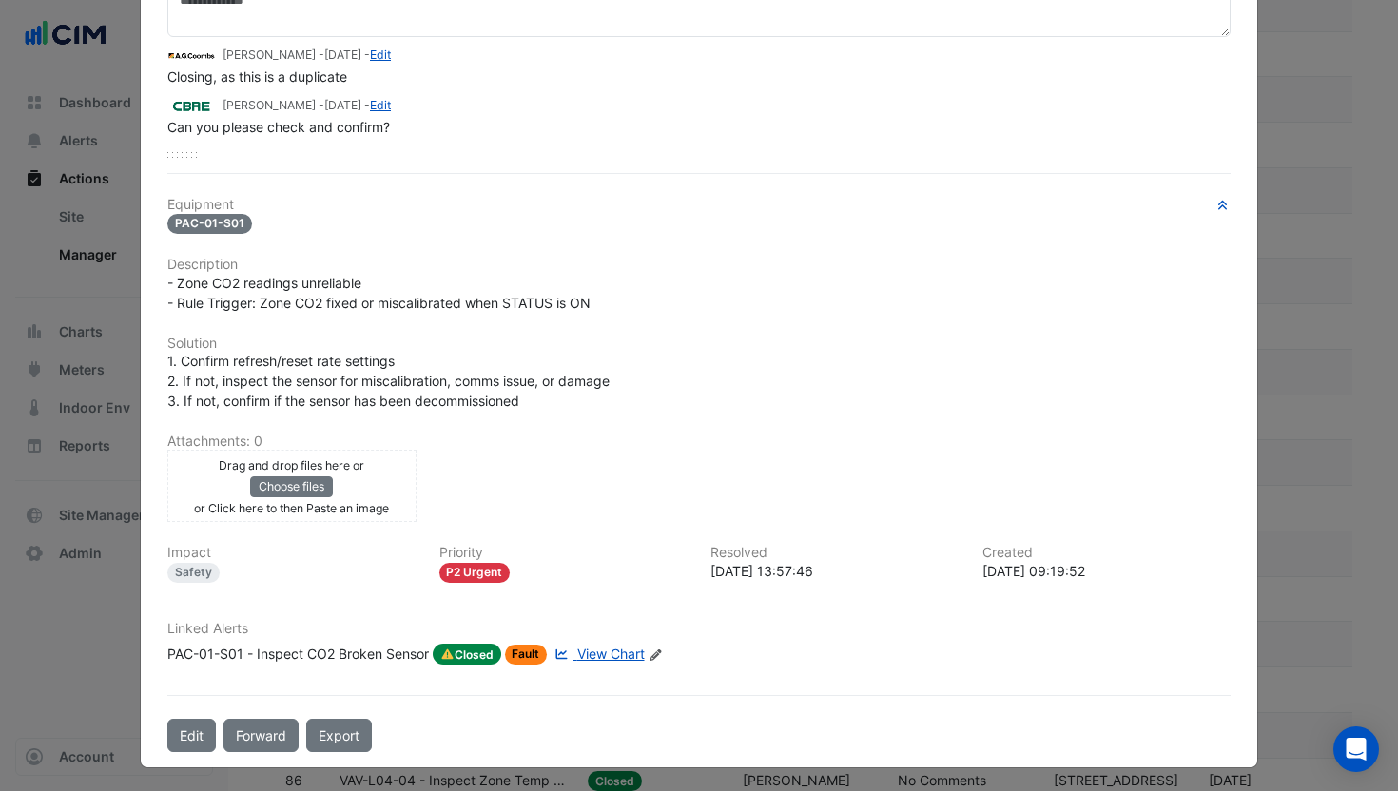
click at [623, 651] on span "View Chart" at bounding box center [611, 654] width 68 height 16
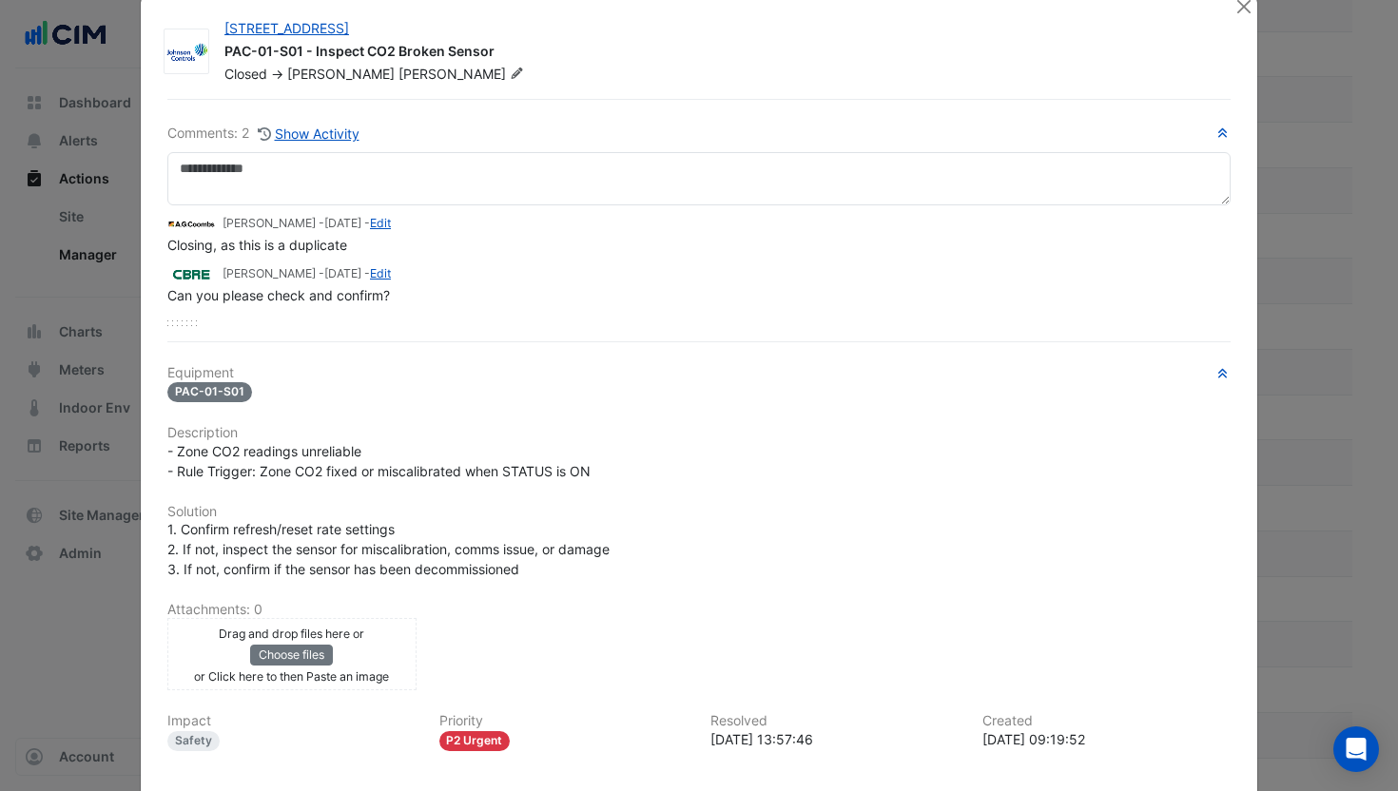
scroll to position [0, 0]
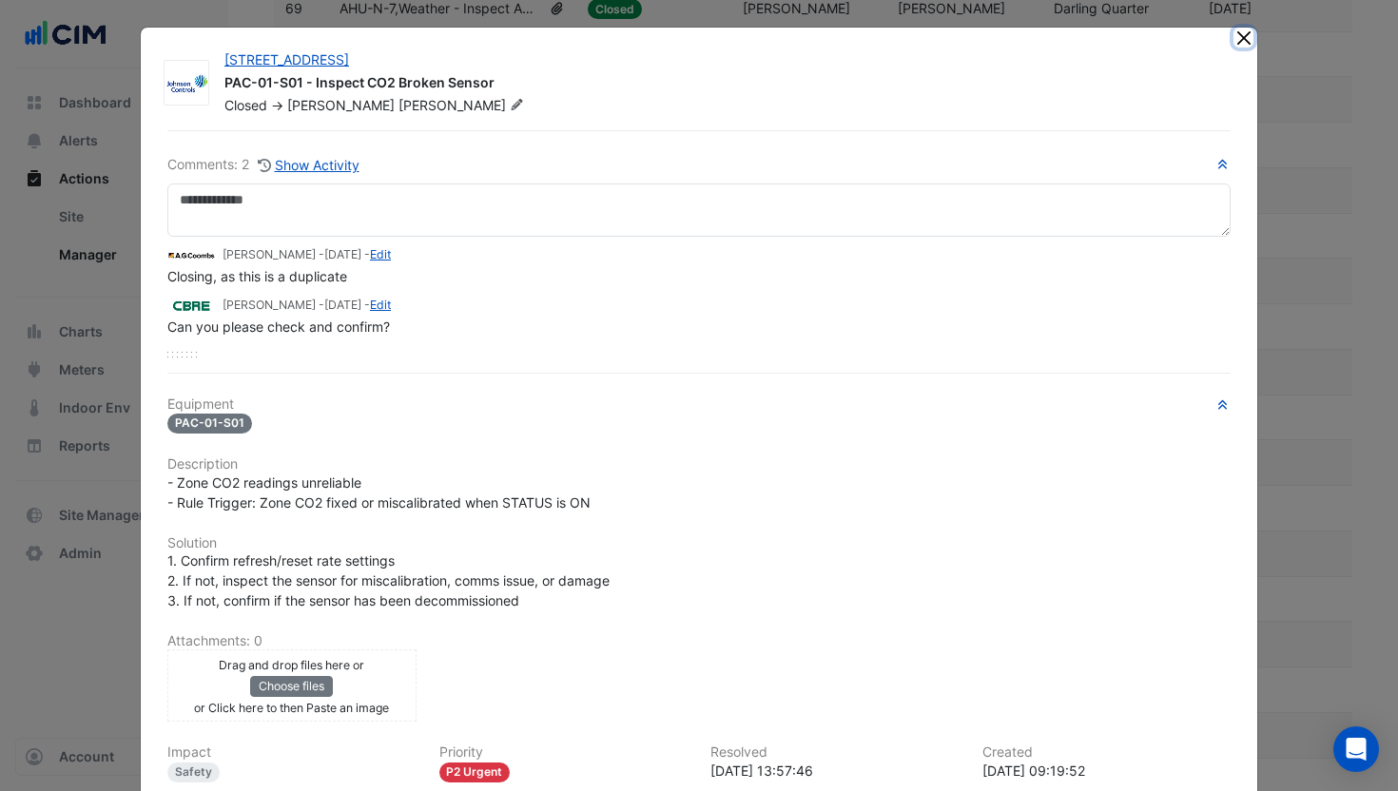
click at [1242, 42] on button "Close" at bounding box center [1243, 38] width 20 height 20
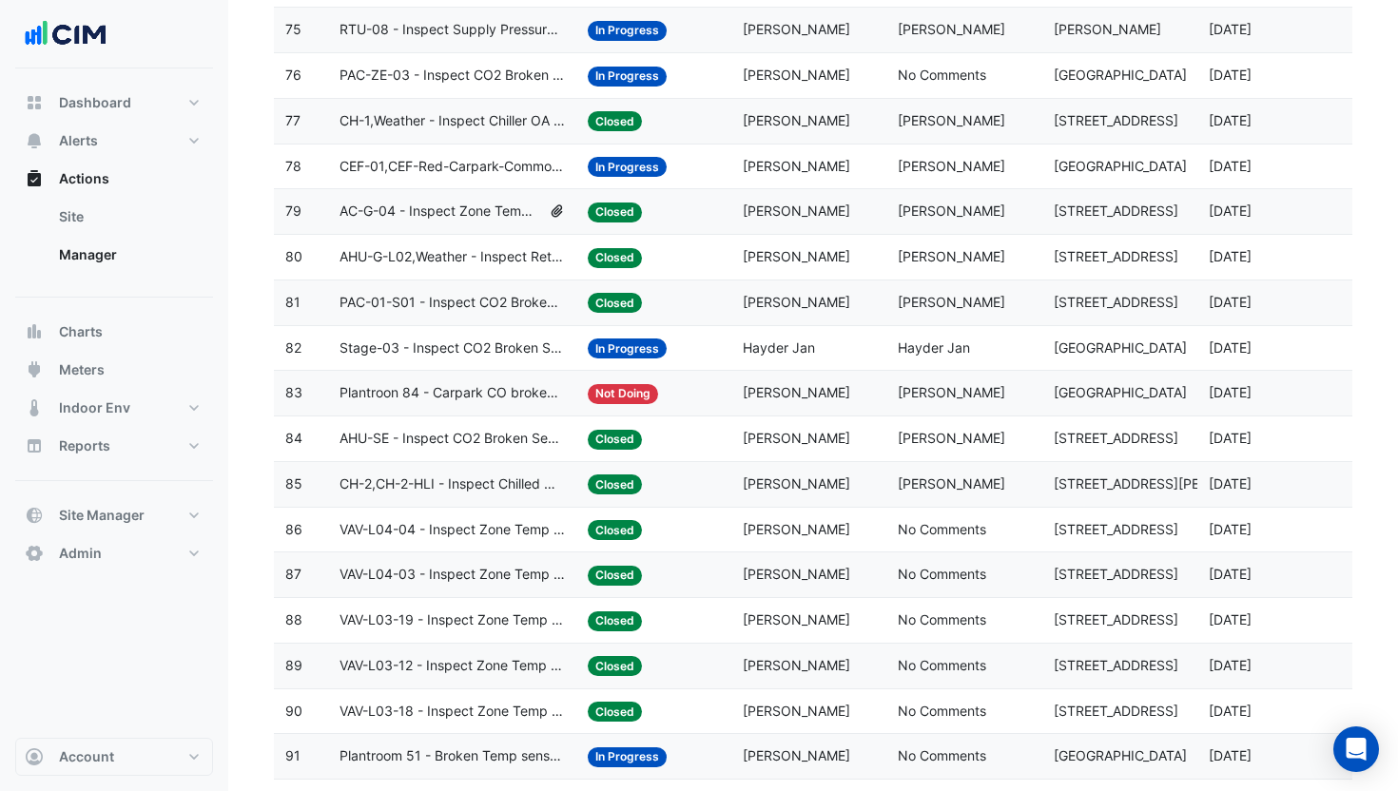
scroll to position [3593, 0]
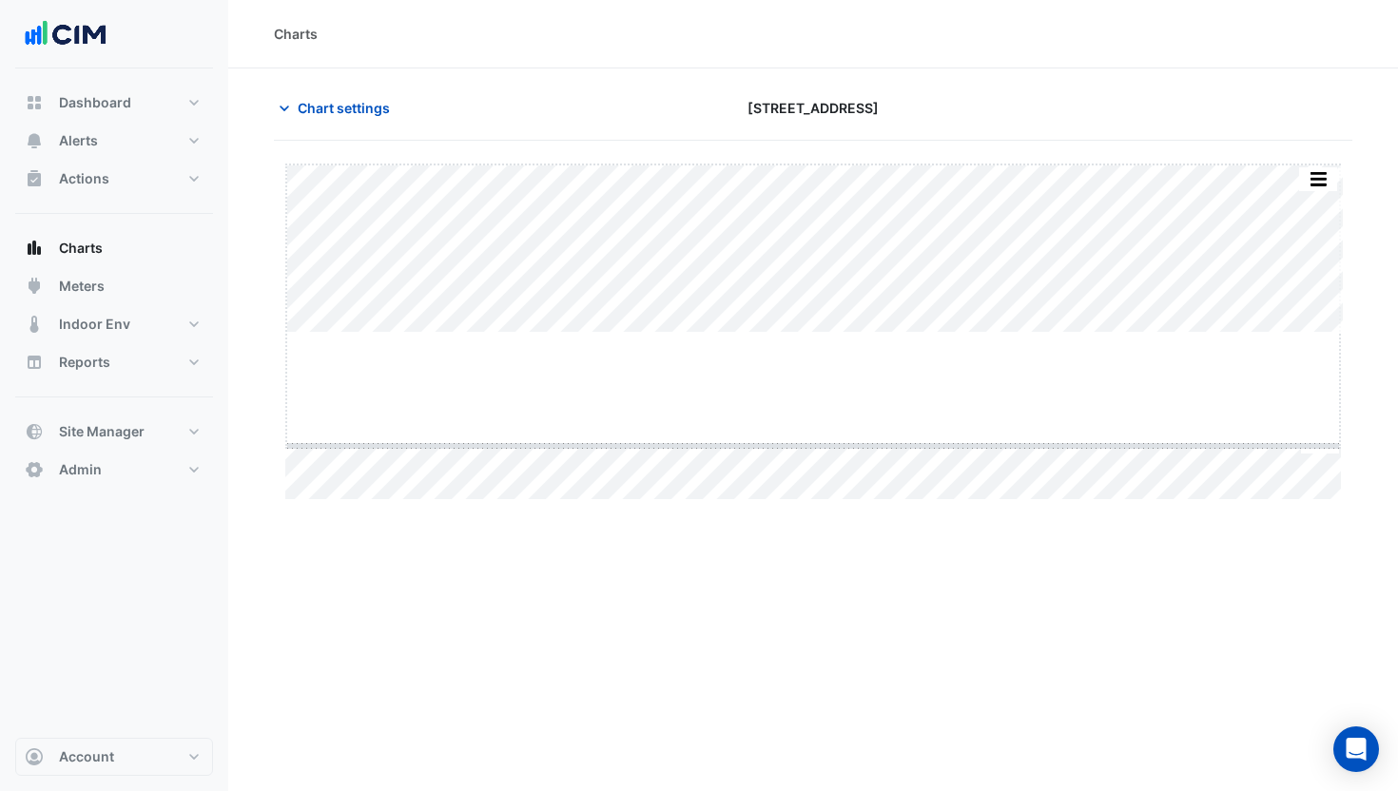
drag, startPoint x: 823, startPoint y: 333, endPoint x: 872, endPoint y: 449, distance: 125.7
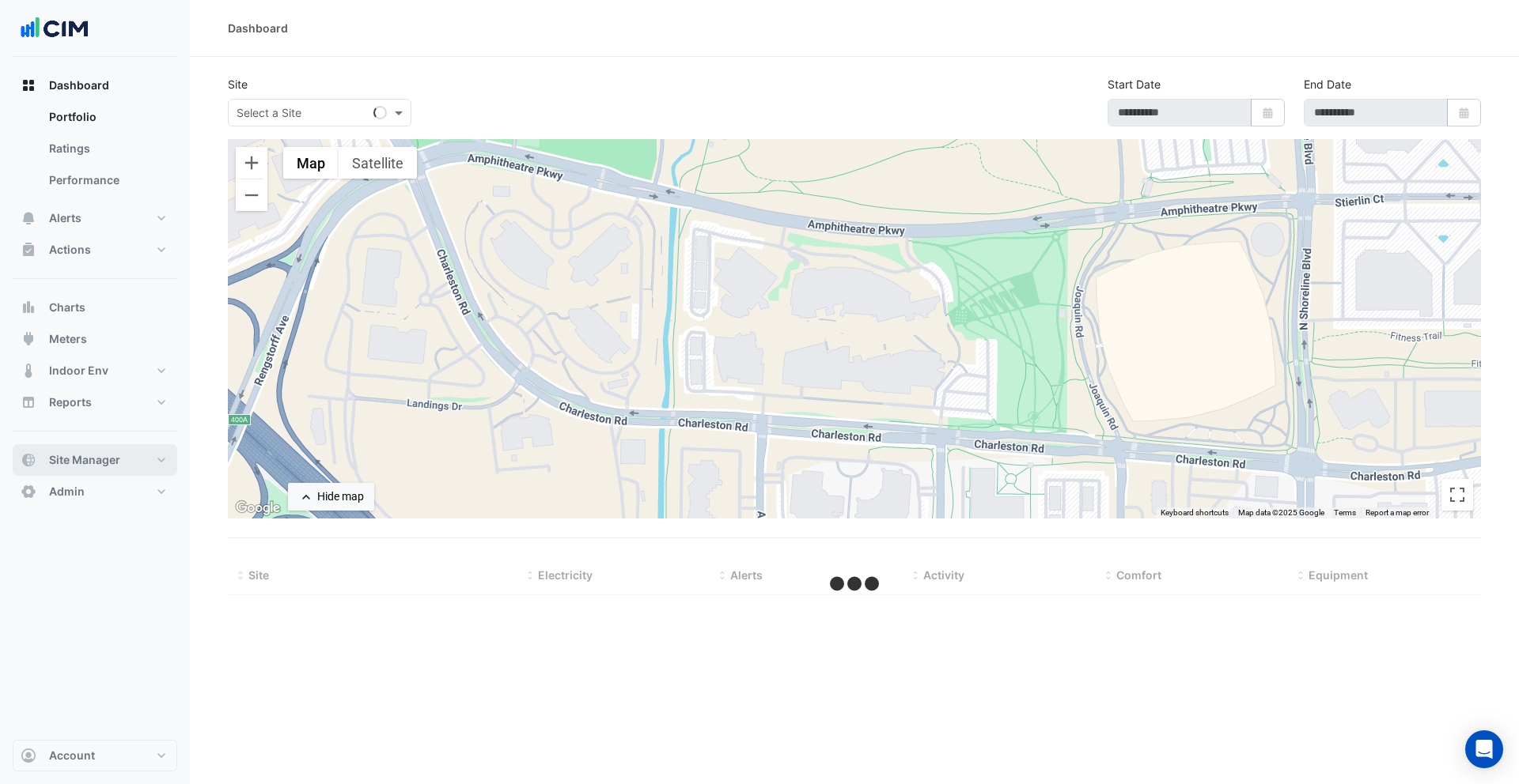
click at [75, 466] on span "Site Manager" at bounding box center [85, 460] width 72 height 16
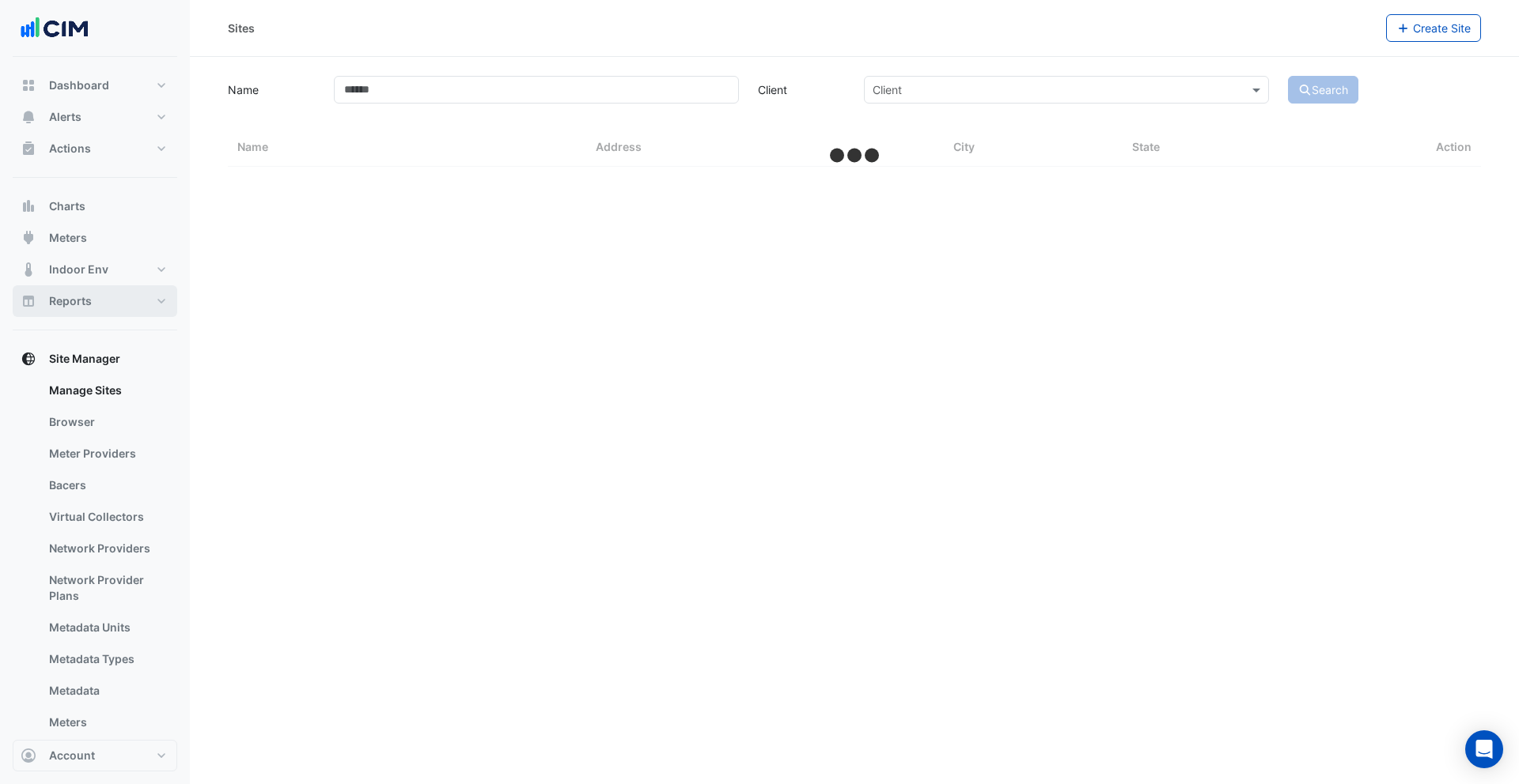
click at [90, 299] on span "Reports" at bounding box center [70, 301] width 42 height 16
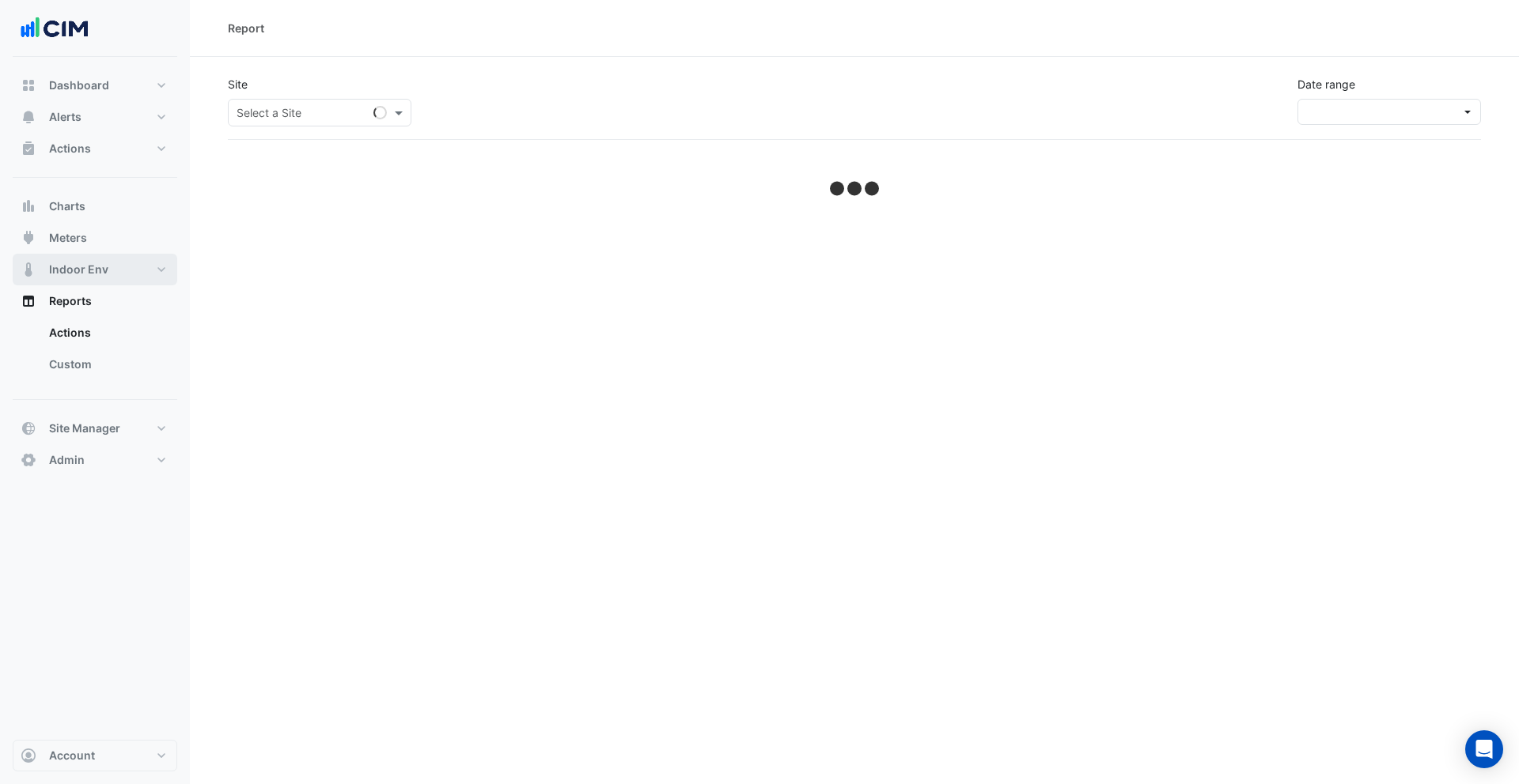
drag, startPoint x: 90, startPoint y: 362, endPoint x: 169, endPoint y: 278, distance: 115.3
click at [90, 362] on link "Custom" at bounding box center [106, 364] width 141 height 32
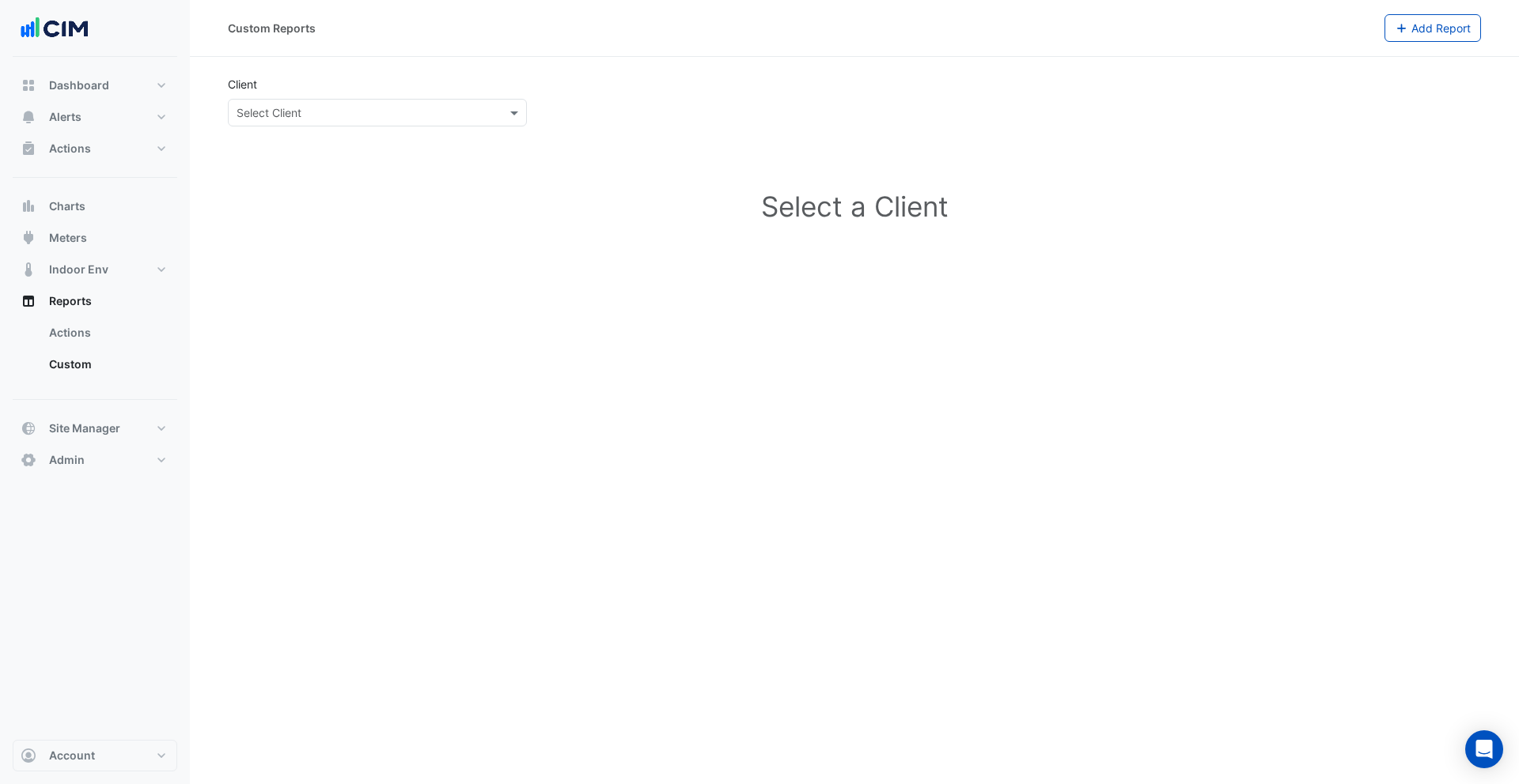
click at [337, 105] on input "text" at bounding box center [361, 113] width 250 height 17
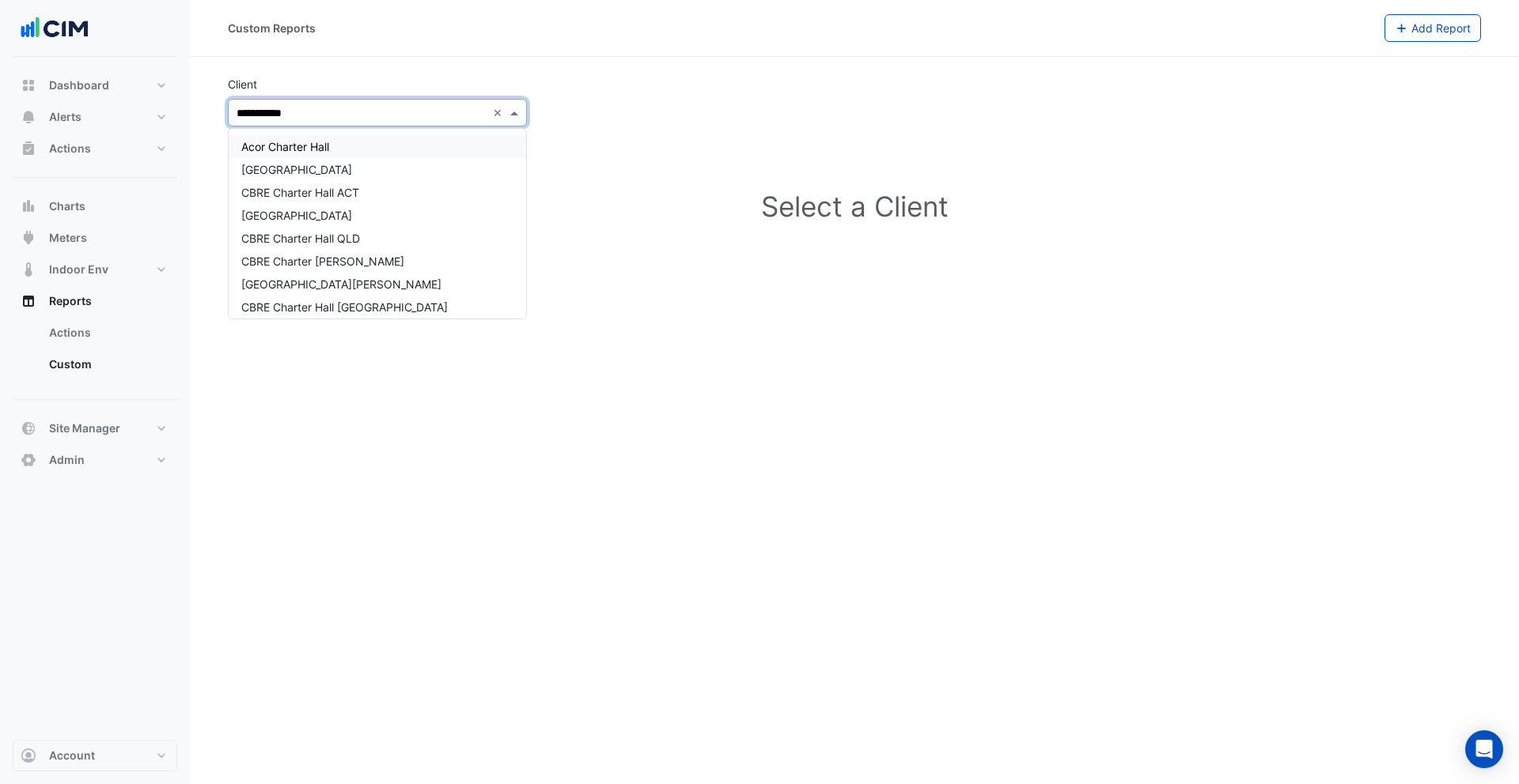
type input "**********"
click at [310, 299] on div "Charter Hall" at bounding box center [378, 308] width 298 height 23
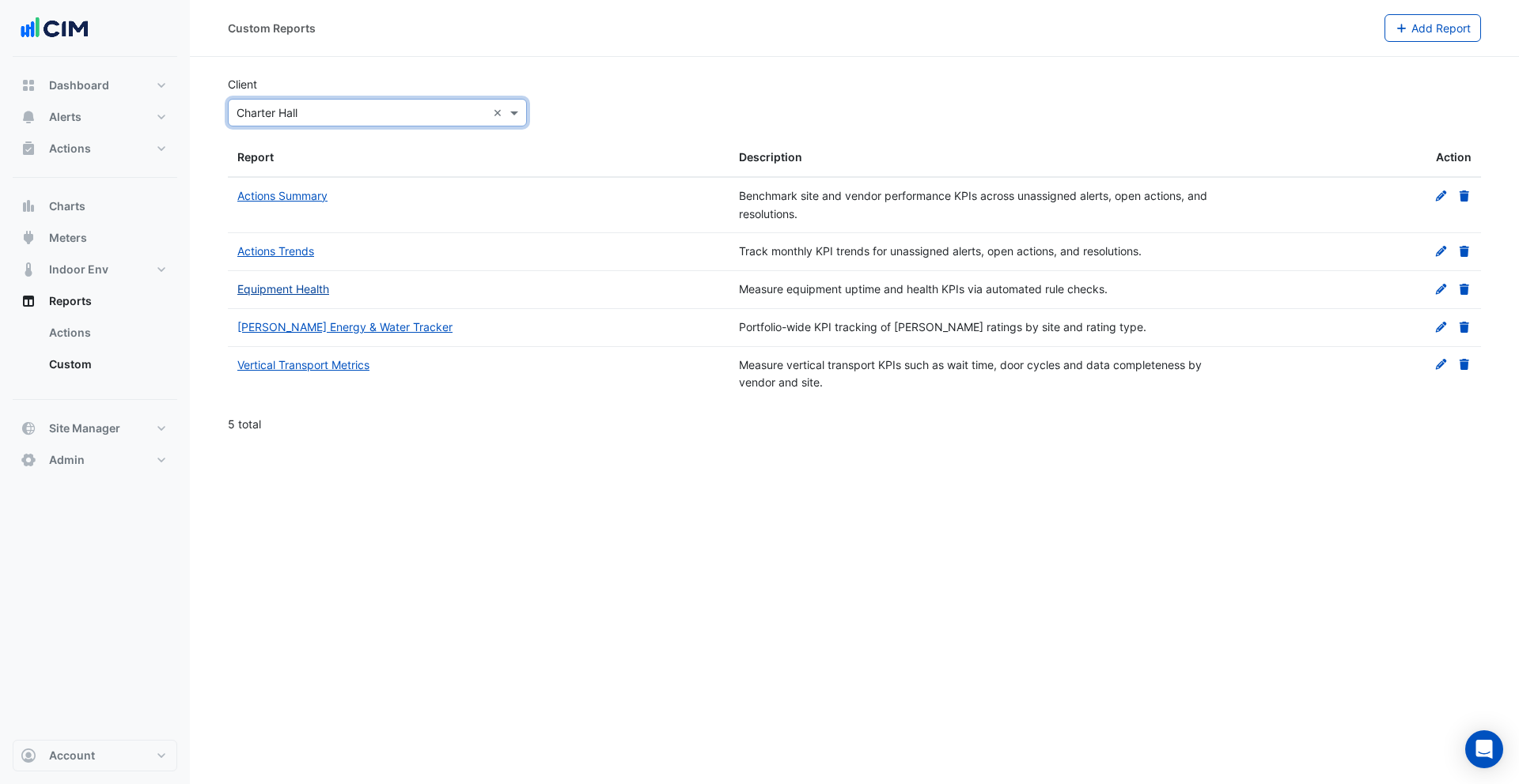
click at [321, 293] on link "Equipment Health" at bounding box center [283, 288] width 92 height 13
click at [324, 288] on link "Equipment Health" at bounding box center [283, 288] width 92 height 13
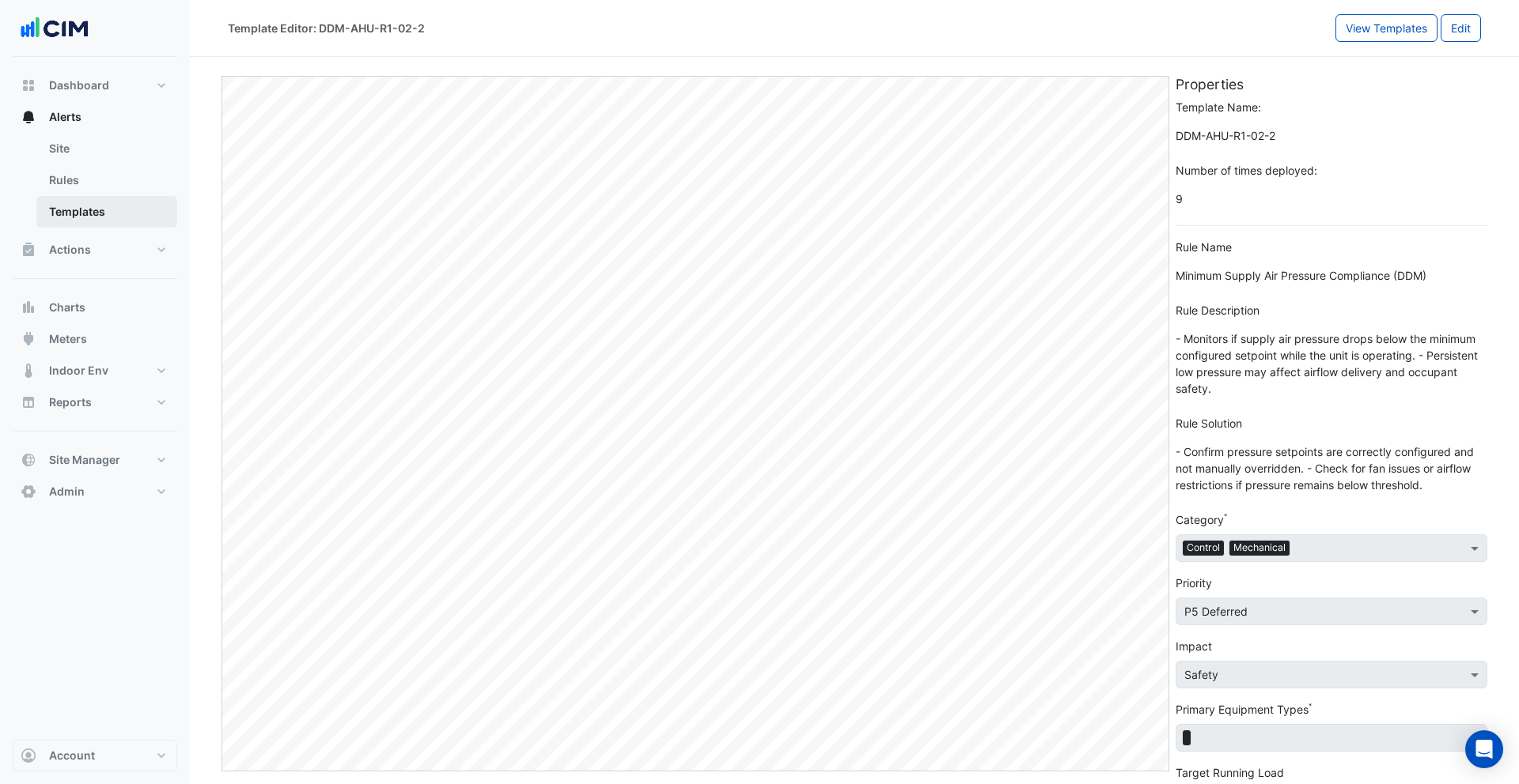
click at [110, 209] on link "Templates" at bounding box center [106, 212] width 141 height 32
select select
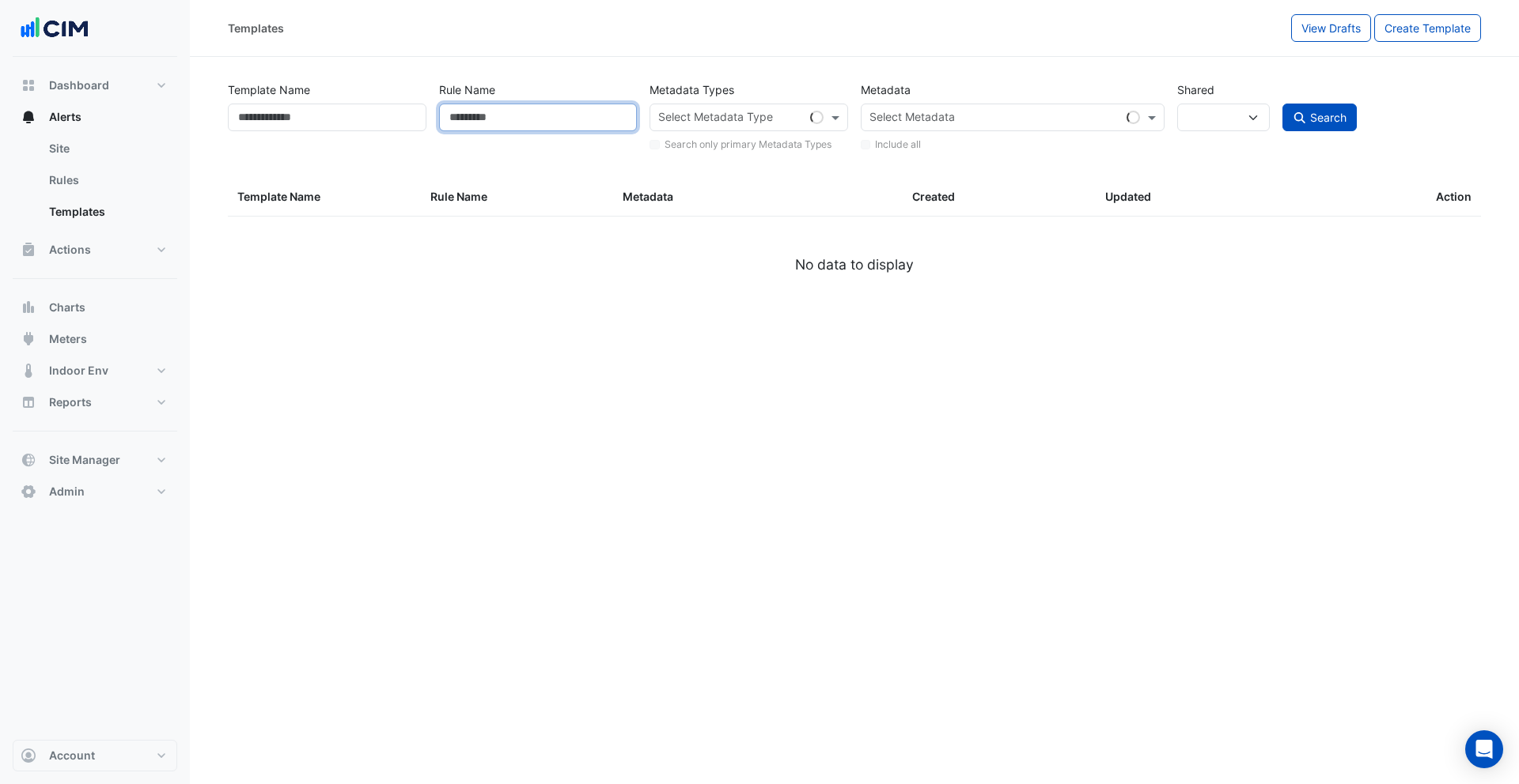
click at [507, 116] on input "Rule Name" at bounding box center [538, 117] width 199 height 27
type input "***"
click at [1299, 112] on icon "submit" at bounding box center [1299, 117] width 11 height 11
select select
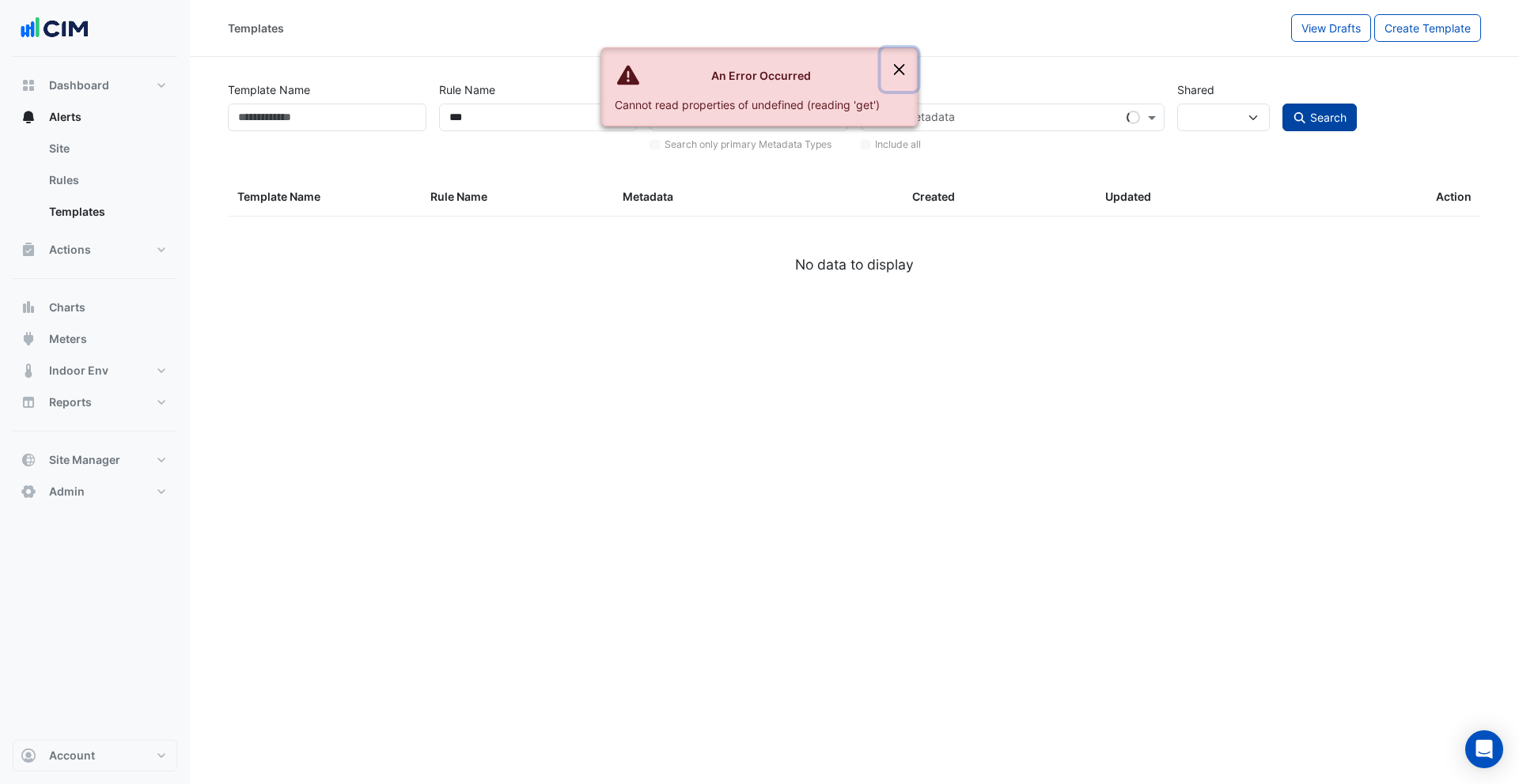
click at [908, 59] on button "Close" at bounding box center [899, 69] width 37 height 42
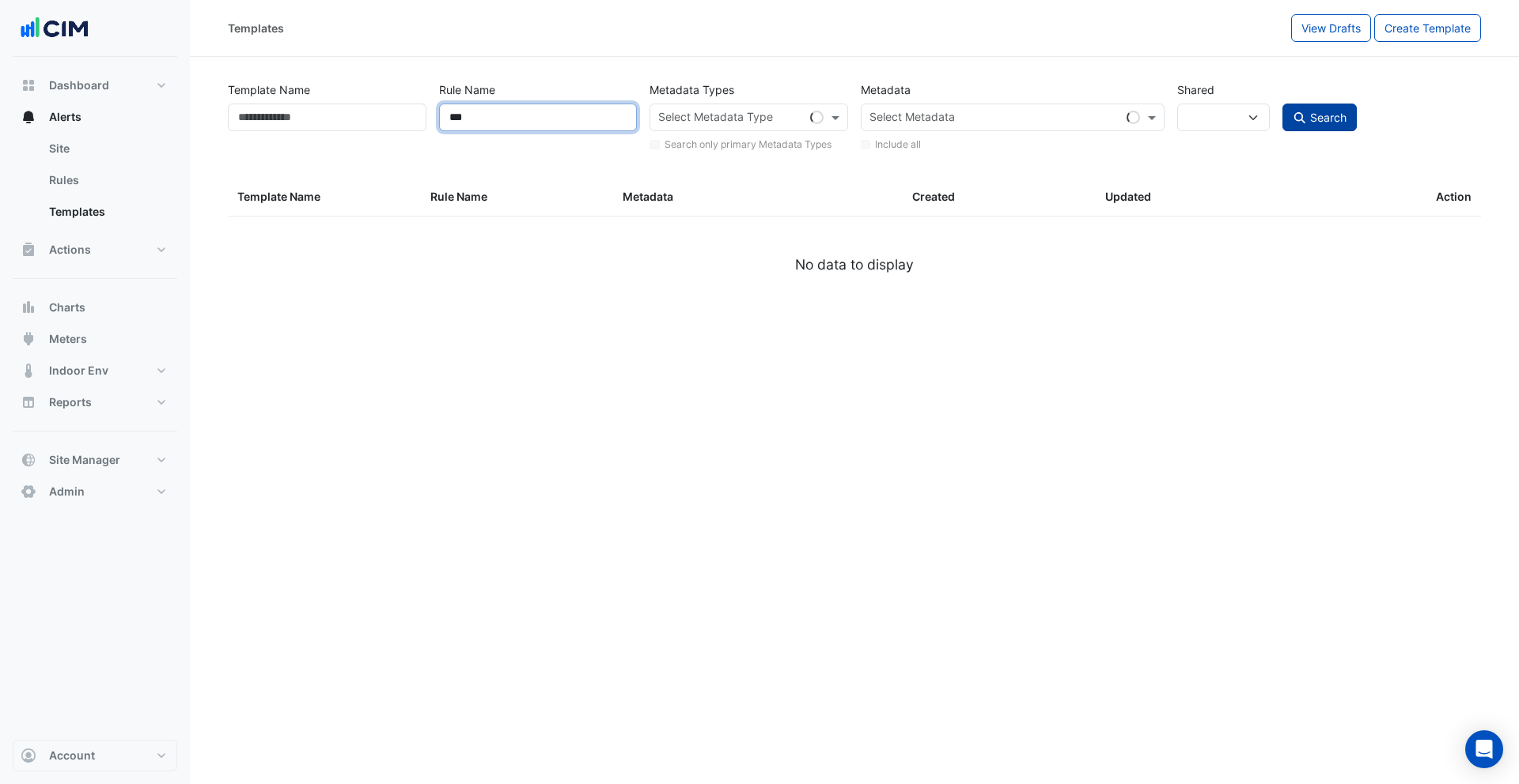
click at [500, 115] on input "***" at bounding box center [538, 117] width 199 height 27
select select
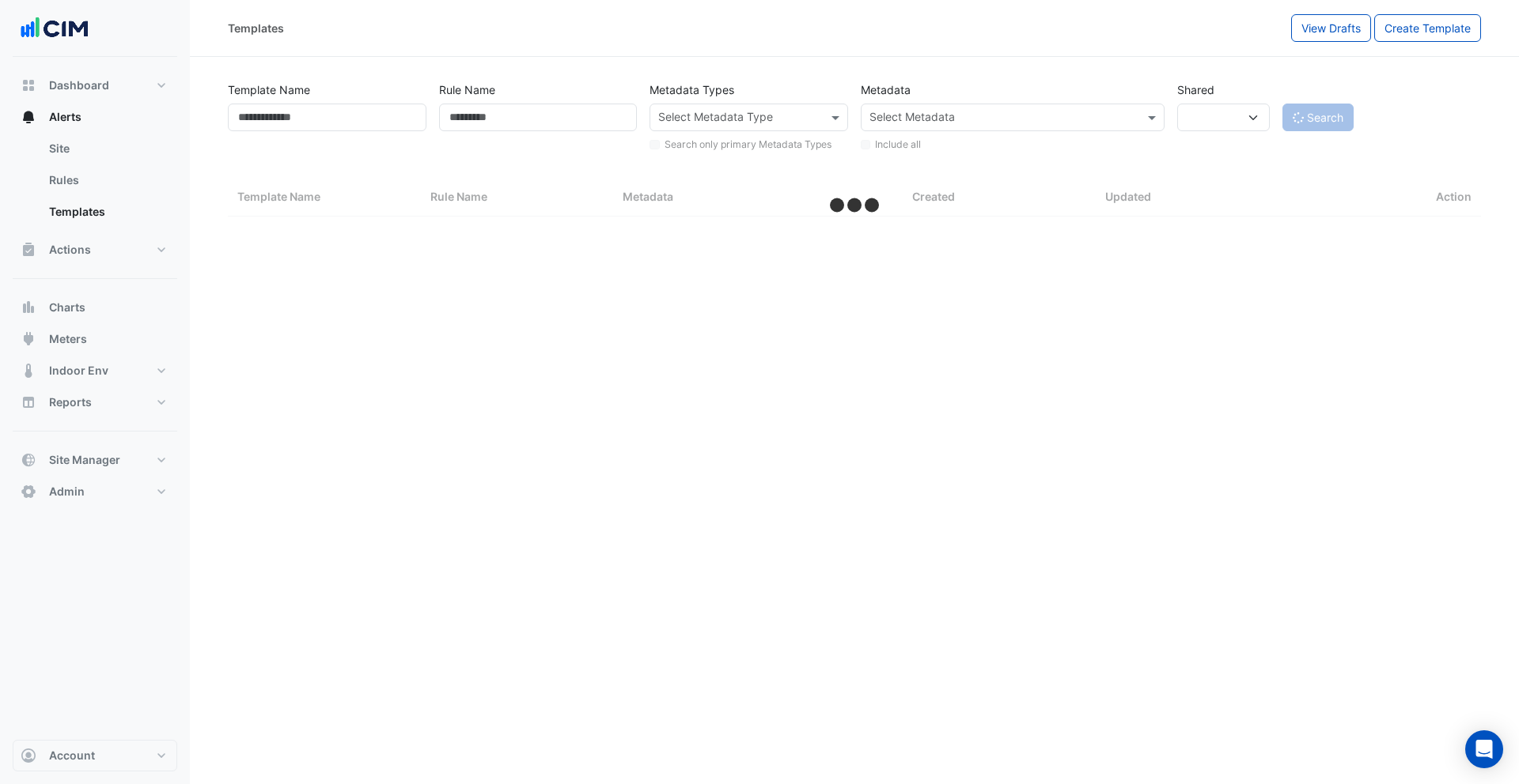
select select "***"
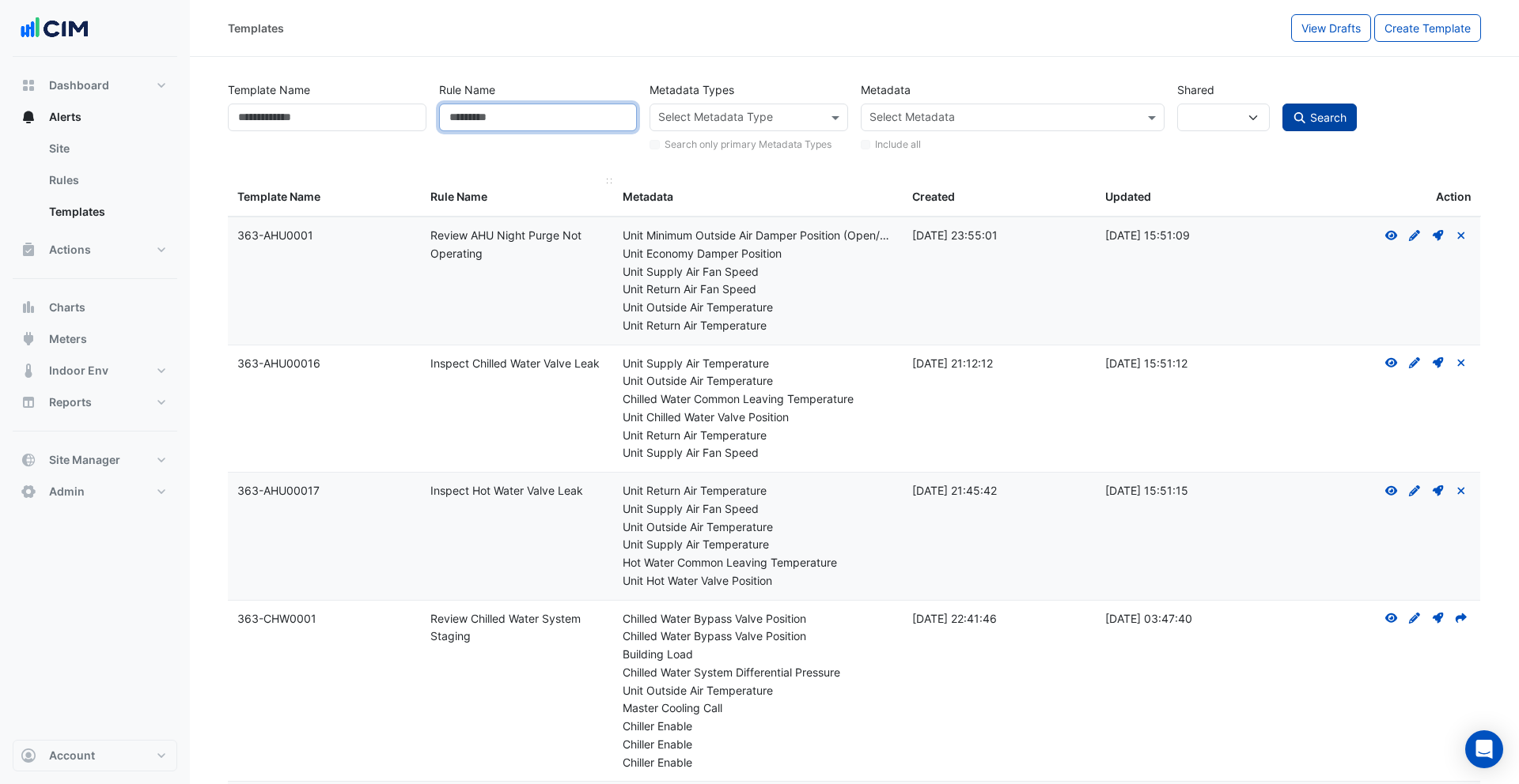
scroll to position [3, 0]
type input "***"
click at [1324, 111] on span "Search" at bounding box center [1329, 115] width 37 height 13
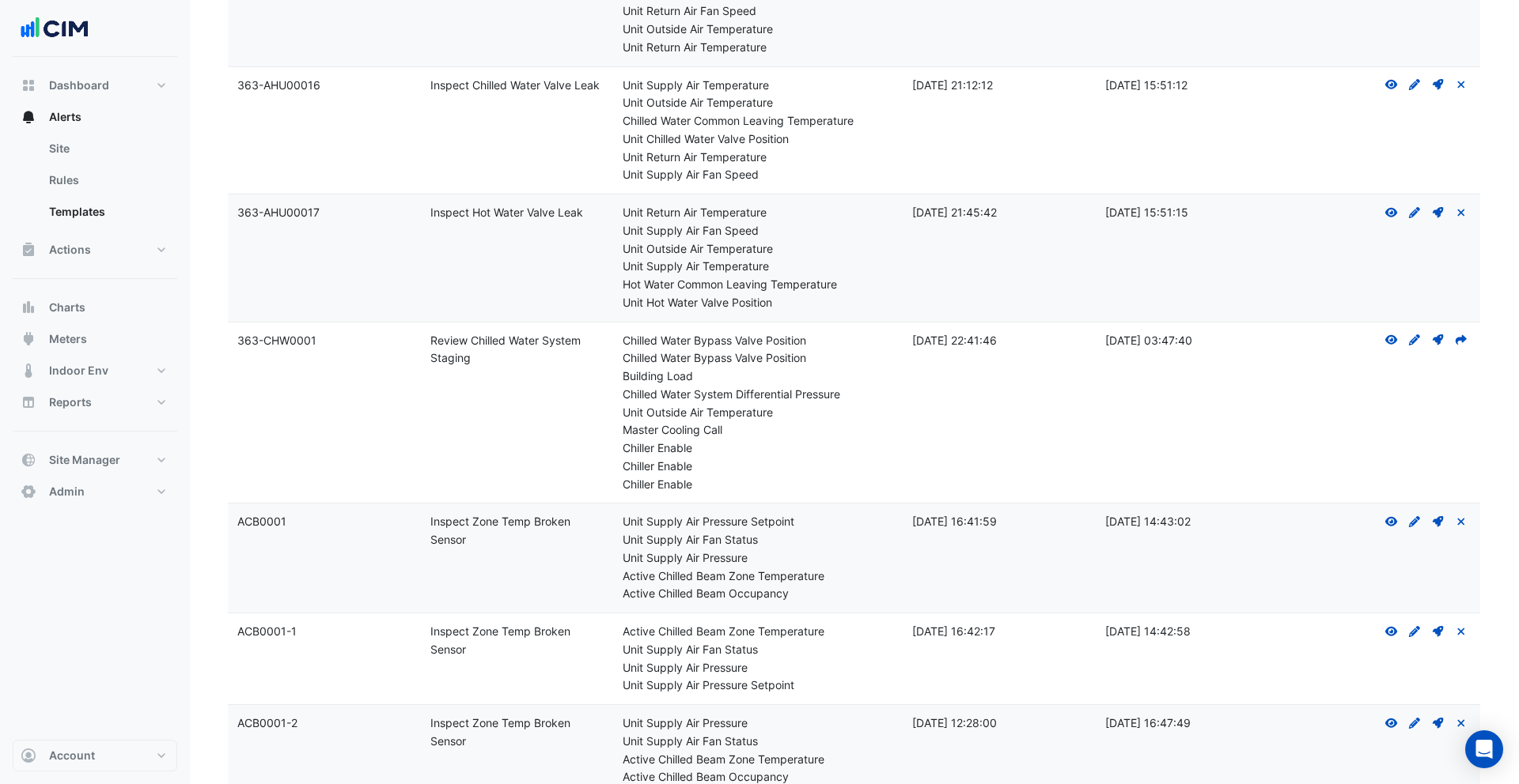
scroll to position [0, 0]
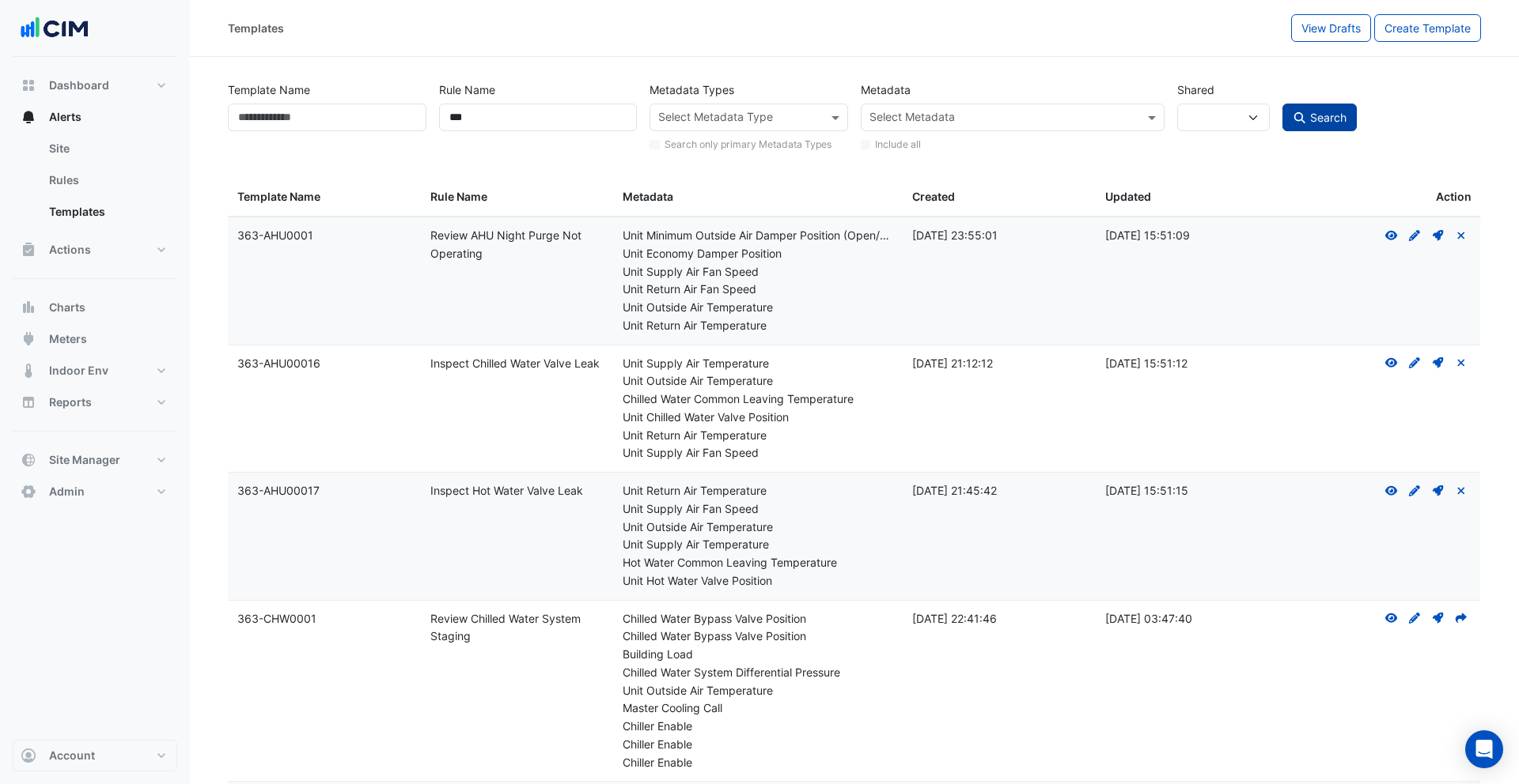
click at [1310, 115] on span "Search" at bounding box center [1329, 117] width 37 height 13
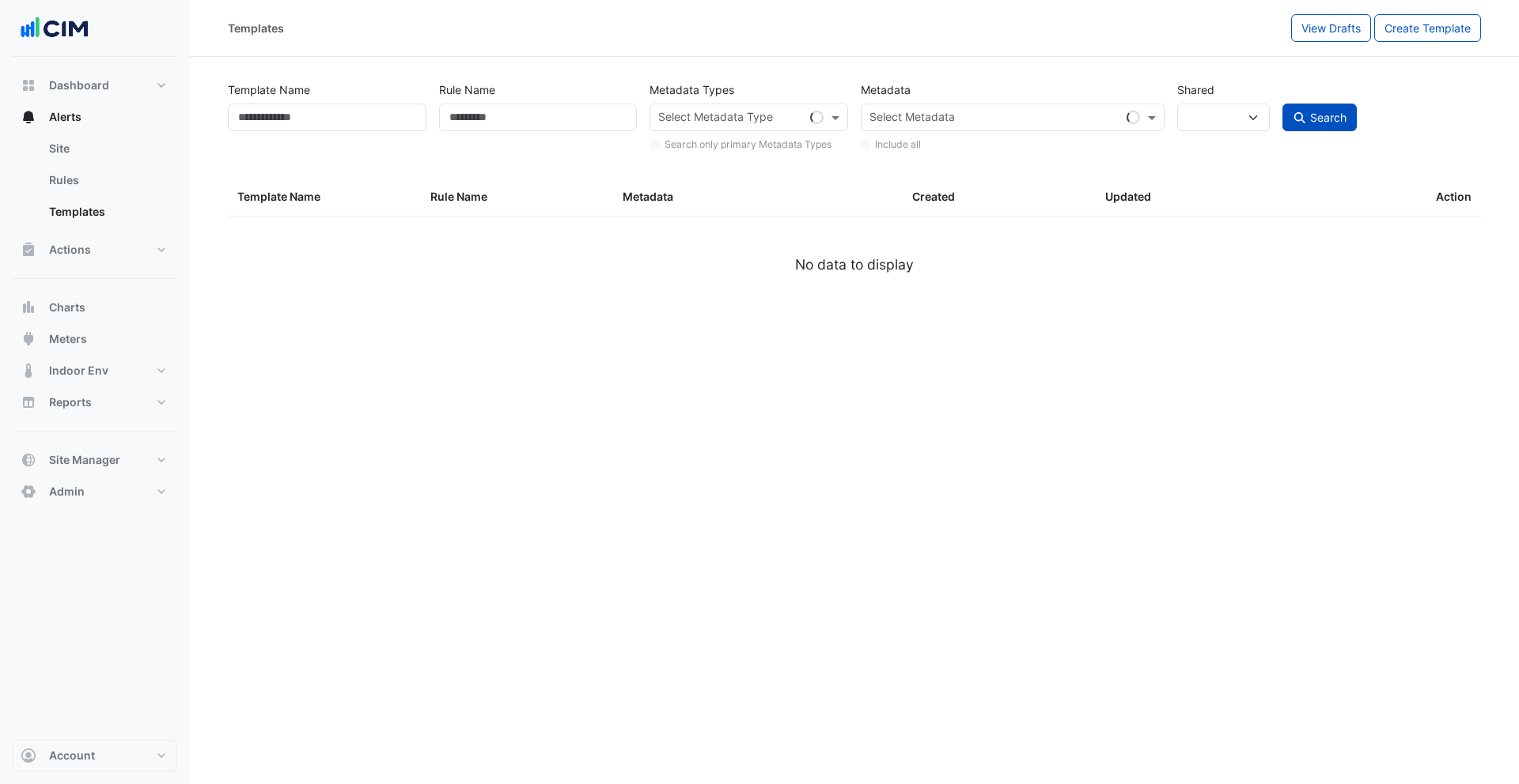
select select
type input "***"
select select
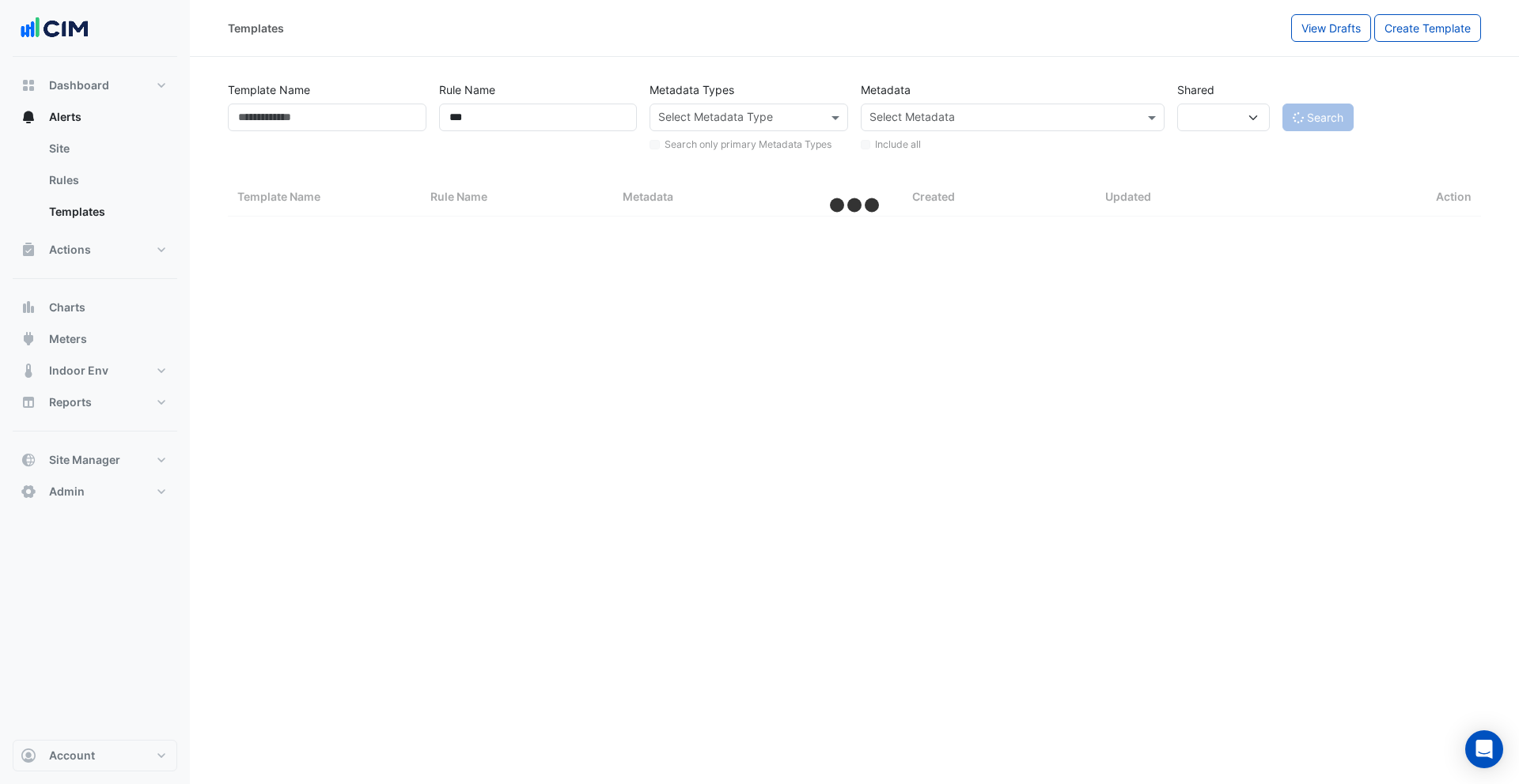
select select "***"
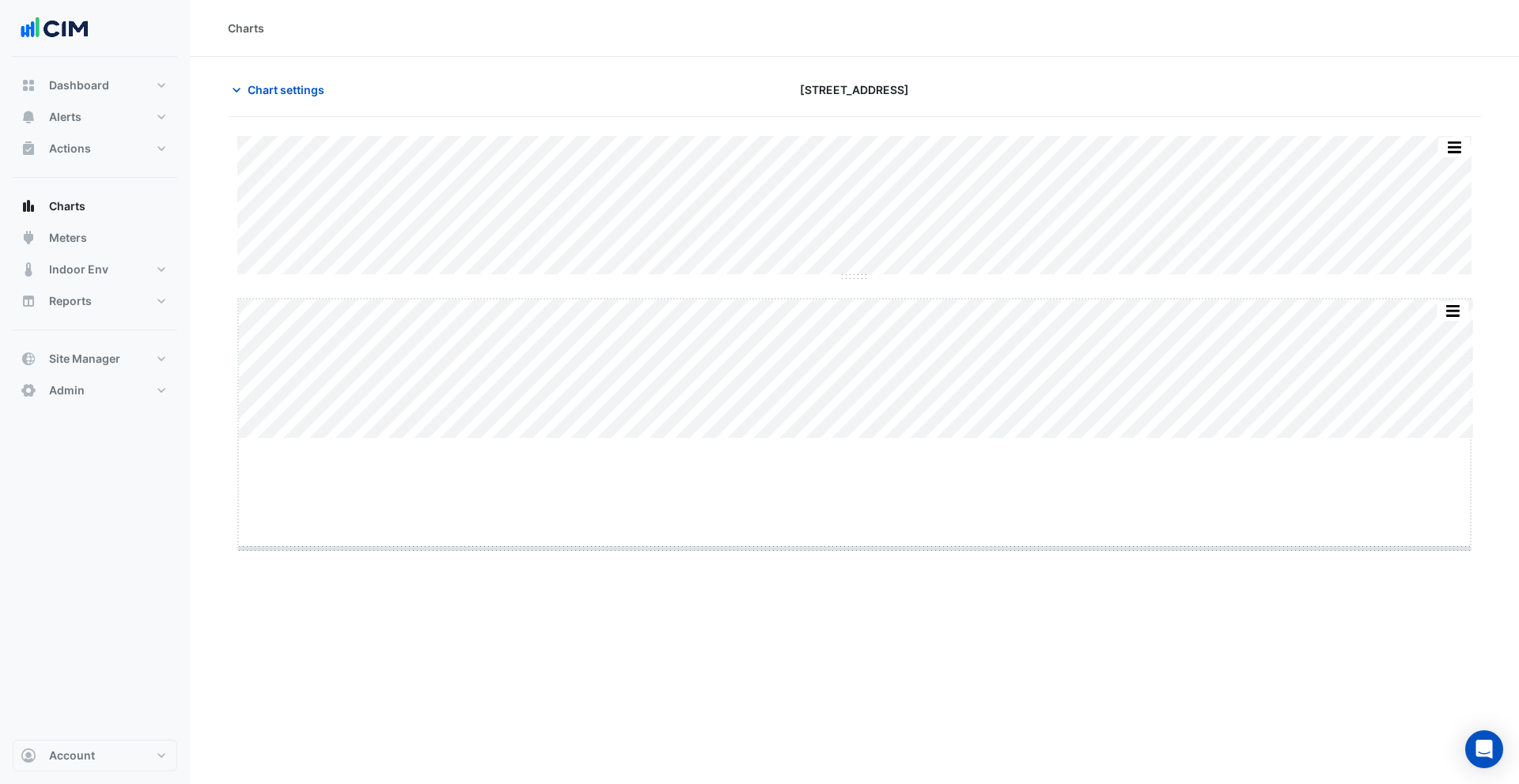
drag, startPoint x: 855, startPoint y: 440, endPoint x: 857, endPoint y: 611, distance: 171.0
